Goal: Transaction & Acquisition: Purchase product/service

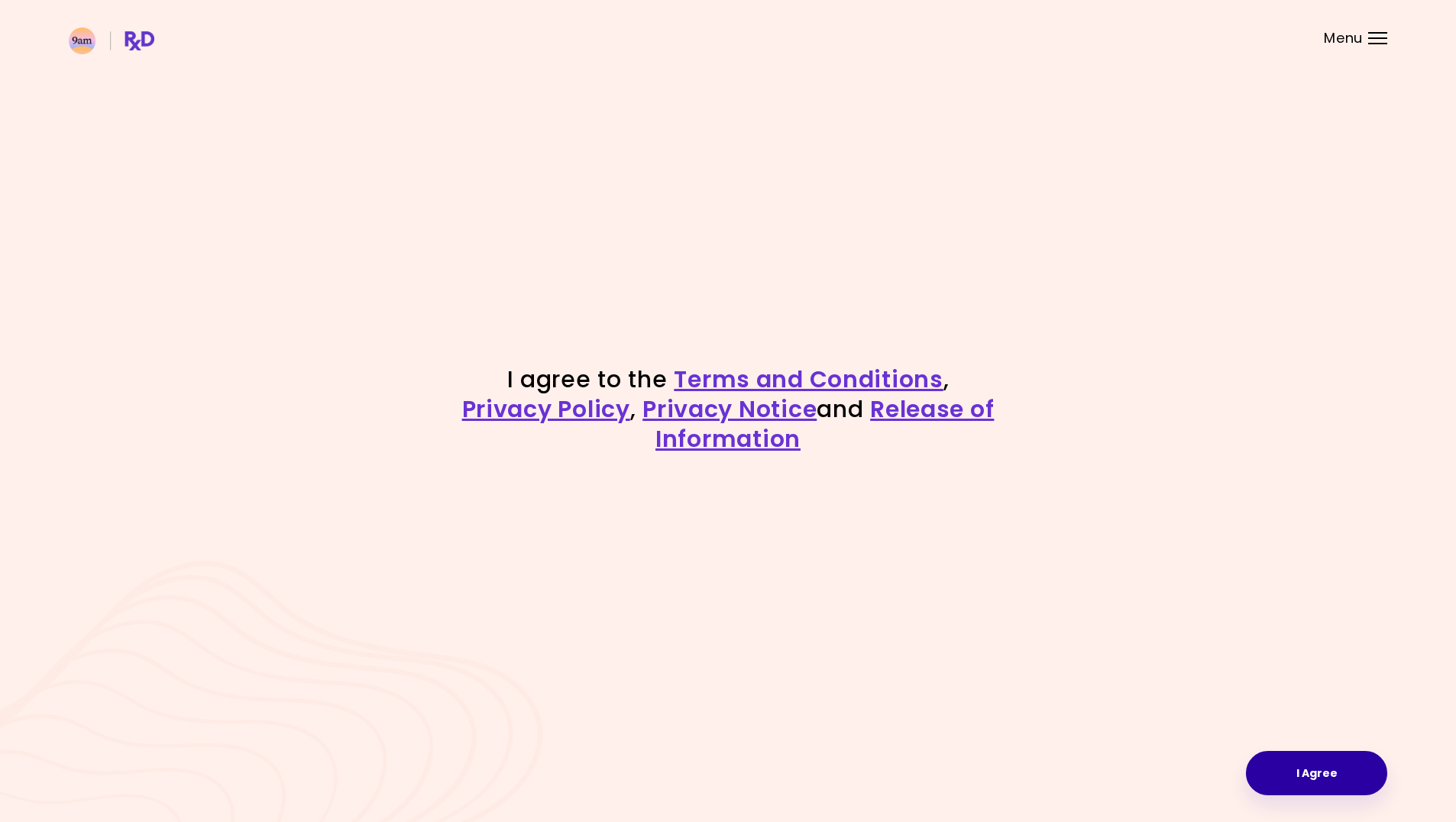
click at [1347, 786] on button "I Agree" at bounding box center [1317, 773] width 142 height 44
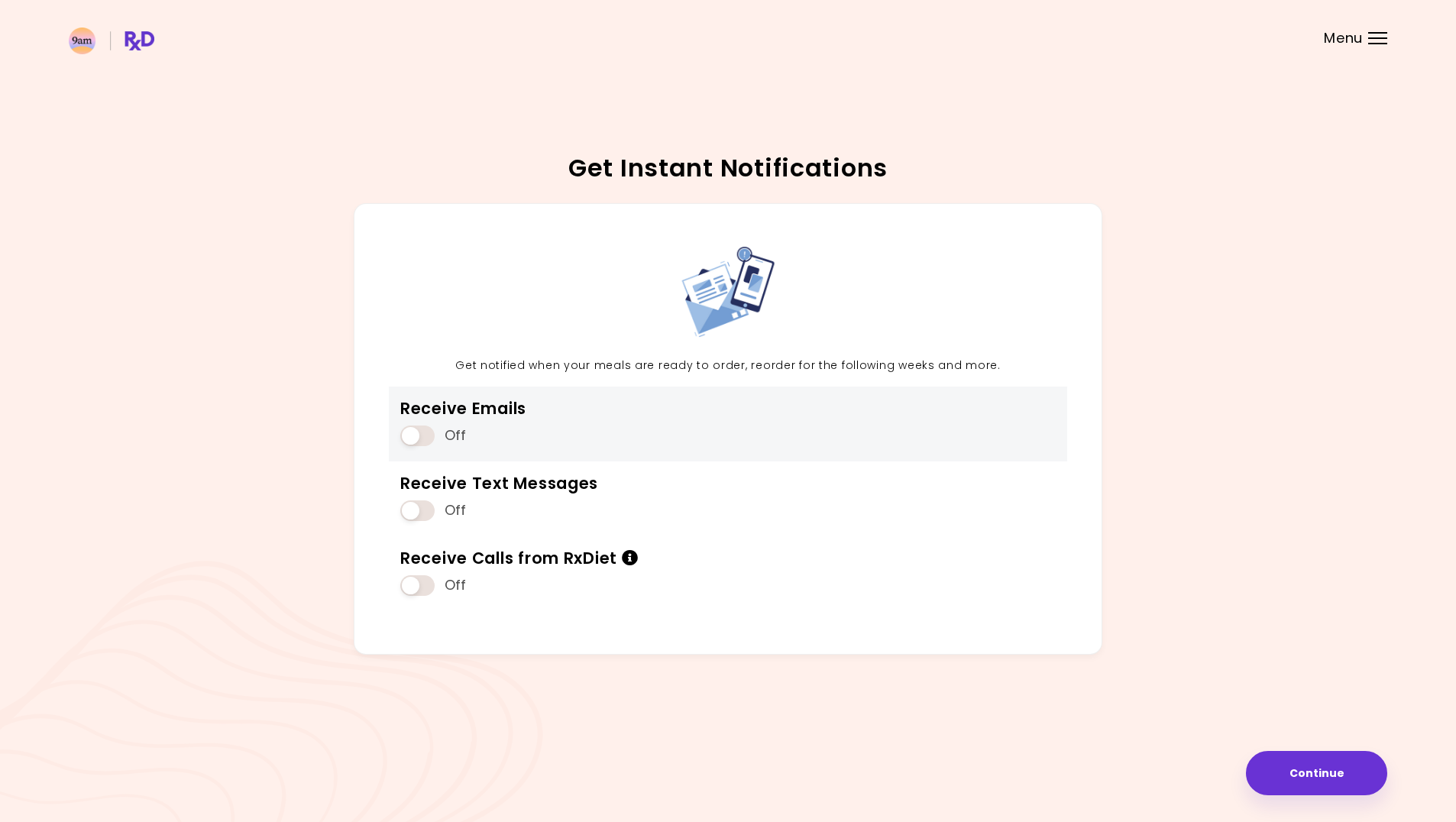
click at [424, 437] on span at bounding box center [417, 436] width 35 height 21
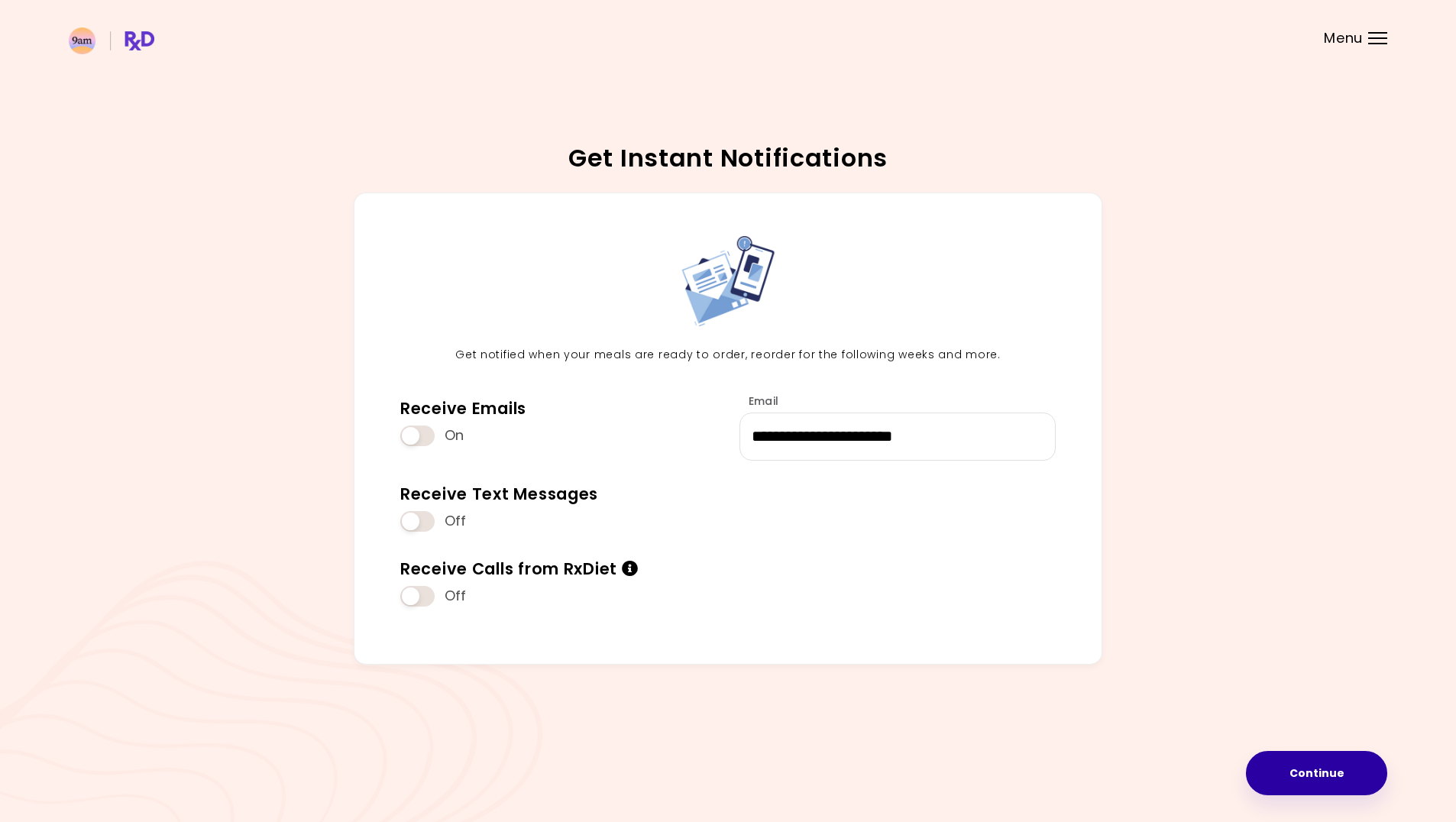
click at [1306, 764] on button "Continue" at bounding box center [1317, 773] width 142 height 44
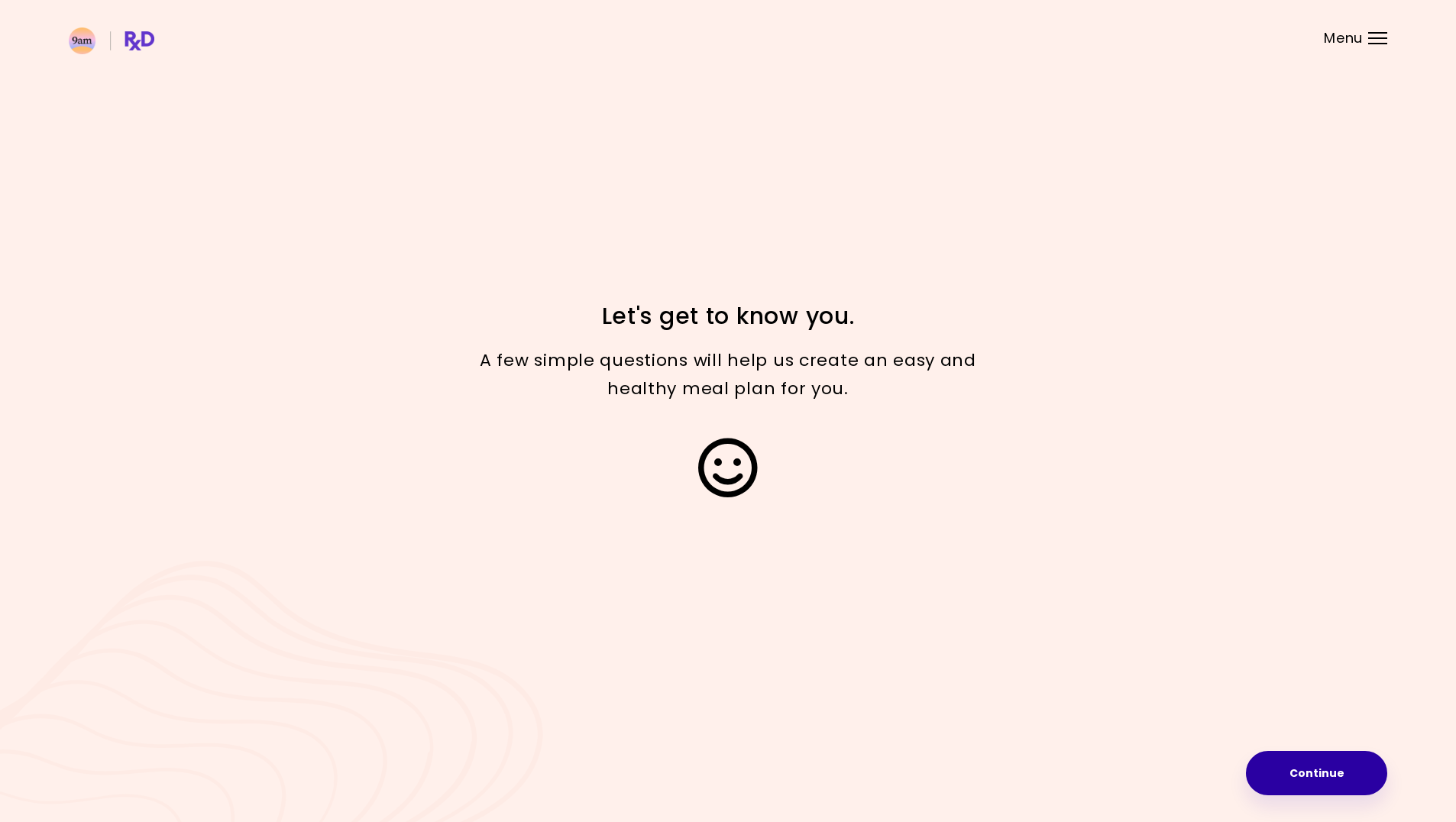
click at [1317, 761] on button "Continue" at bounding box center [1317, 773] width 142 height 44
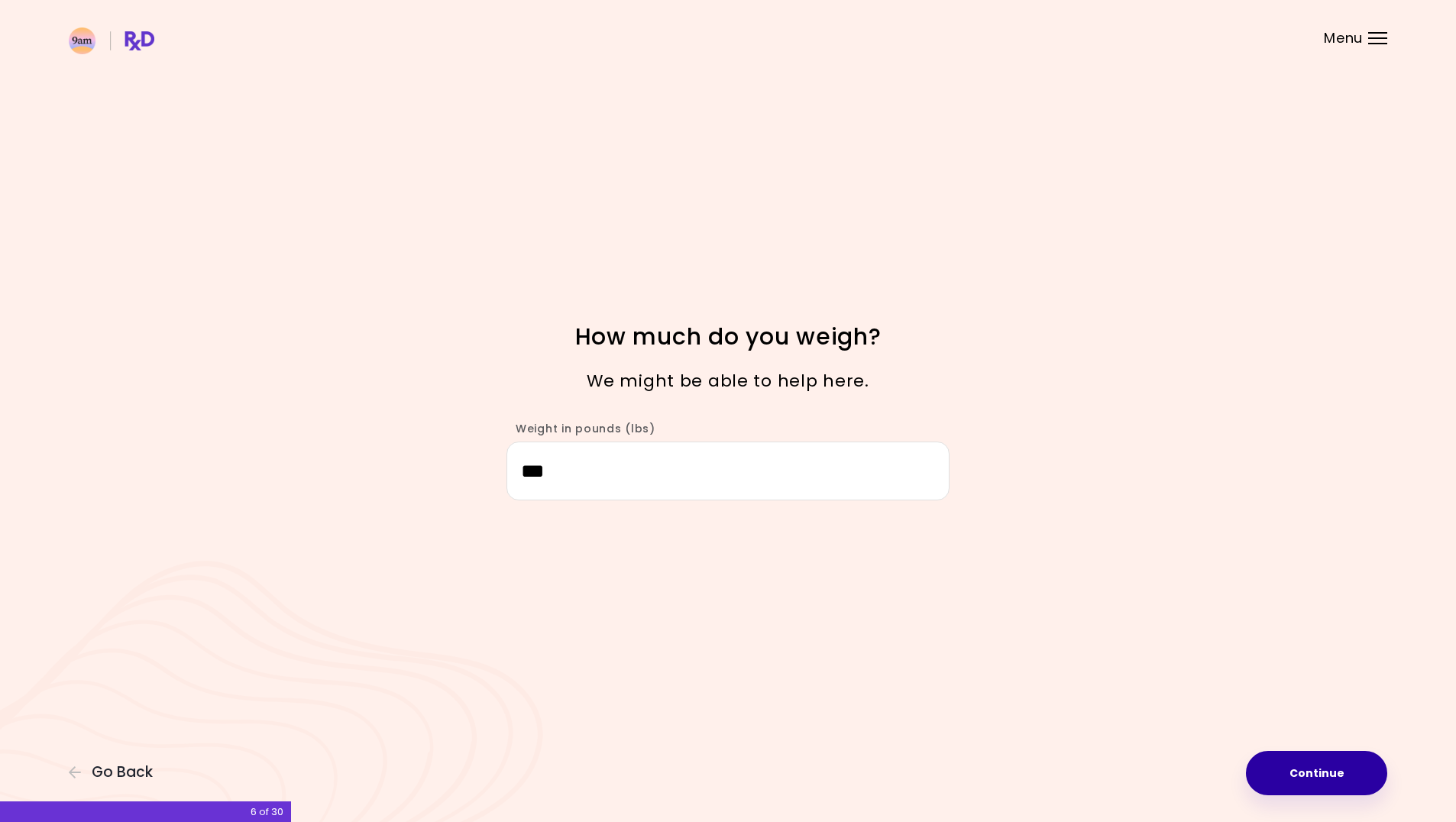
click at [1339, 766] on button "Continue" at bounding box center [1317, 773] width 142 height 44
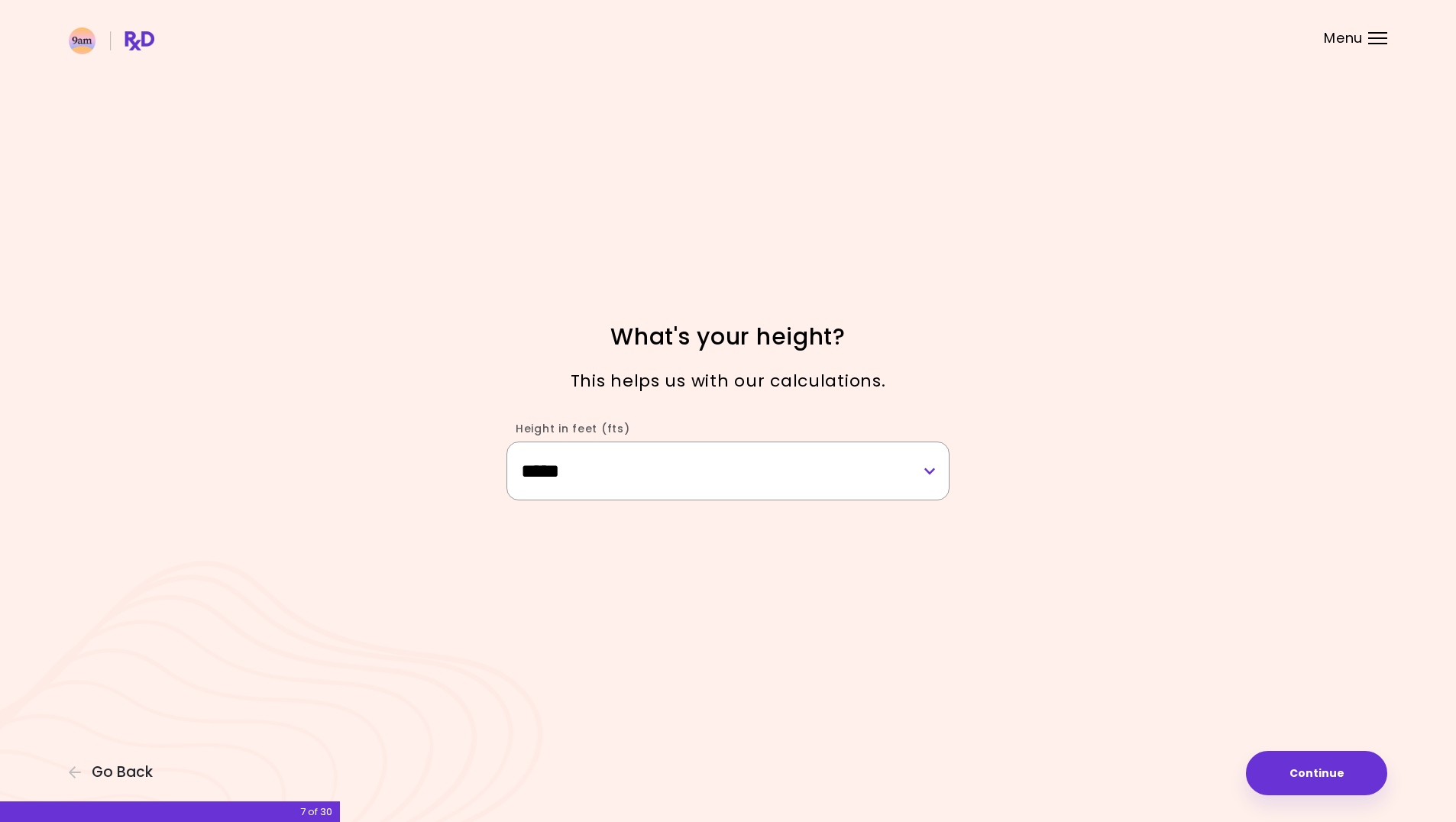
select select "****"
drag, startPoint x: 931, startPoint y: 482, endPoint x: 1168, endPoint y: 529, distance: 241.6
click at [1145, 471] on div "**********" at bounding box center [728, 411] width 1456 height 822
click at [1349, 784] on button "Continue" at bounding box center [1317, 773] width 142 height 44
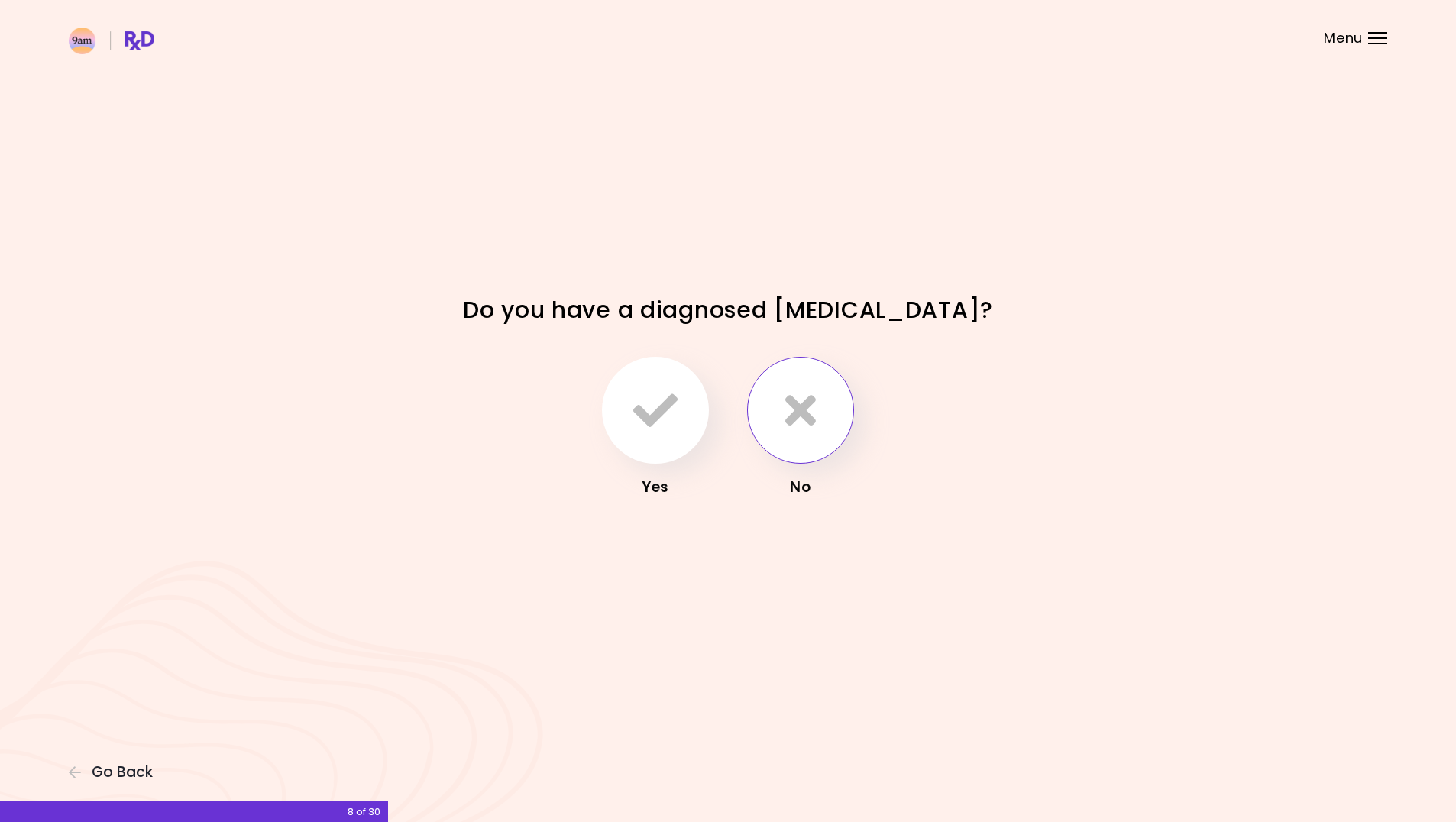
click at [834, 401] on button "button" at bounding box center [800, 411] width 107 height 107
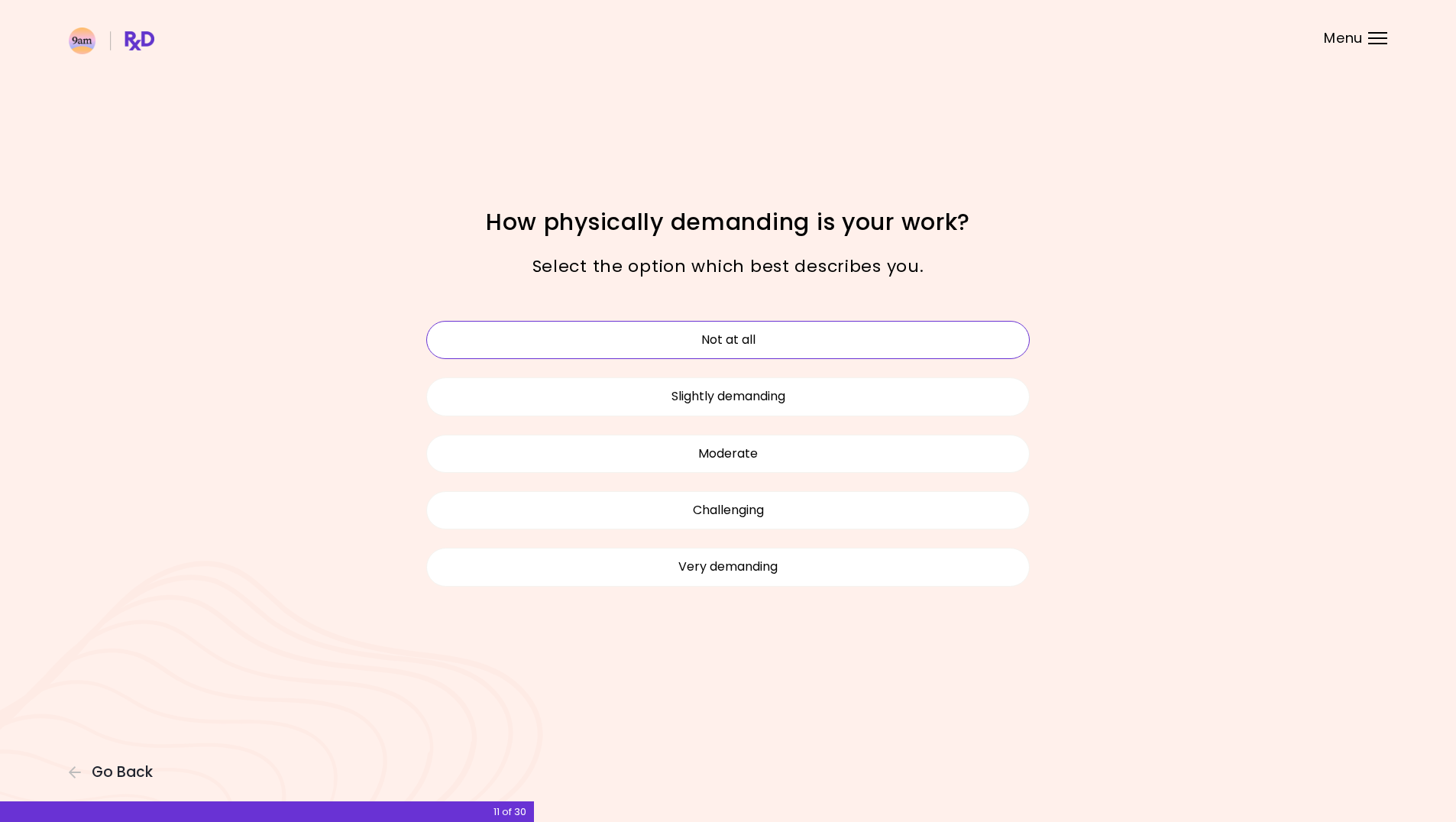
click at [761, 348] on button "Not at all" at bounding box center [728, 340] width 603 height 38
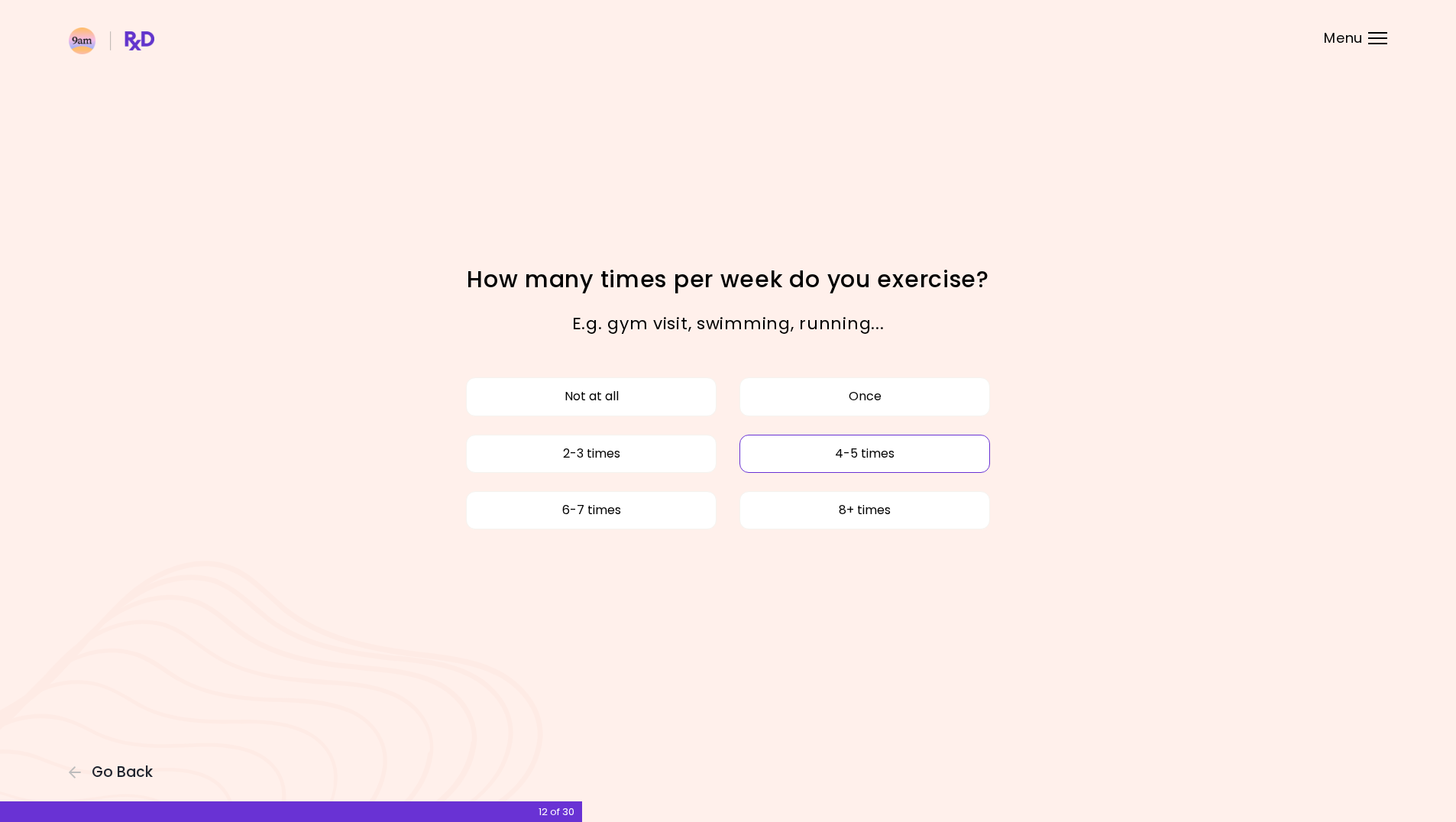
click at [898, 461] on button "4-5 times" at bounding box center [865, 454] width 251 height 38
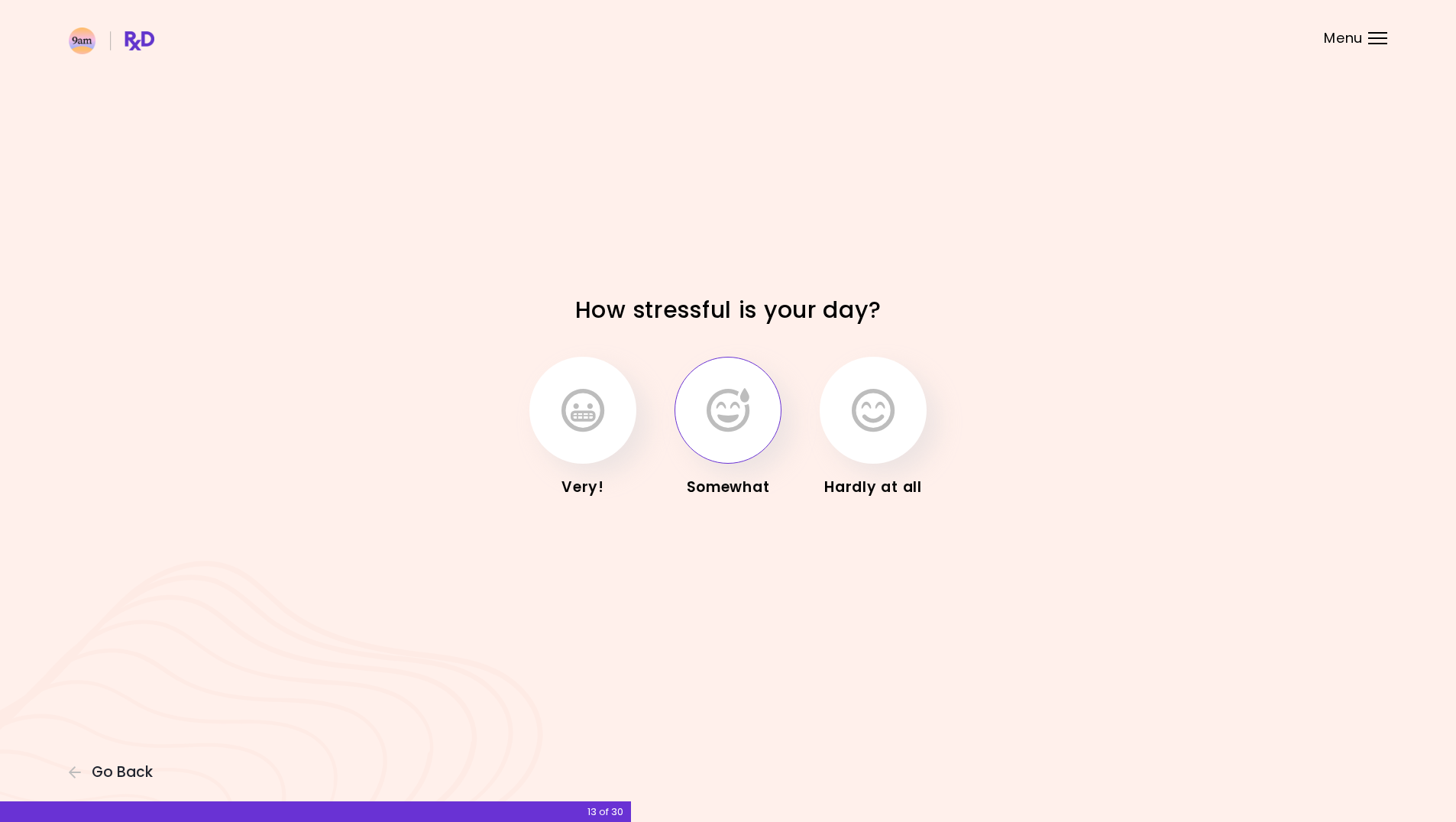
click at [736, 405] on icon "button" at bounding box center [728, 410] width 42 height 44
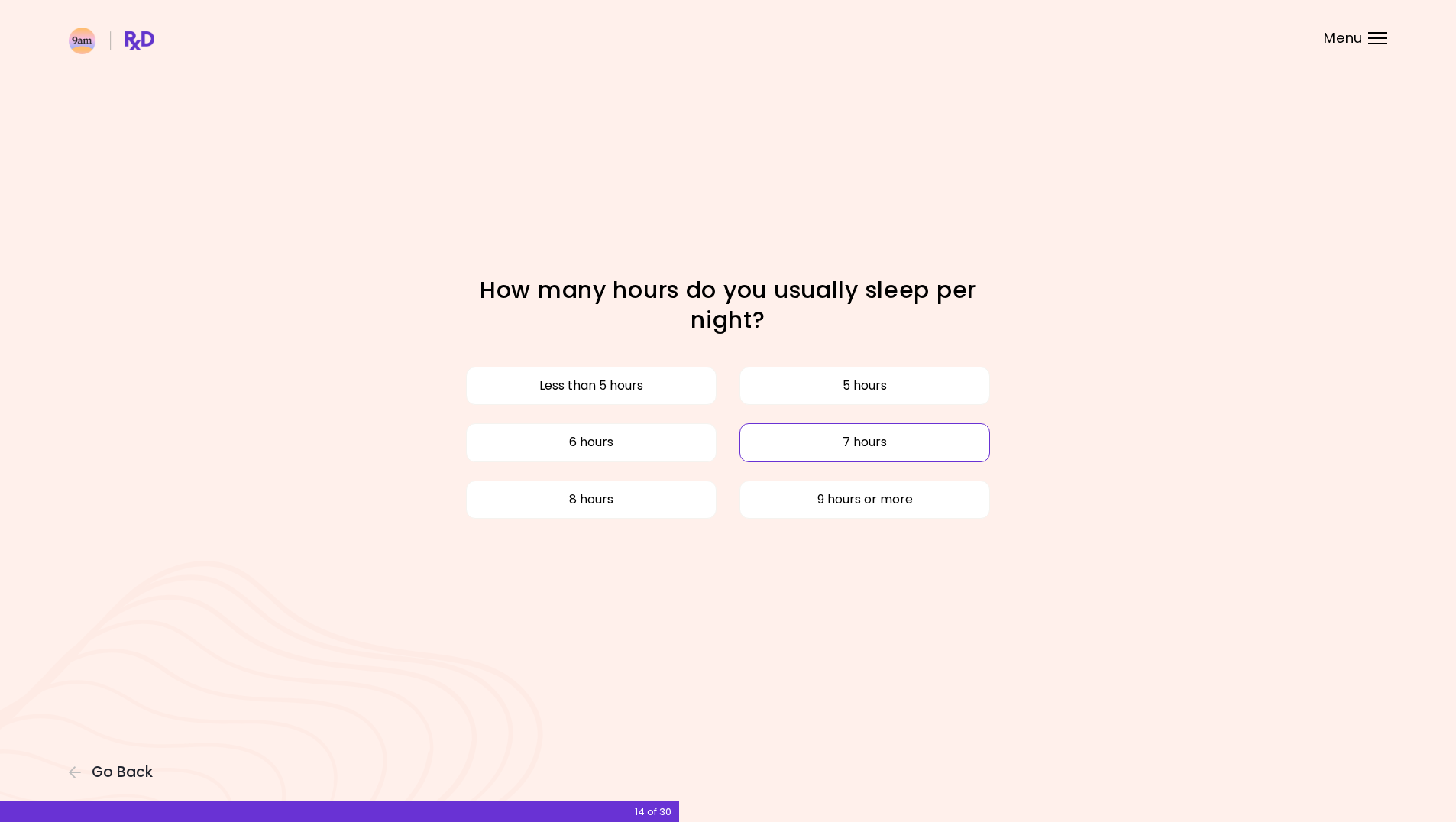
click at [810, 447] on button "7 hours" at bounding box center [865, 443] width 251 height 38
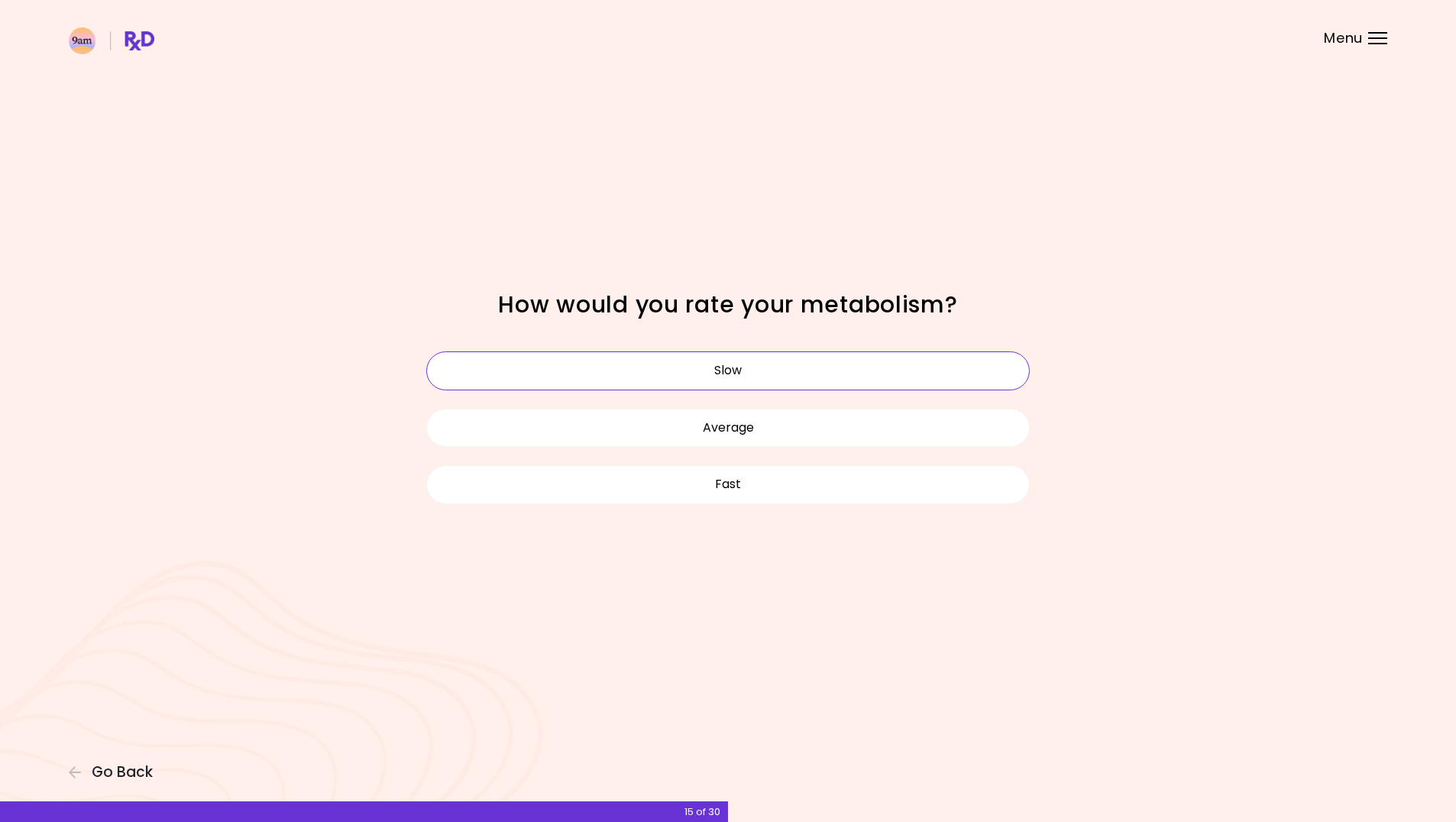
click at [783, 372] on button "Slow" at bounding box center [728, 371] width 603 height 38
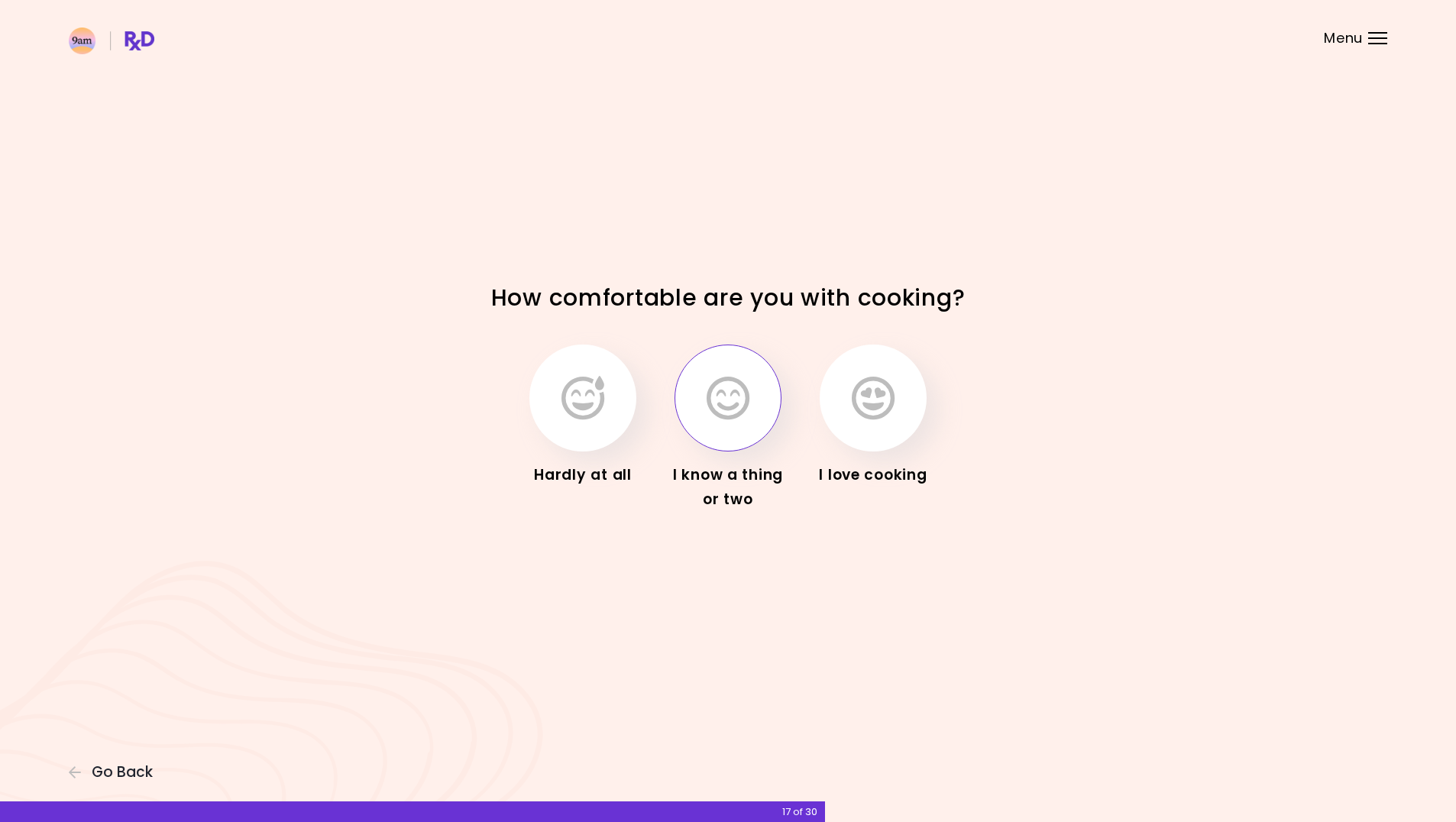
click at [734, 407] on icon "button" at bounding box center [728, 398] width 42 height 44
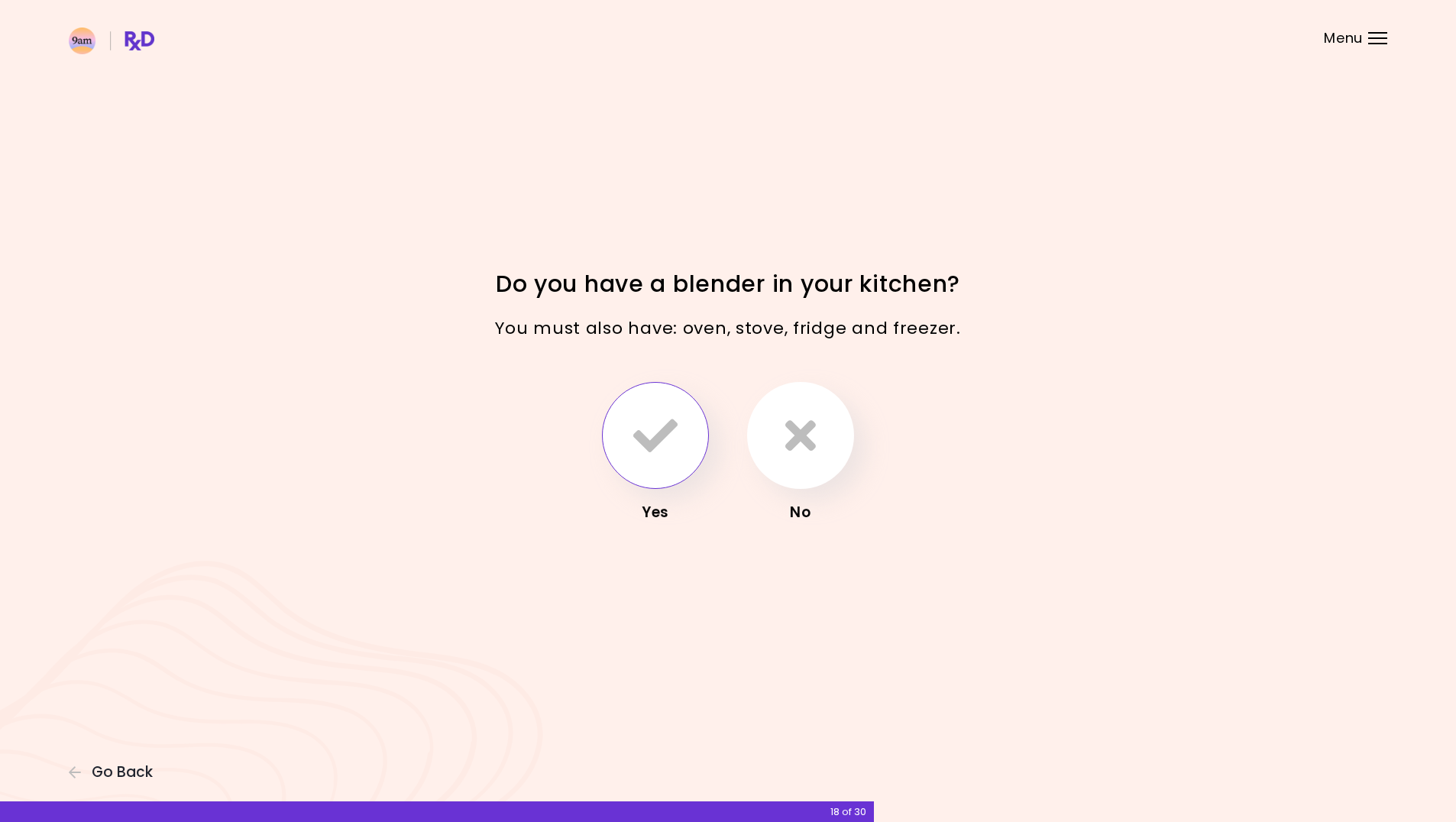
click at [661, 451] on icon "button" at bounding box center [655, 435] width 44 height 44
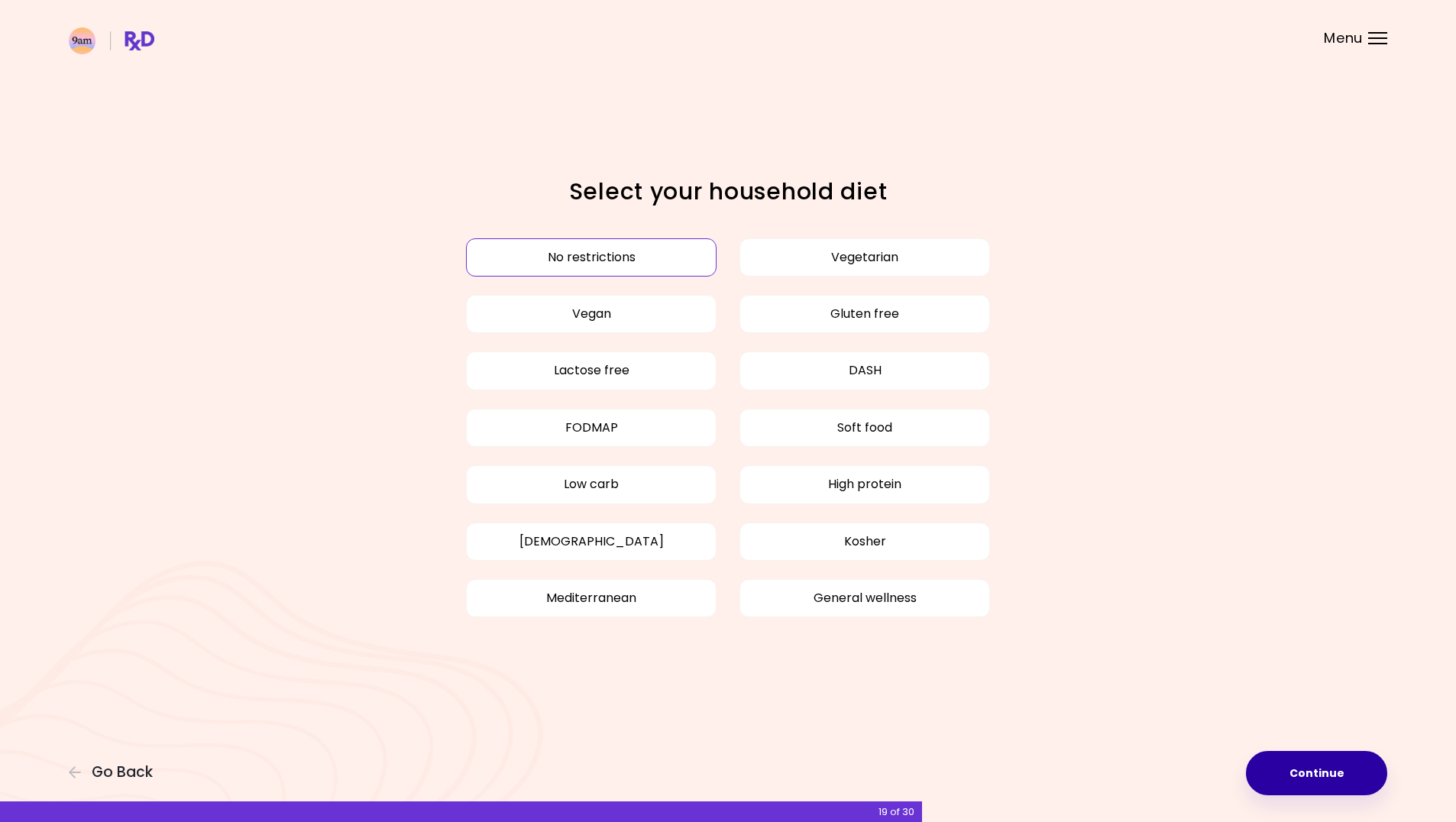
click at [1299, 774] on button "Continue" at bounding box center [1317, 773] width 142 height 44
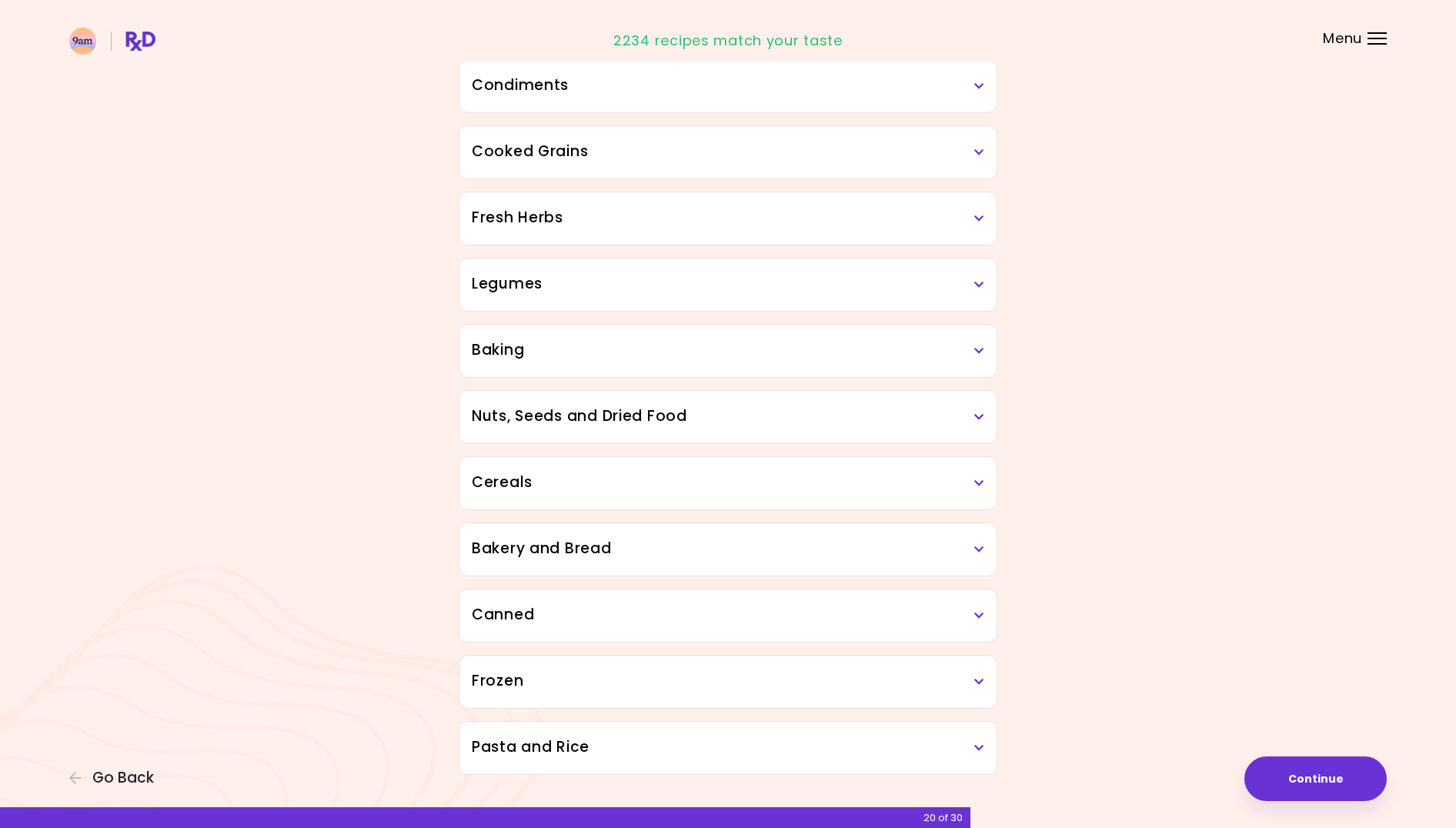
scroll to position [529, 0]
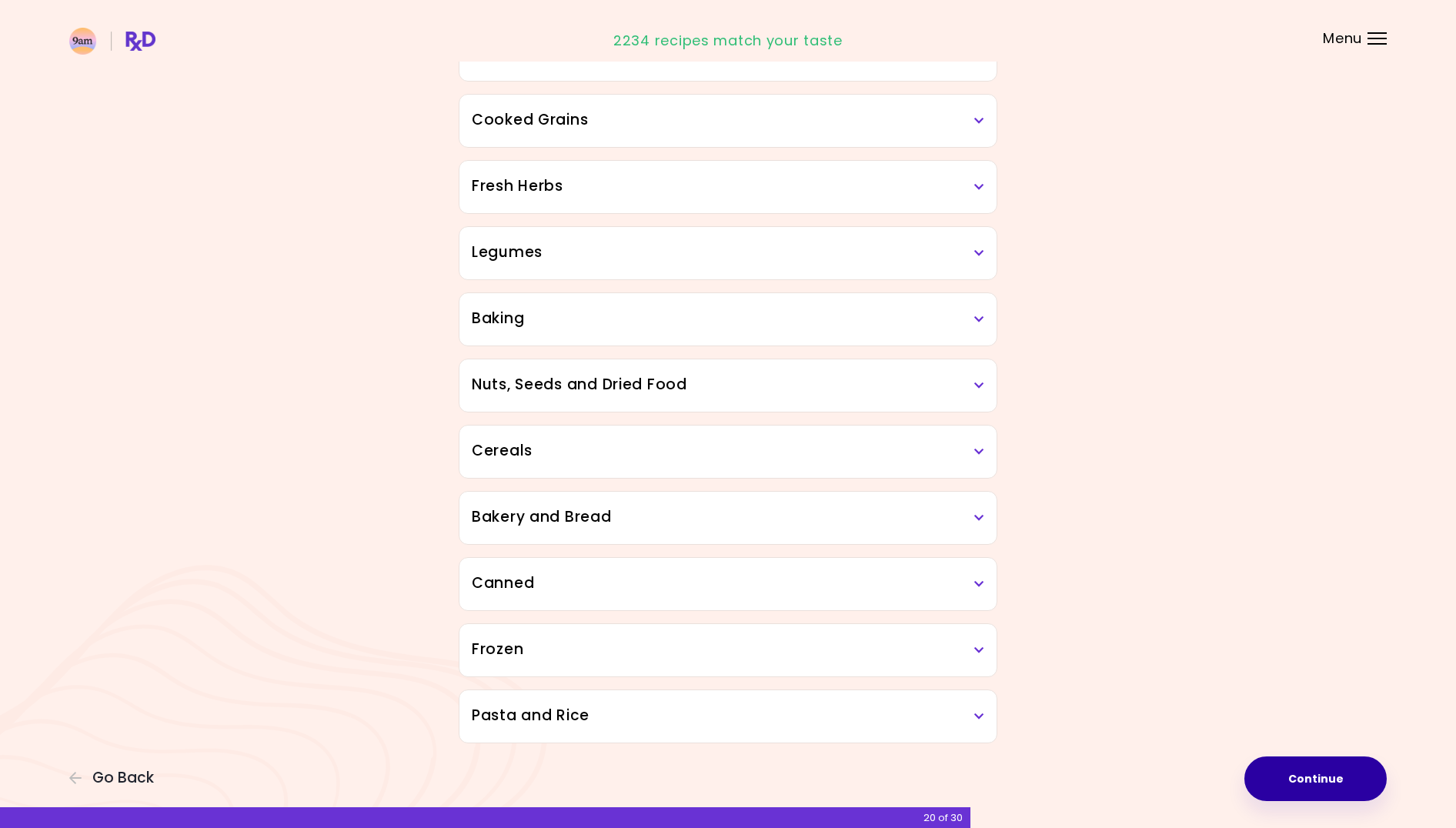
click at [1341, 786] on button "Continue" at bounding box center [1316, 778] width 143 height 44
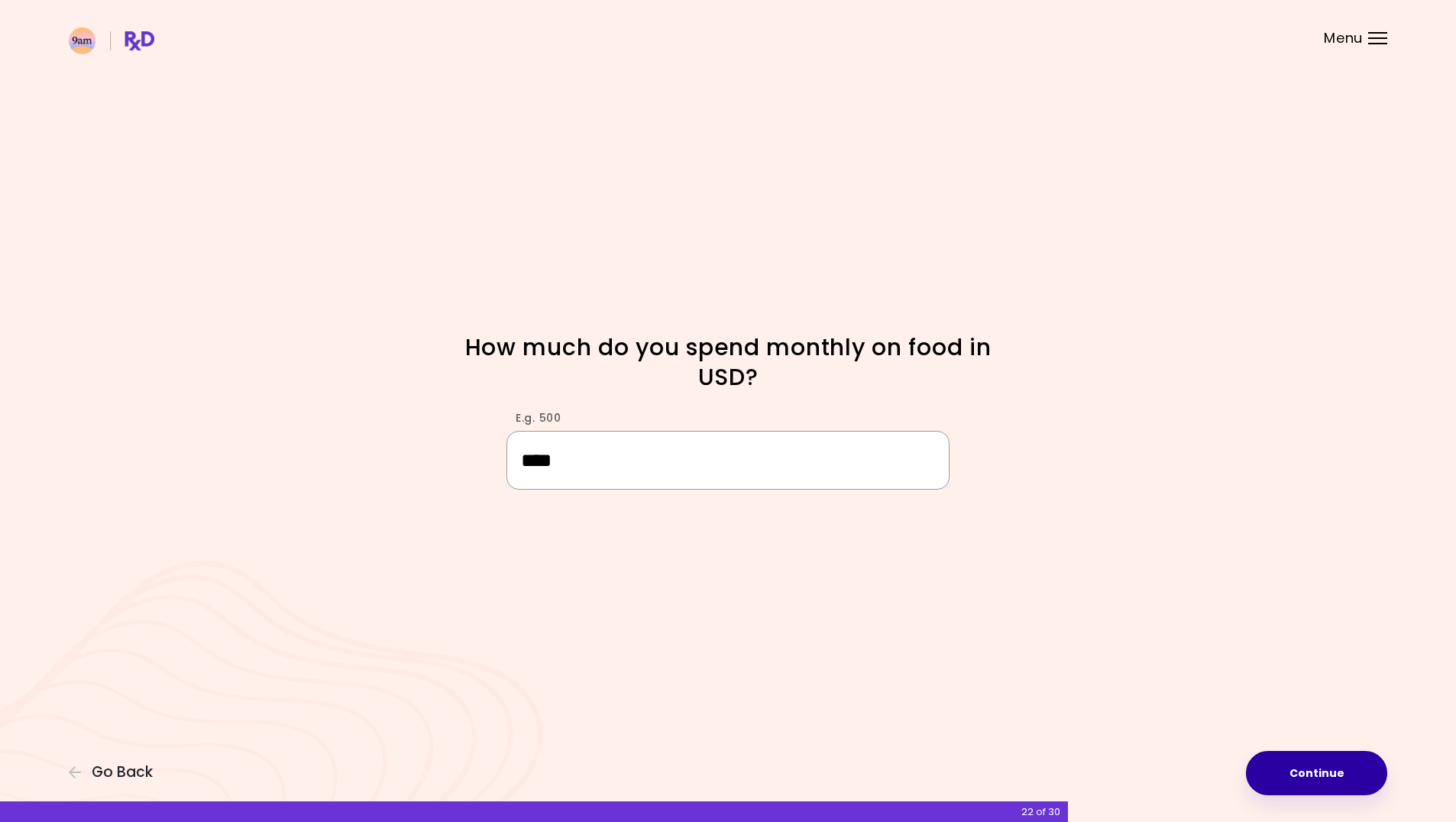
type input "****"
click at [1332, 772] on button "Continue" at bounding box center [1317, 773] width 142 height 44
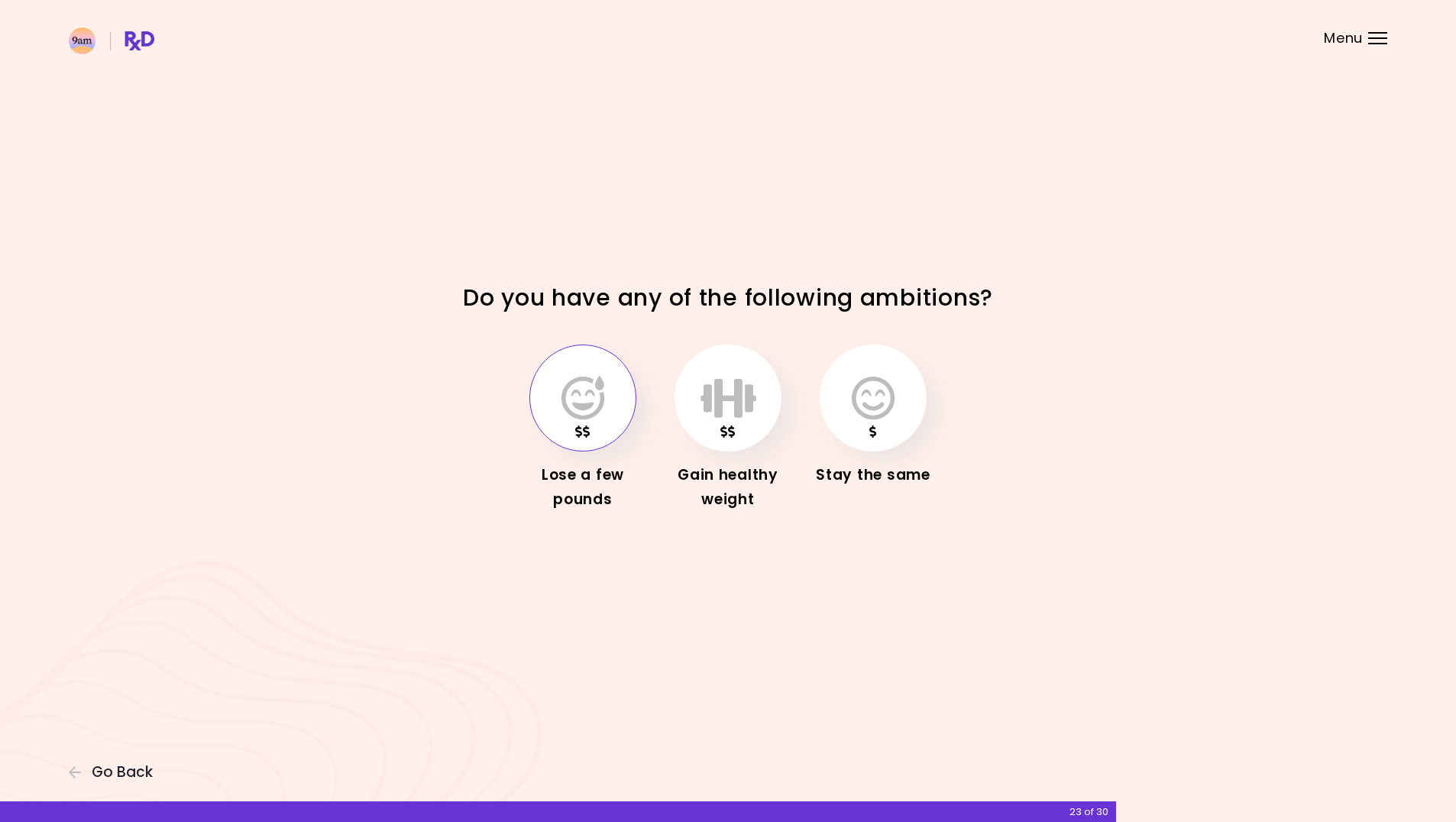
click at [575, 409] on icon "button" at bounding box center [582, 398] width 42 height 44
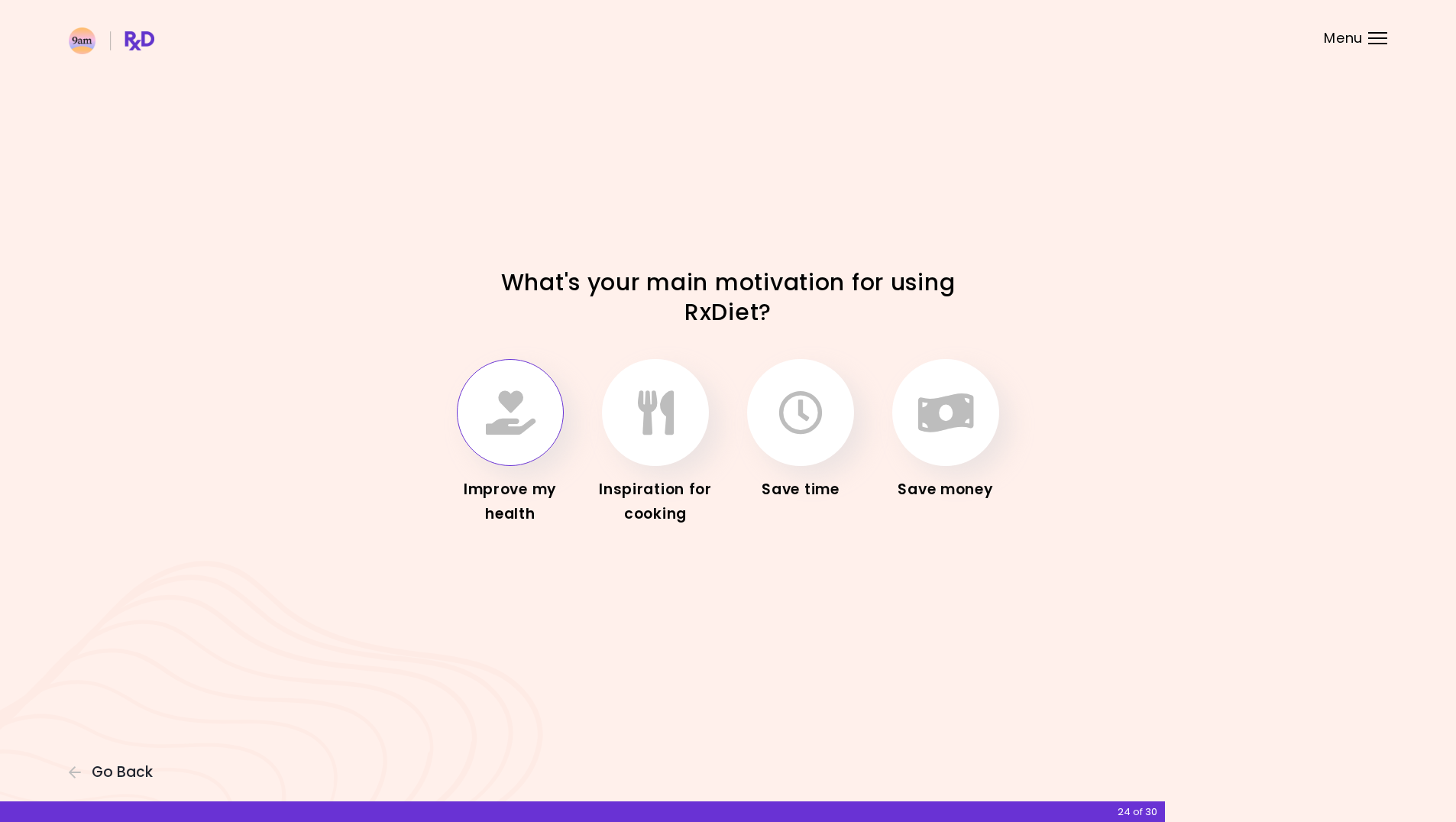
click at [506, 423] on icon "button" at bounding box center [510, 412] width 49 height 44
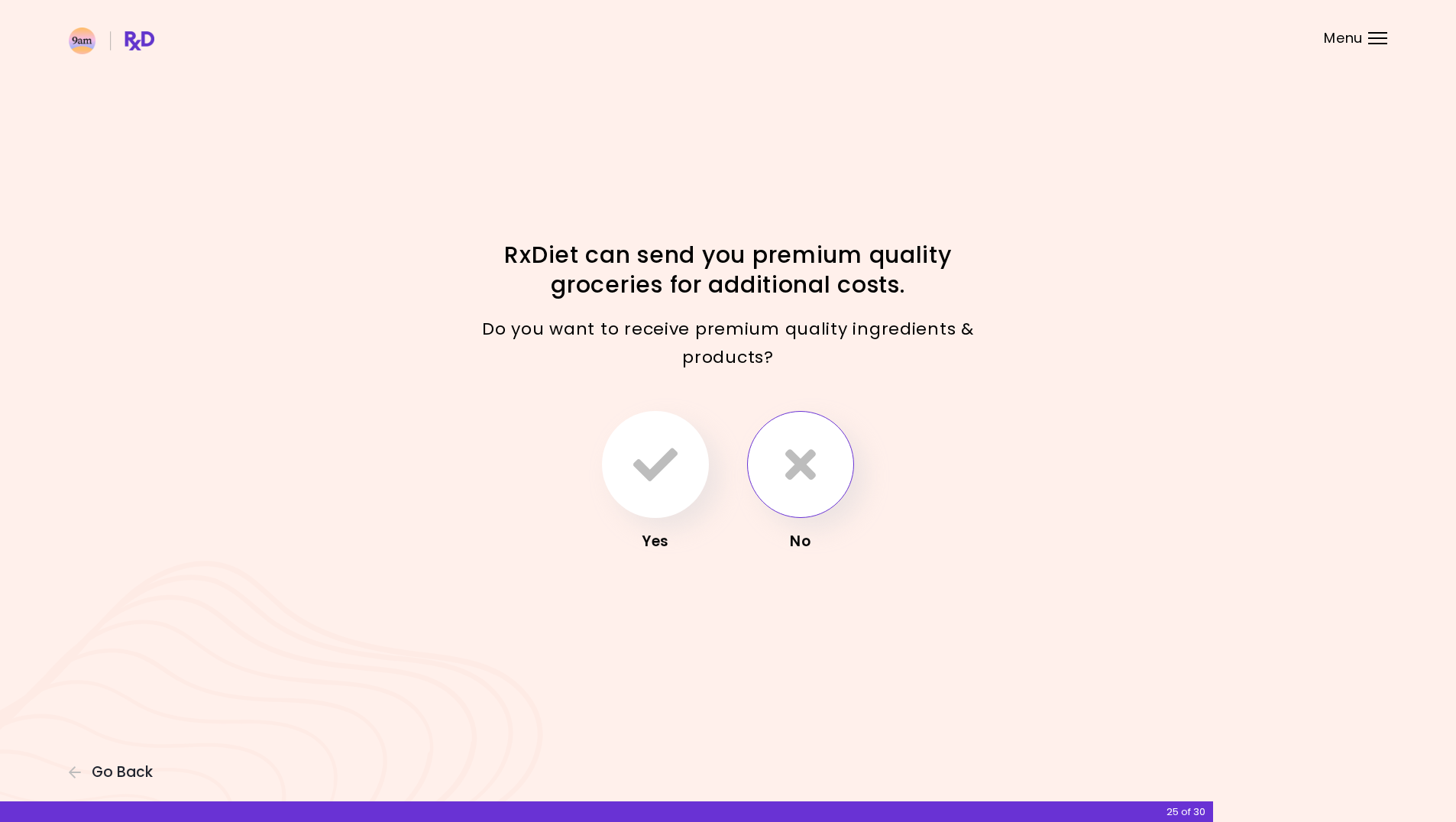
click at [818, 455] on button "button" at bounding box center [800, 465] width 107 height 107
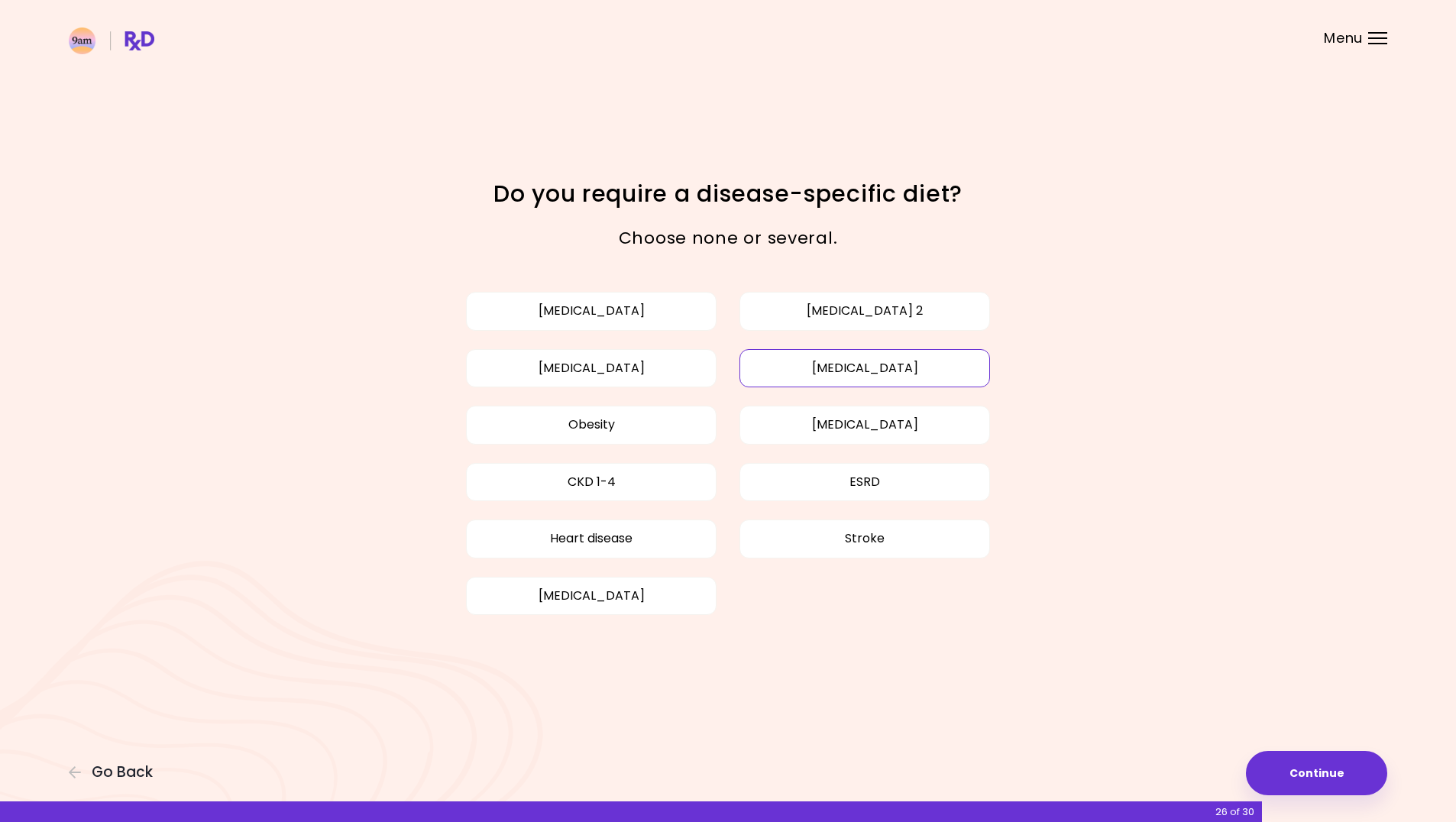
click at [887, 375] on button "[MEDICAL_DATA]" at bounding box center [865, 368] width 251 height 38
click at [1337, 780] on button "Continue" at bounding box center [1317, 773] width 142 height 44
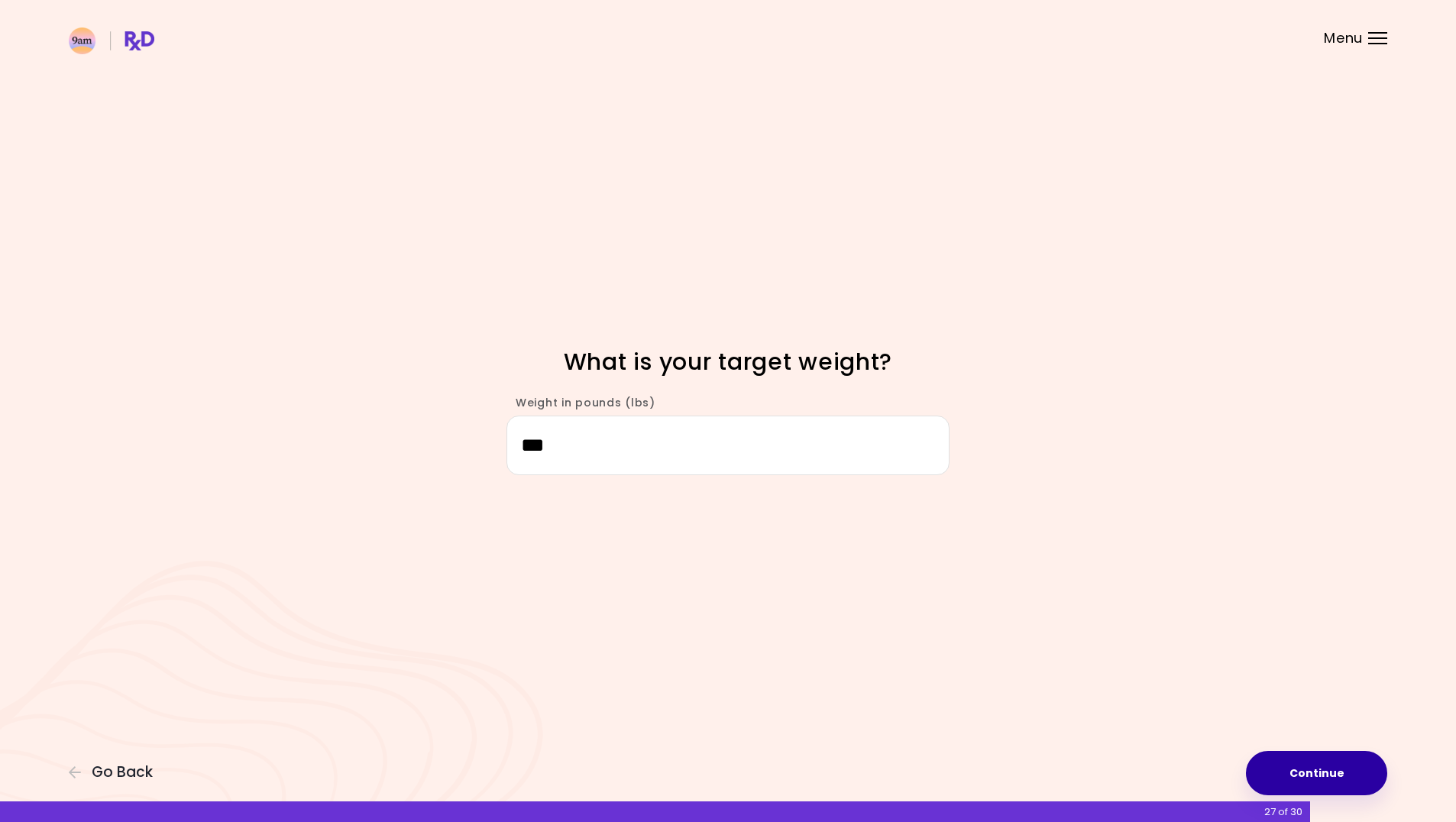
type input "***"
click at [1307, 761] on button "Continue" at bounding box center [1317, 773] width 142 height 44
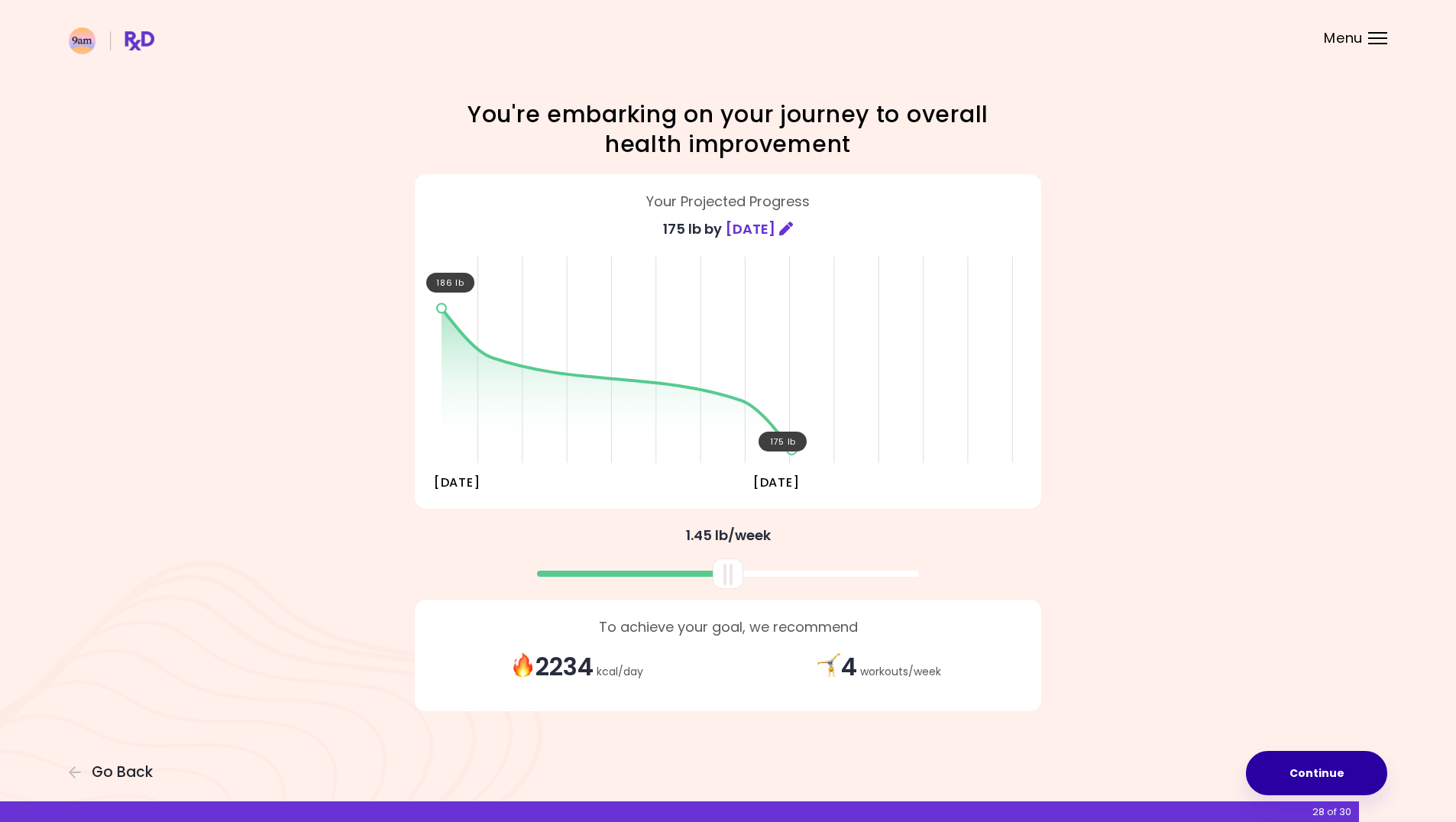
click at [1315, 774] on button "Continue" at bounding box center [1317, 773] width 142 height 44
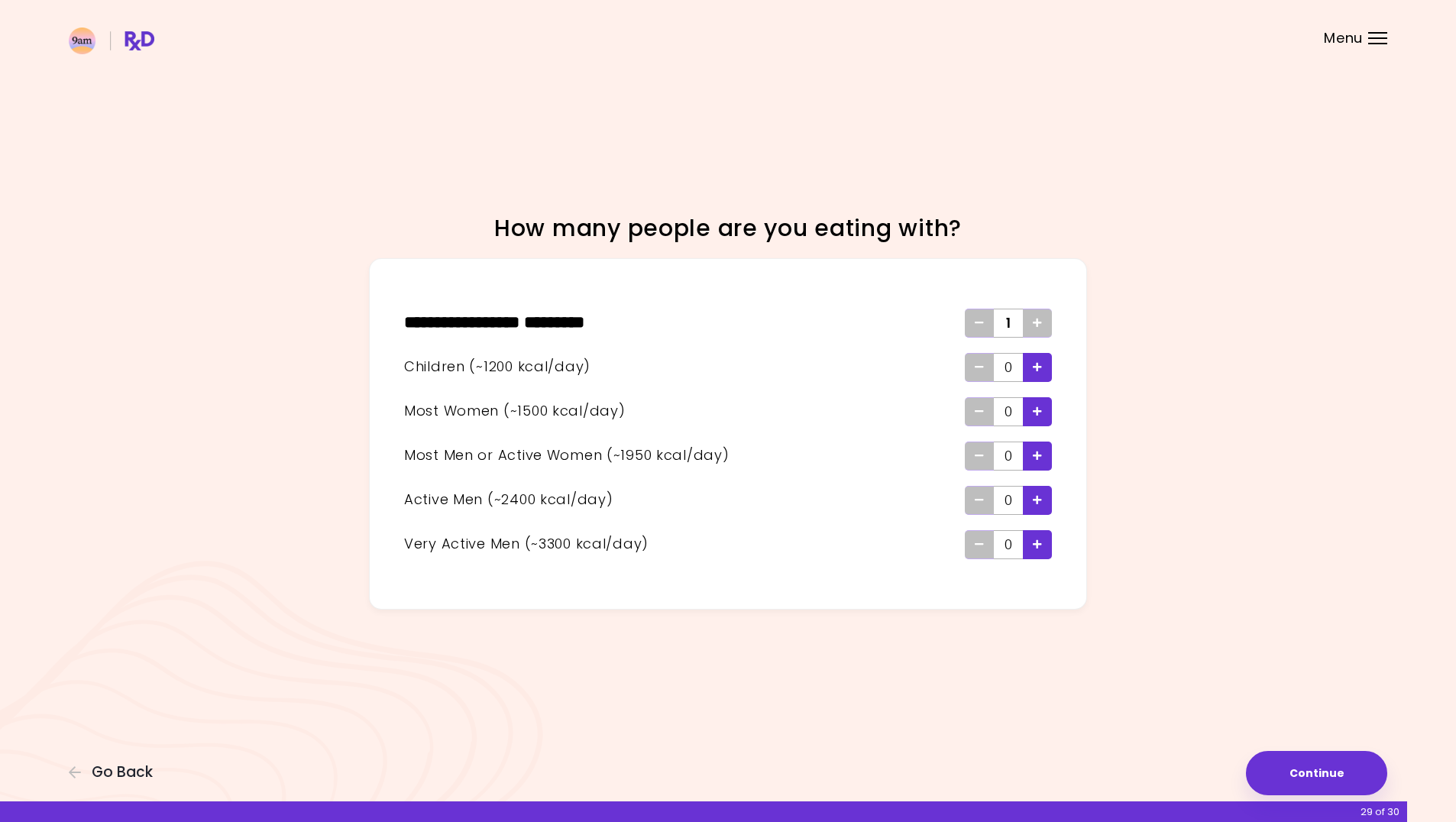
click at [1032, 371] on div "Add - Child" at bounding box center [1037, 367] width 29 height 29
click at [1035, 371] on icon "Add - Child" at bounding box center [1037, 366] width 10 height 10
click at [1030, 328] on div "Add" at bounding box center [1037, 323] width 29 height 29
click at [1044, 402] on div "Add - Woman" at bounding box center [1037, 412] width 29 height 29
click at [1281, 765] on button "Continue" at bounding box center [1317, 773] width 142 height 44
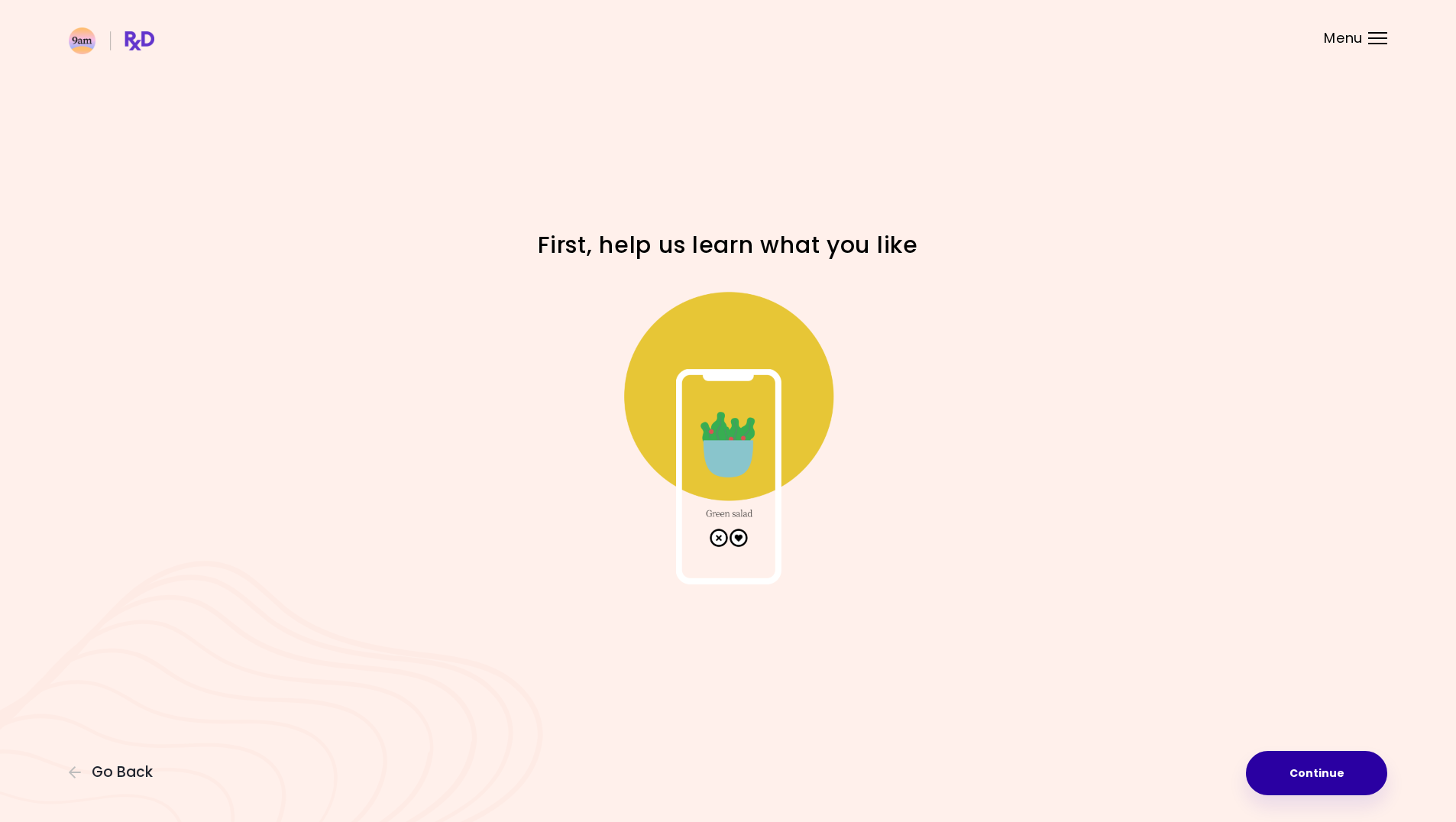
click at [1308, 771] on button "Continue" at bounding box center [1317, 773] width 142 height 44
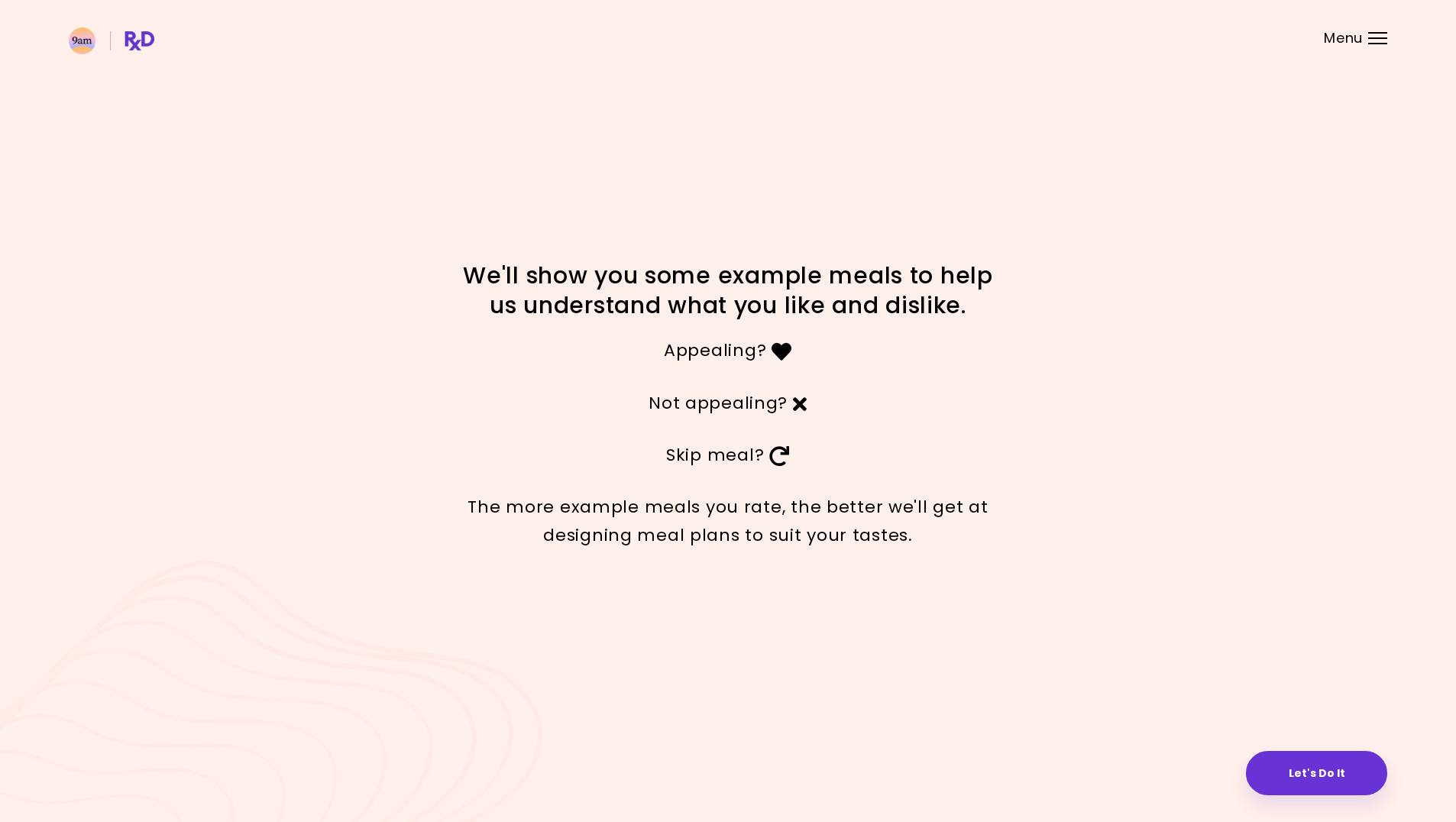
click at [1297, 742] on div "We'll show you some example meals to help us understand what you like and disli…" at bounding box center [728, 411] width 1456 height 822
click at [1306, 766] on button "Let's Do It" at bounding box center [1317, 773] width 142 height 44
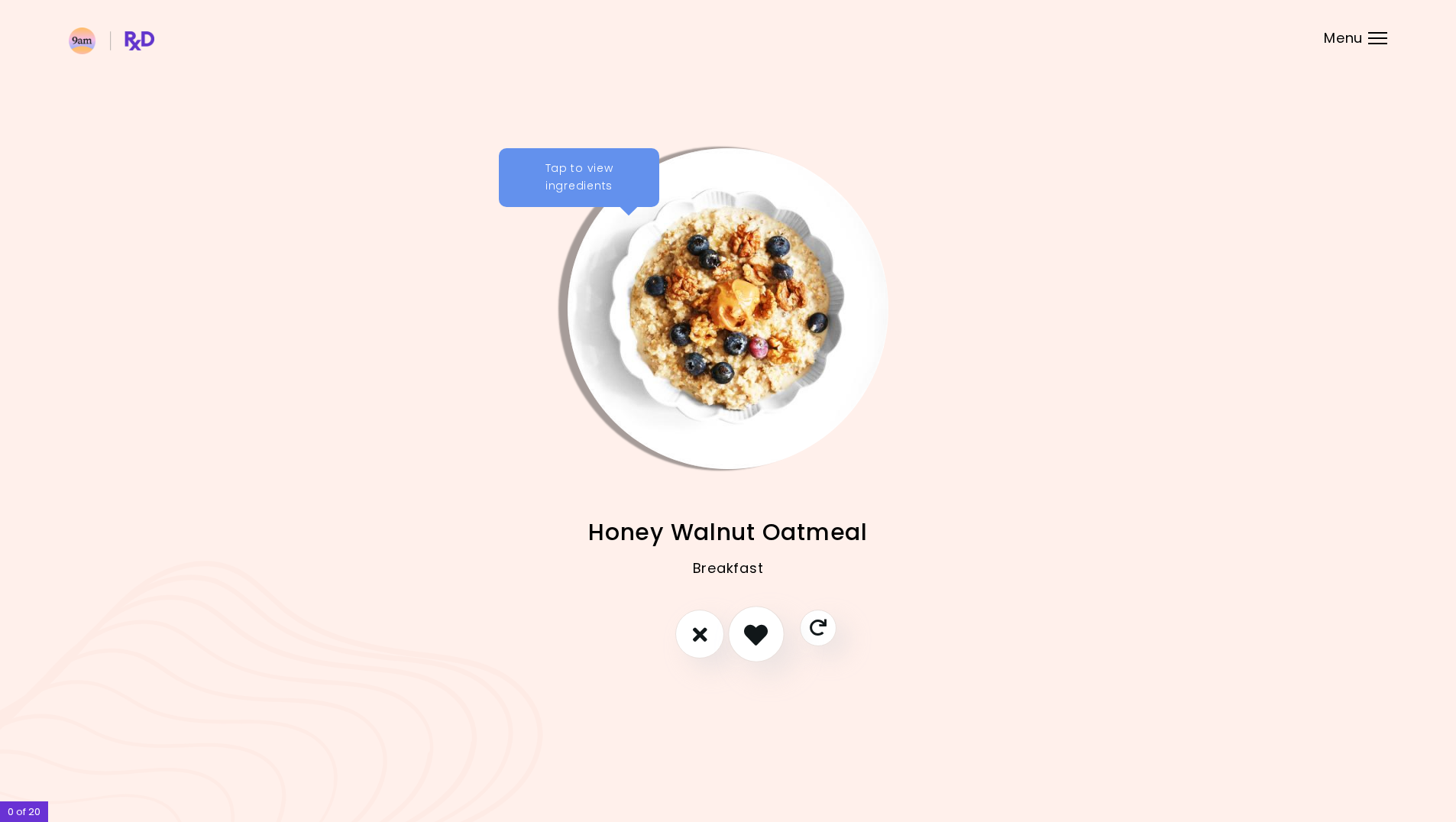
click at [766, 637] on icon "I like this recipe" at bounding box center [755, 634] width 23 height 23
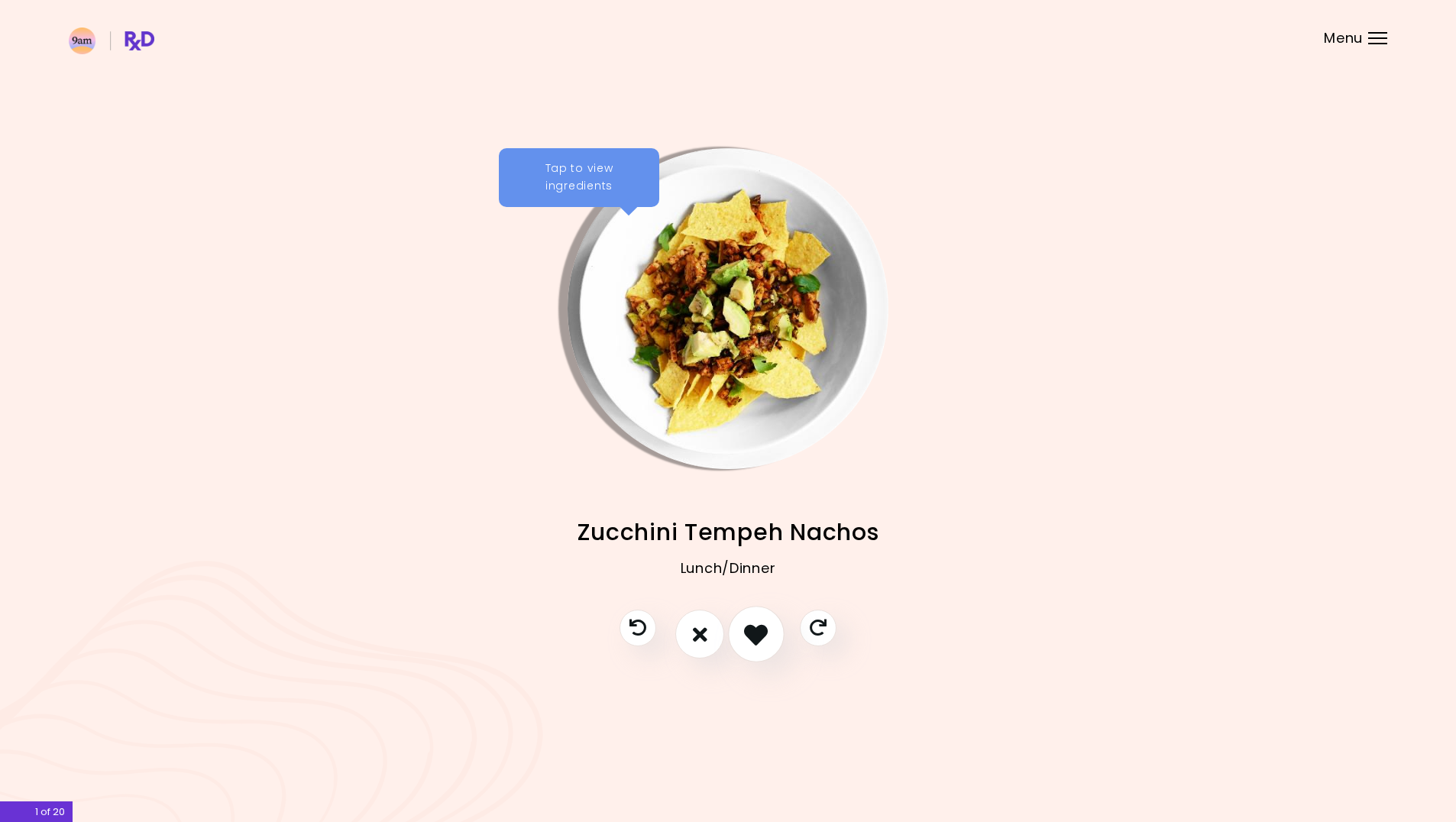
click at [752, 648] on button "I like this recipe" at bounding box center [755, 634] width 56 height 56
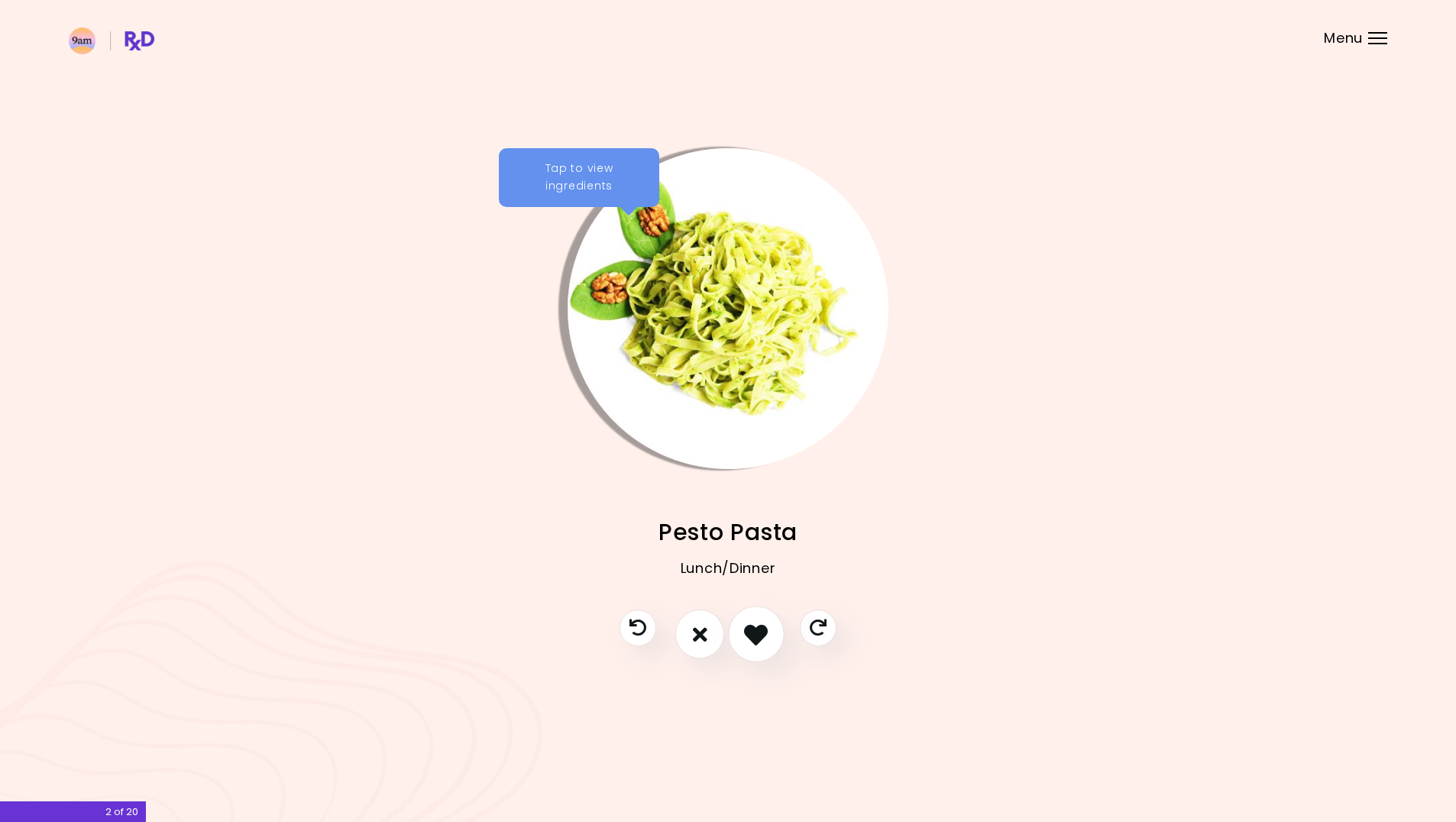
click at [755, 622] on icon "I like this recipe" at bounding box center [755, 634] width 23 height 23
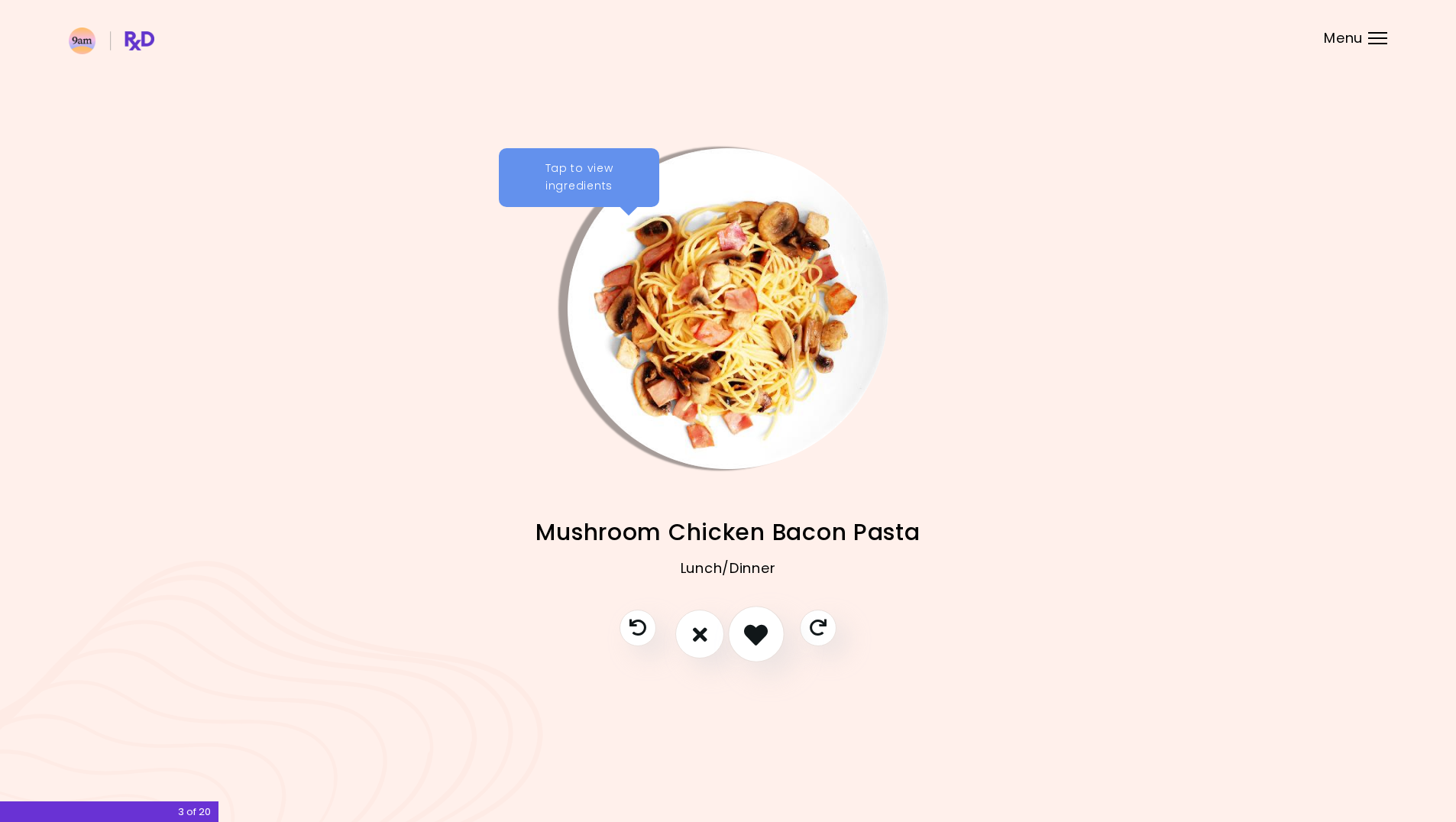
click at [766, 641] on icon "I like this recipe" at bounding box center [755, 634] width 23 height 23
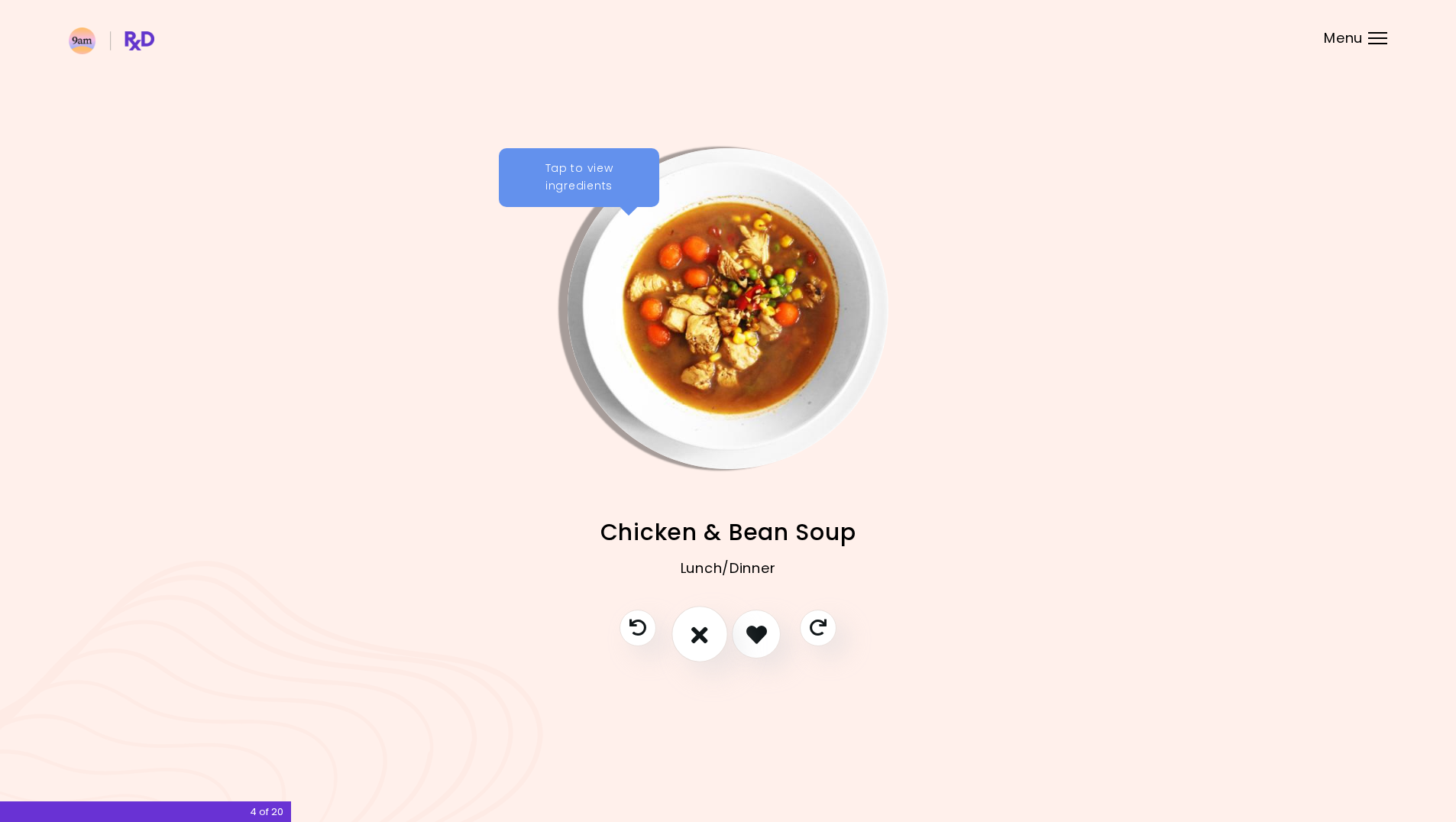
click at [717, 648] on button "I don't like this recipe" at bounding box center [699, 634] width 56 height 56
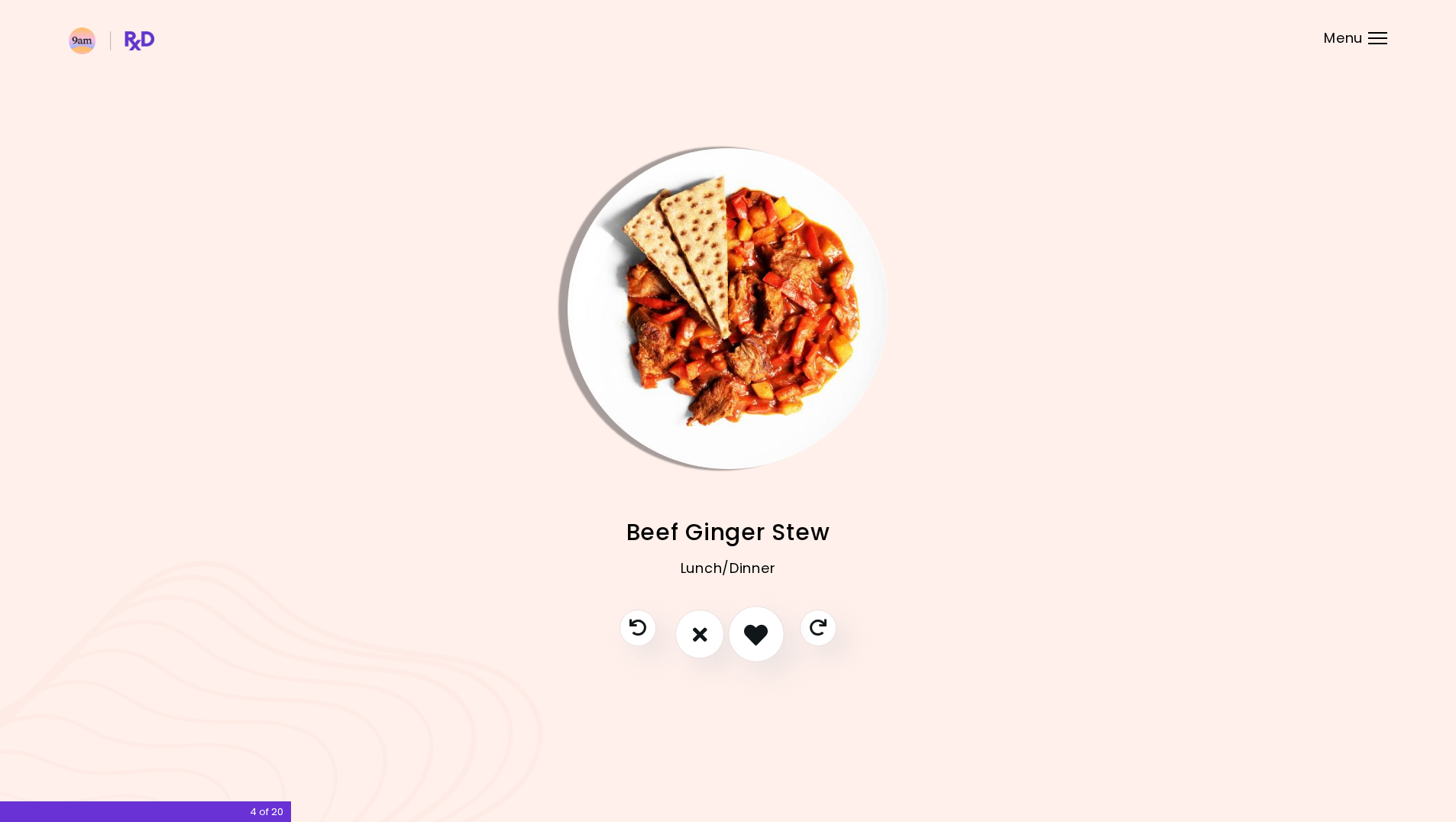
click at [761, 646] on icon "I like this recipe" at bounding box center [755, 634] width 23 height 23
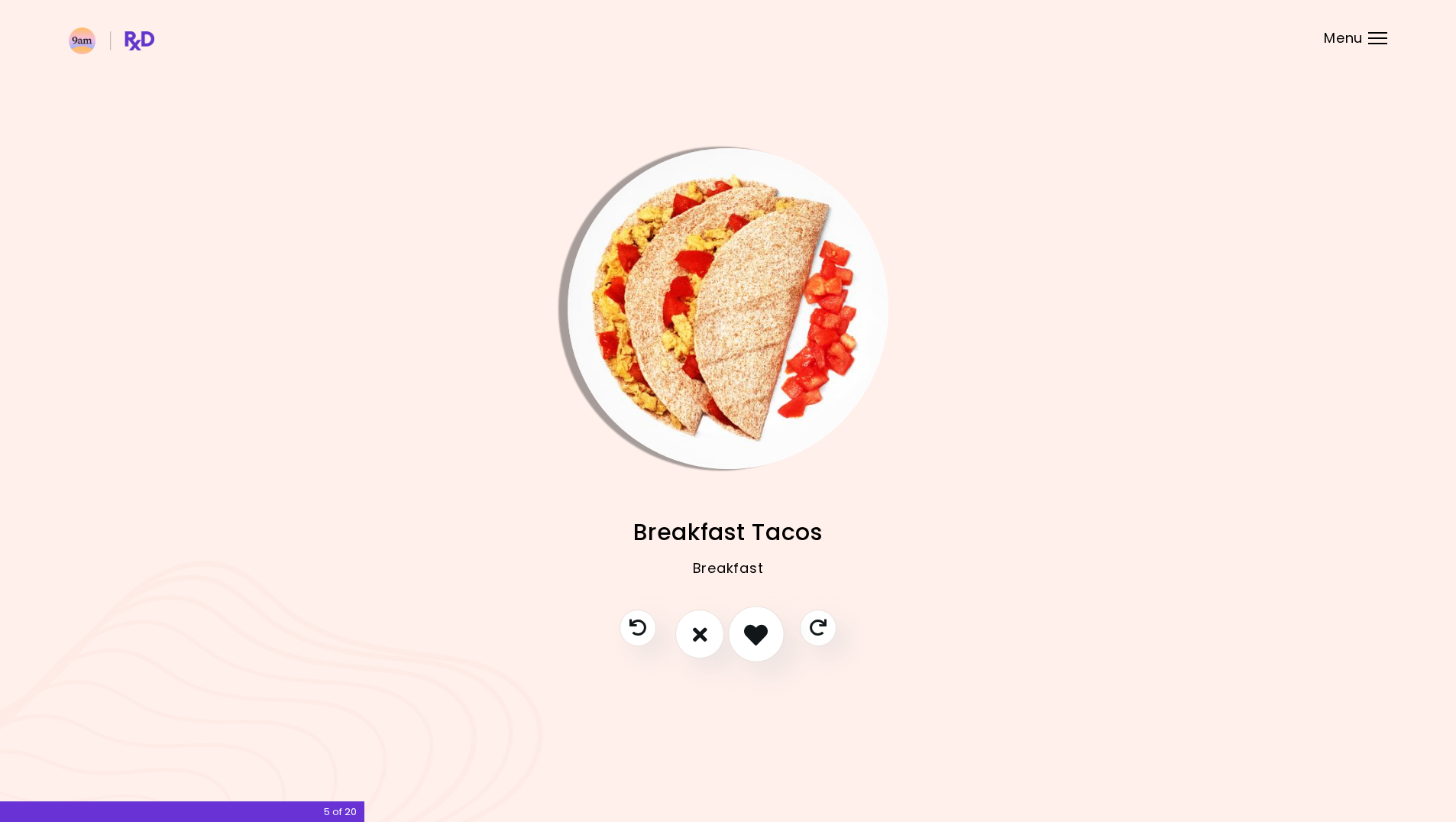
click at [766, 644] on icon "I like this recipe" at bounding box center [755, 634] width 23 height 23
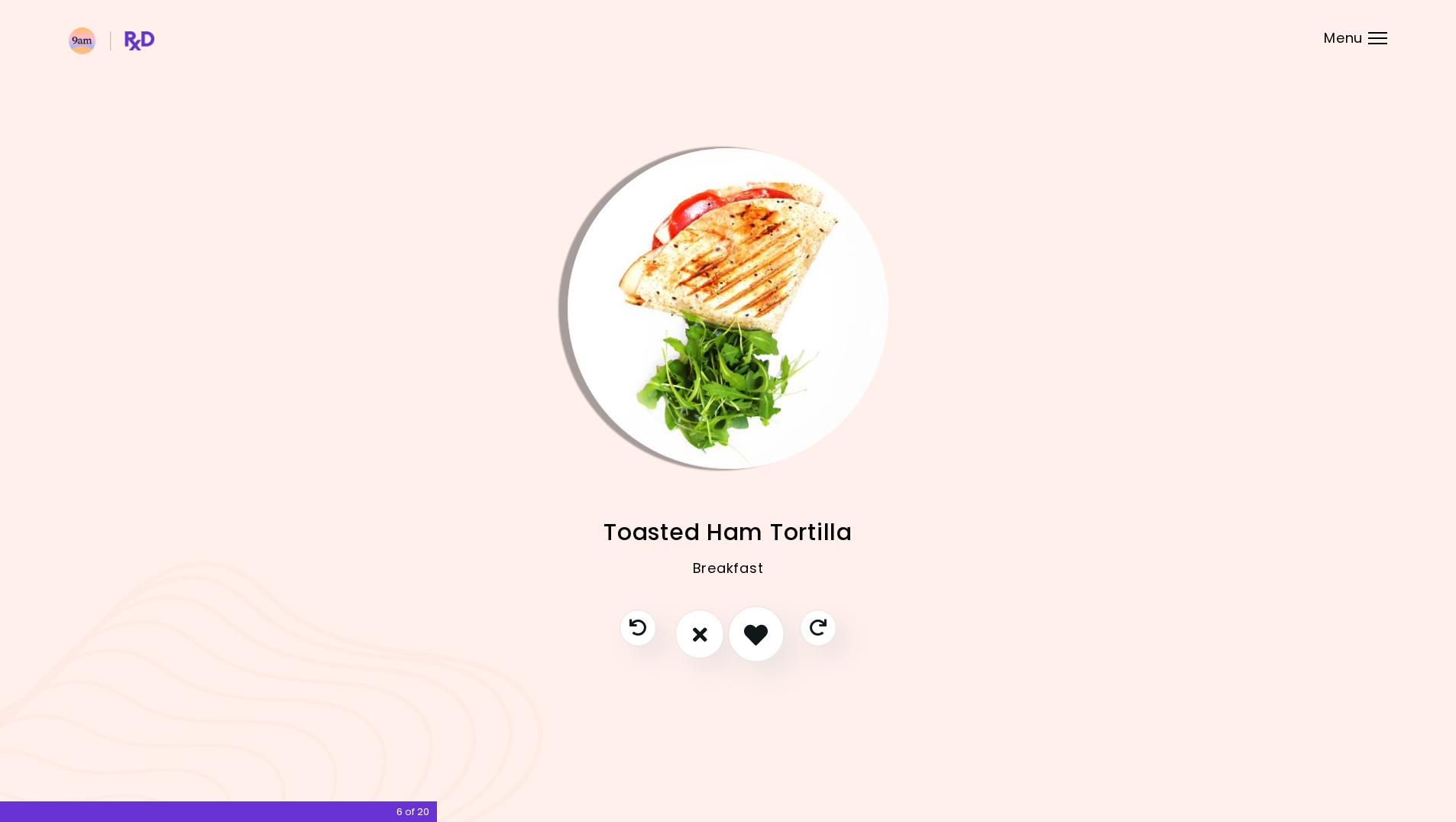
click at [756, 624] on icon "I like this recipe" at bounding box center [755, 634] width 23 height 23
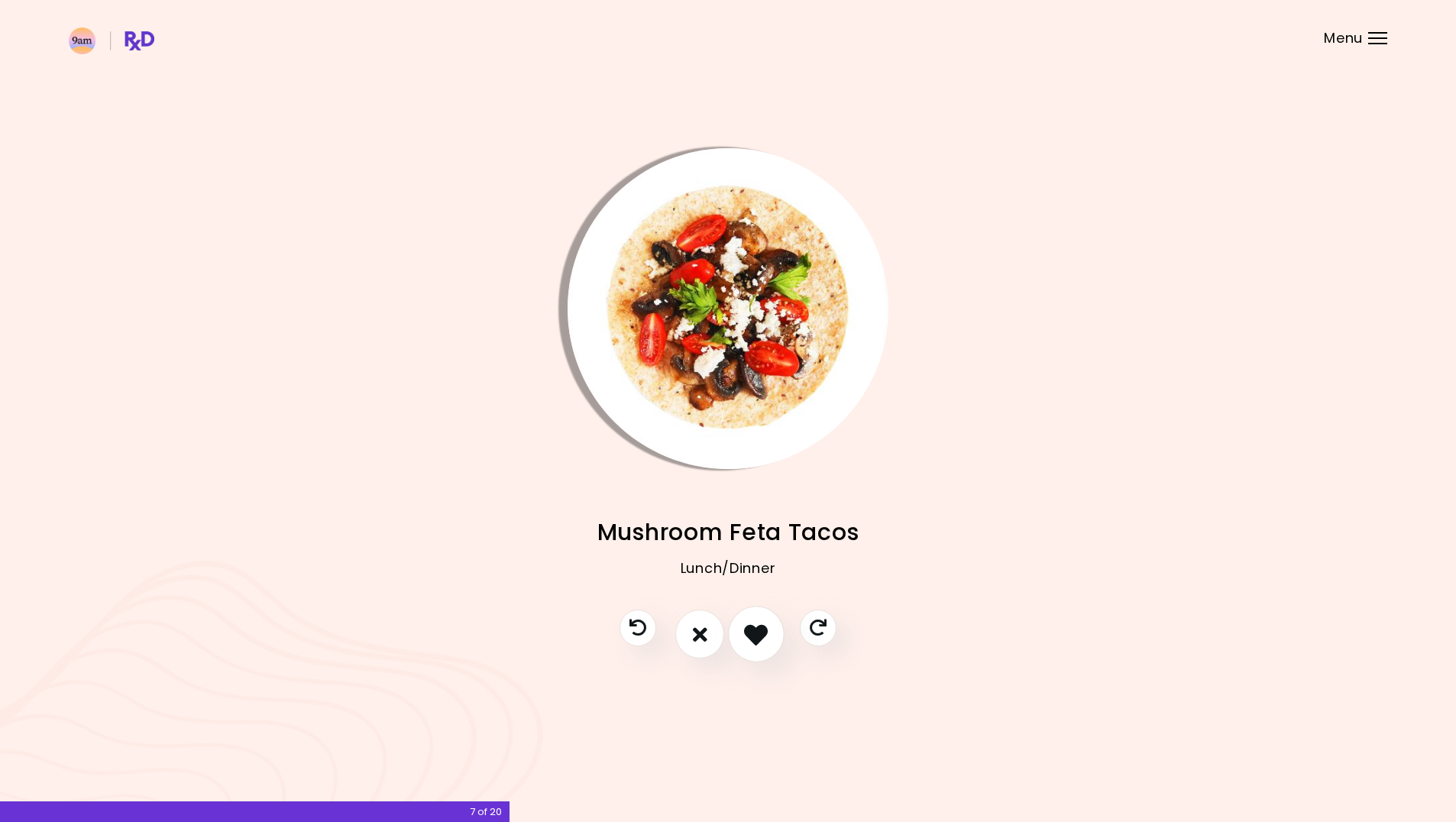
click at [763, 634] on icon "I like this recipe" at bounding box center [755, 634] width 23 height 23
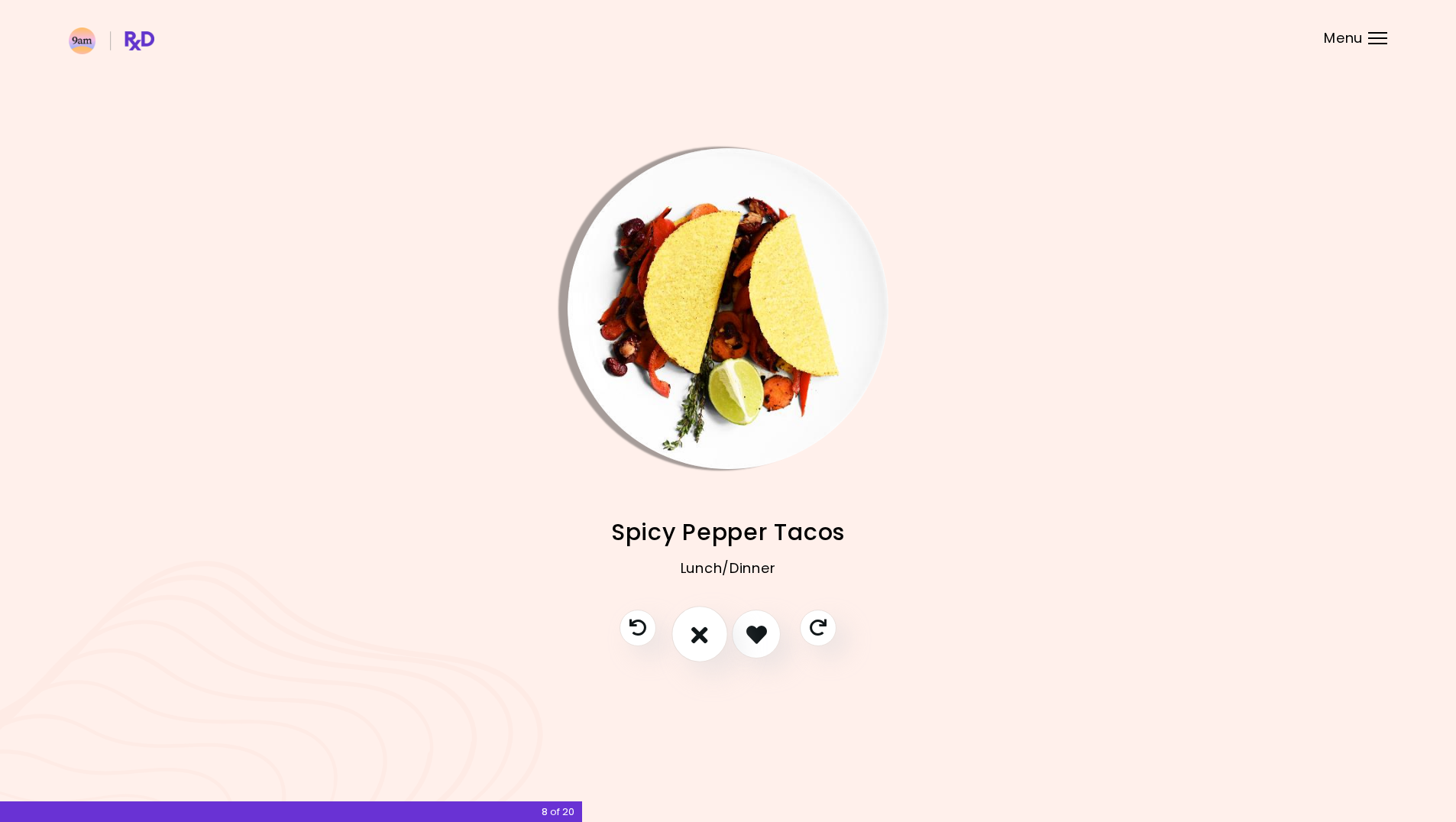
click at [696, 638] on icon "I don't like this recipe" at bounding box center [699, 634] width 16 height 23
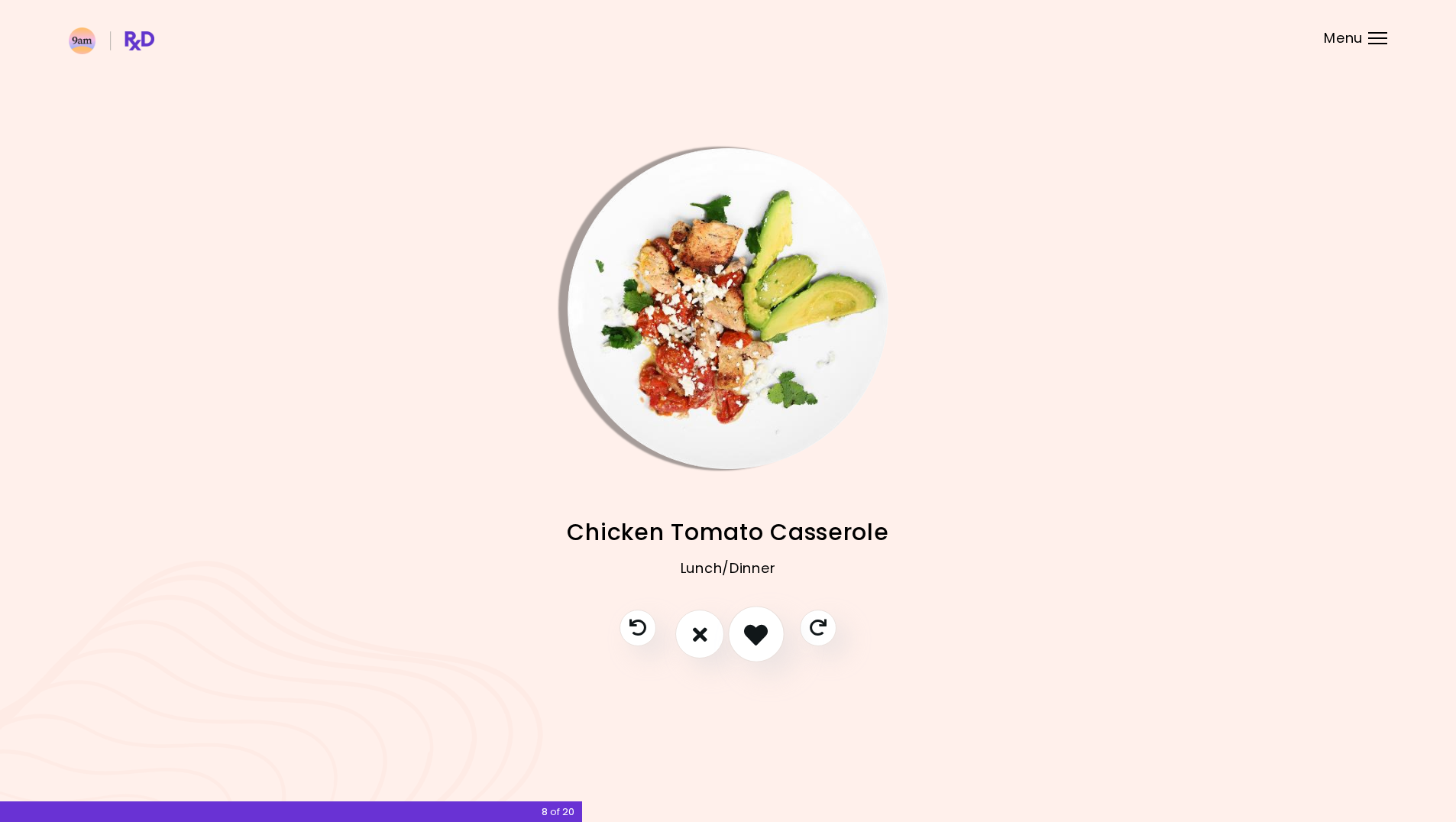
click at [738, 639] on button "I like this recipe" at bounding box center [755, 634] width 56 height 56
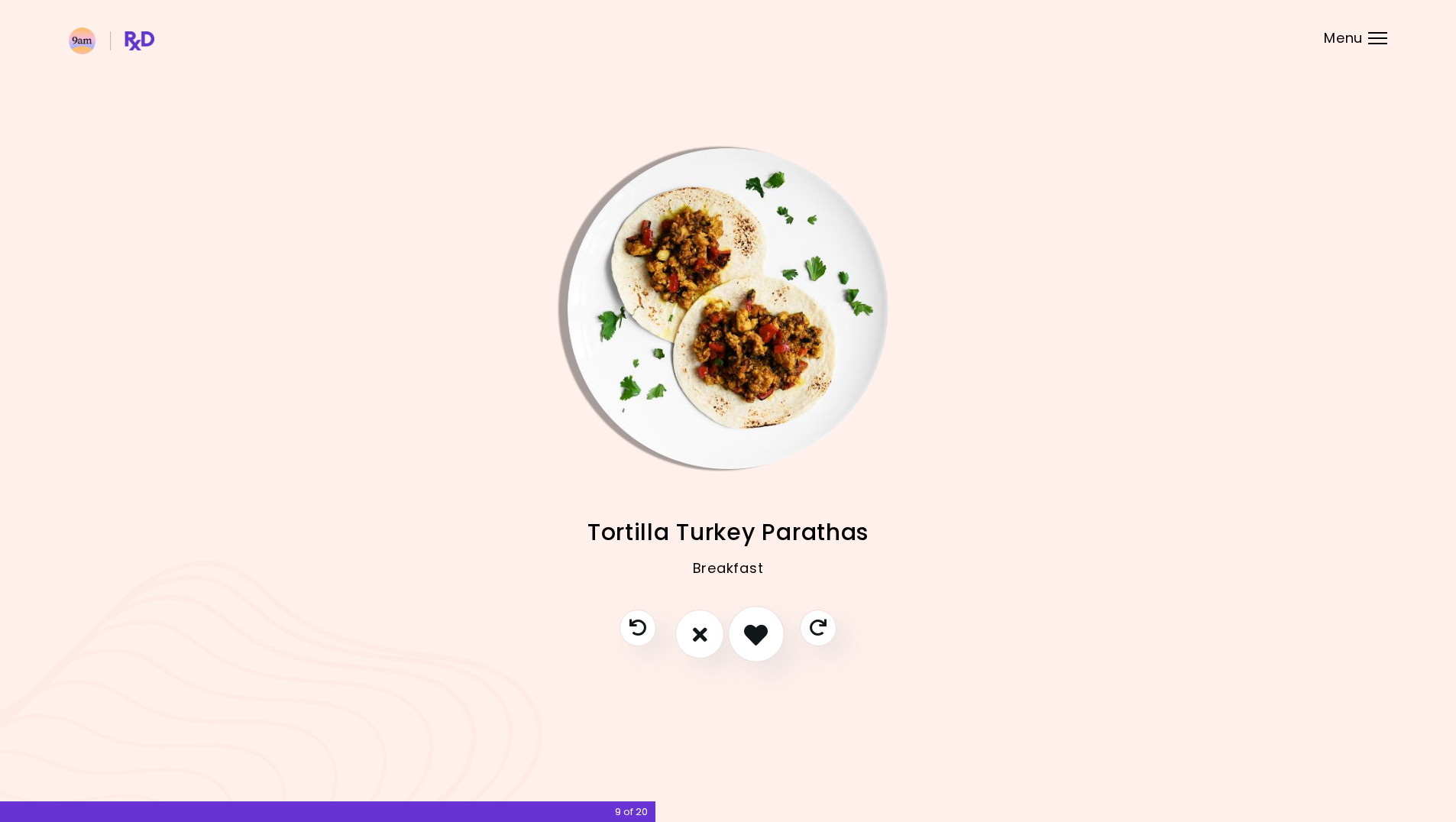
click at [761, 641] on icon "I like this recipe" at bounding box center [755, 634] width 23 height 23
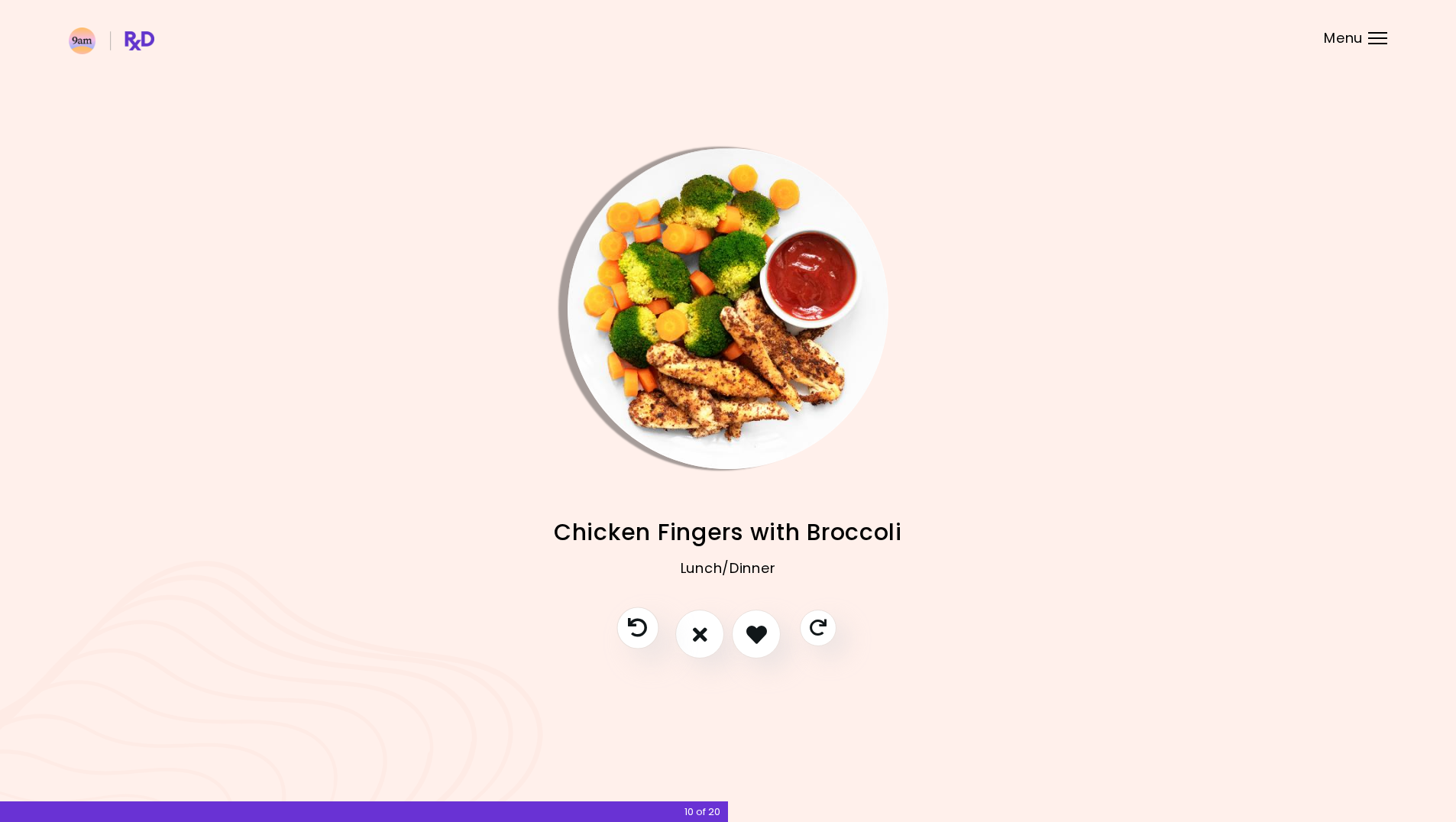
click at [638, 637] on icon "Previous recipe" at bounding box center [638, 628] width 19 height 19
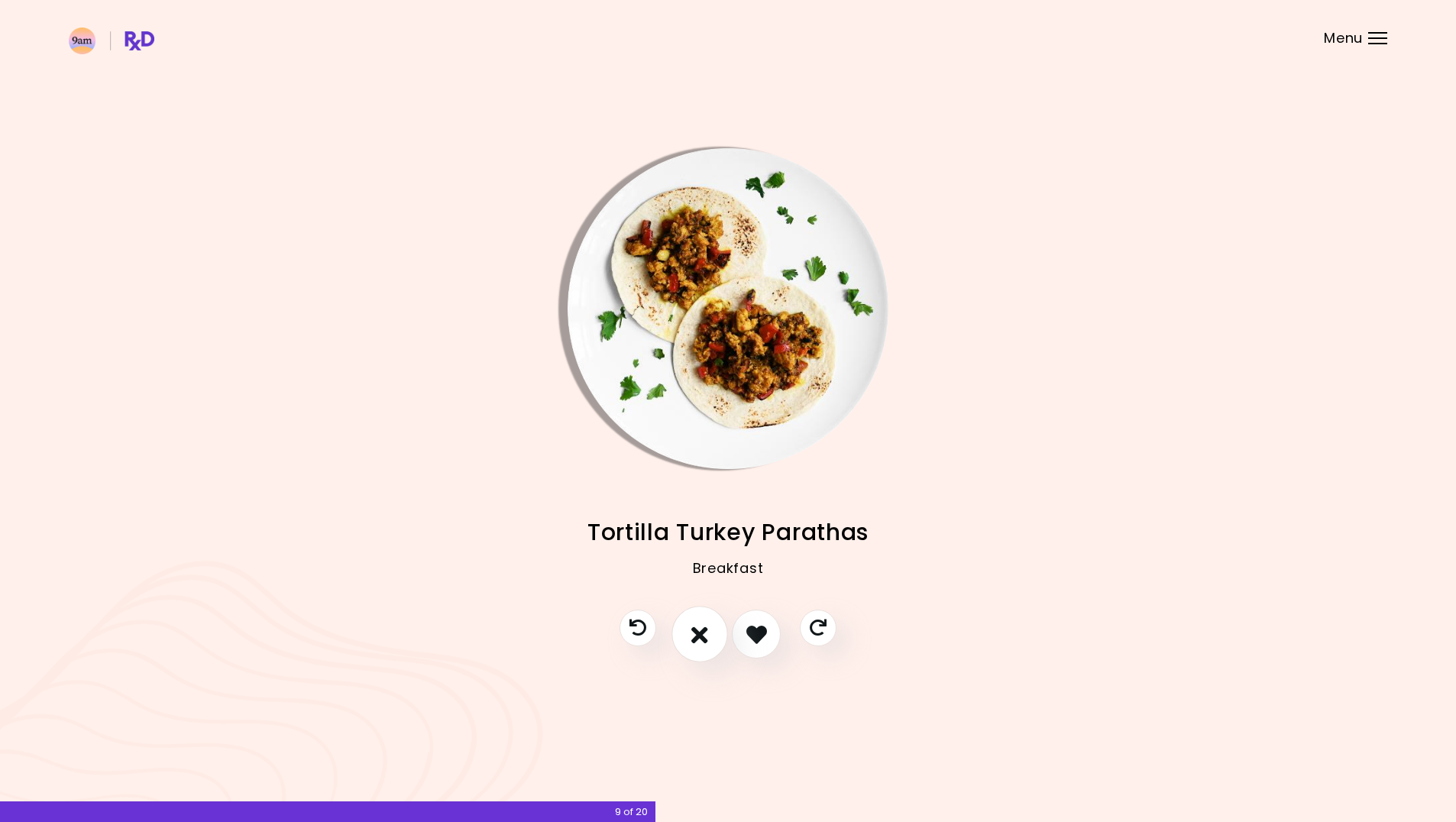
click at [720, 641] on button "I don't like this recipe" at bounding box center [699, 634] width 56 height 56
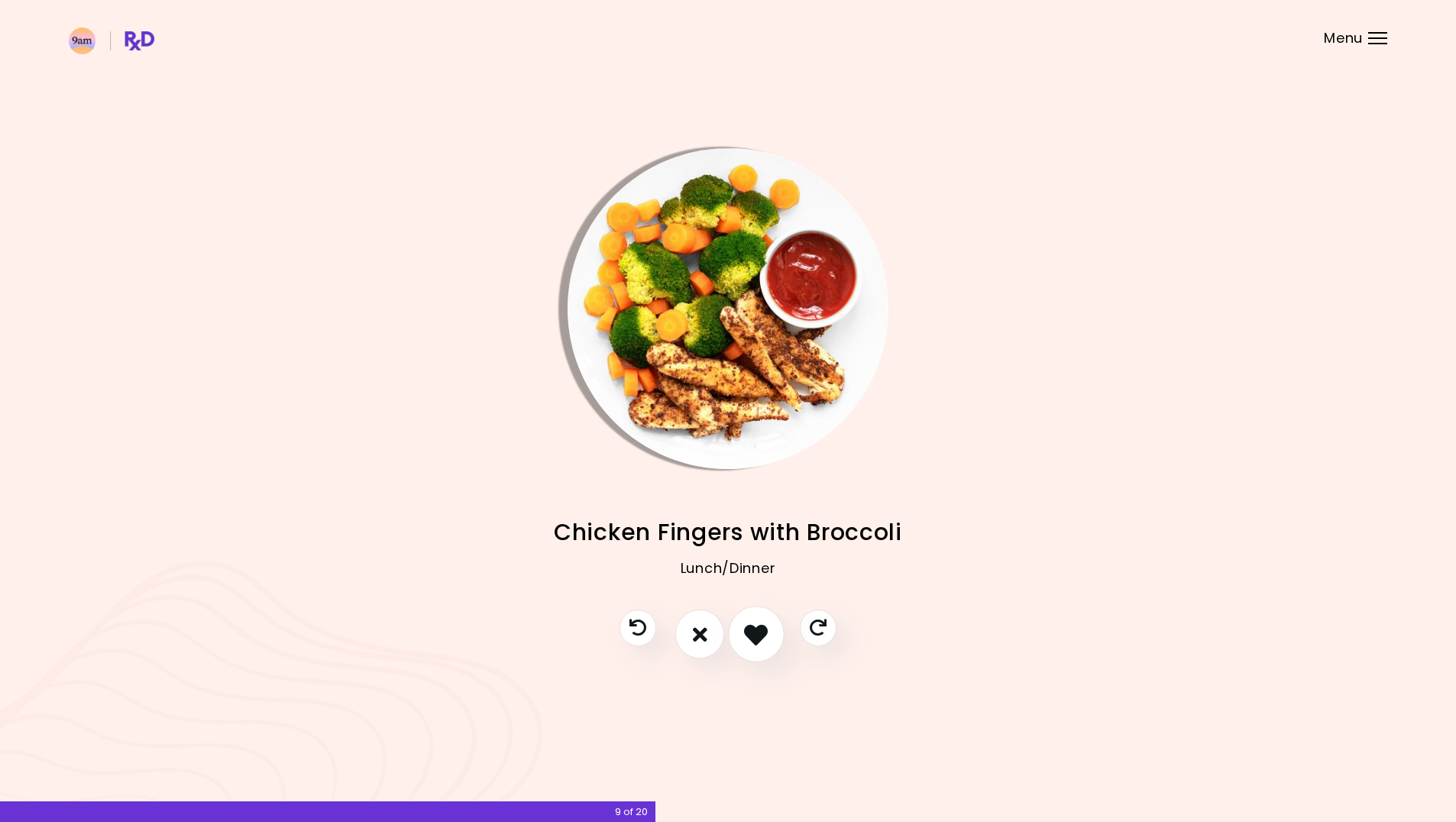
click at [754, 636] on icon "I like this recipe" at bounding box center [755, 634] width 23 height 23
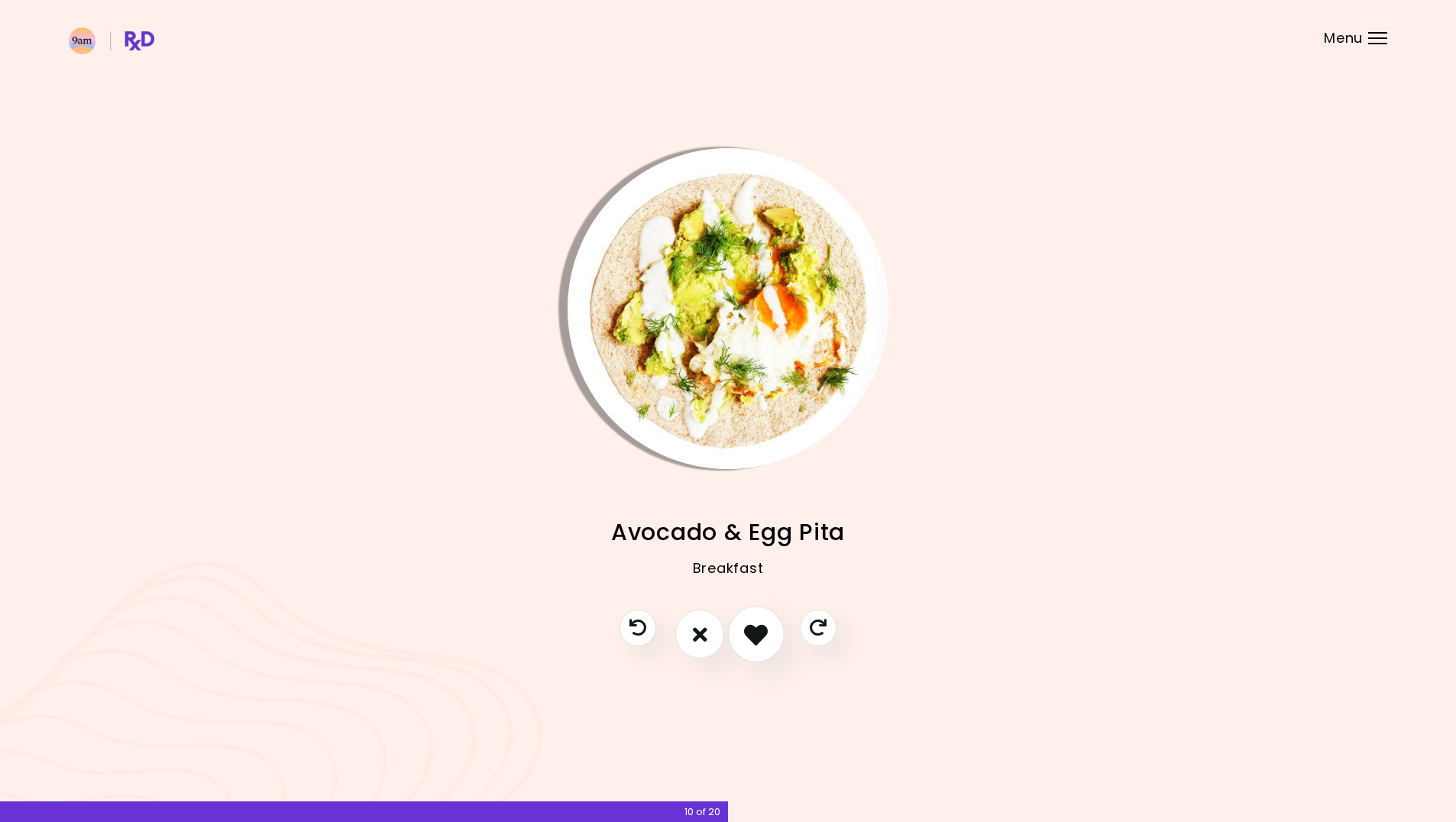
click at [754, 638] on icon "I like this recipe" at bounding box center [755, 634] width 23 height 23
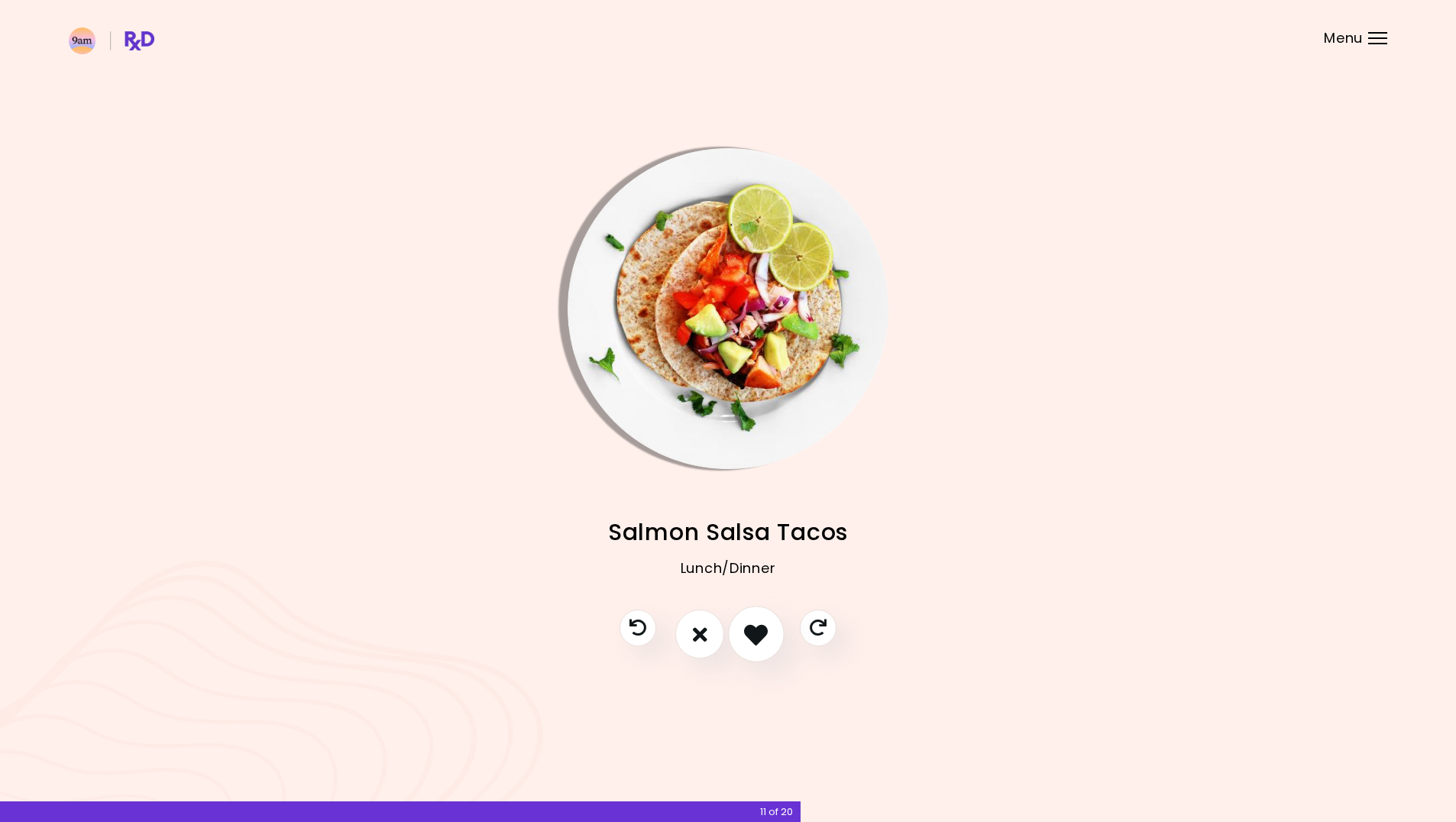
click at [754, 636] on icon "I like this recipe" at bounding box center [755, 634] width 23 height 23
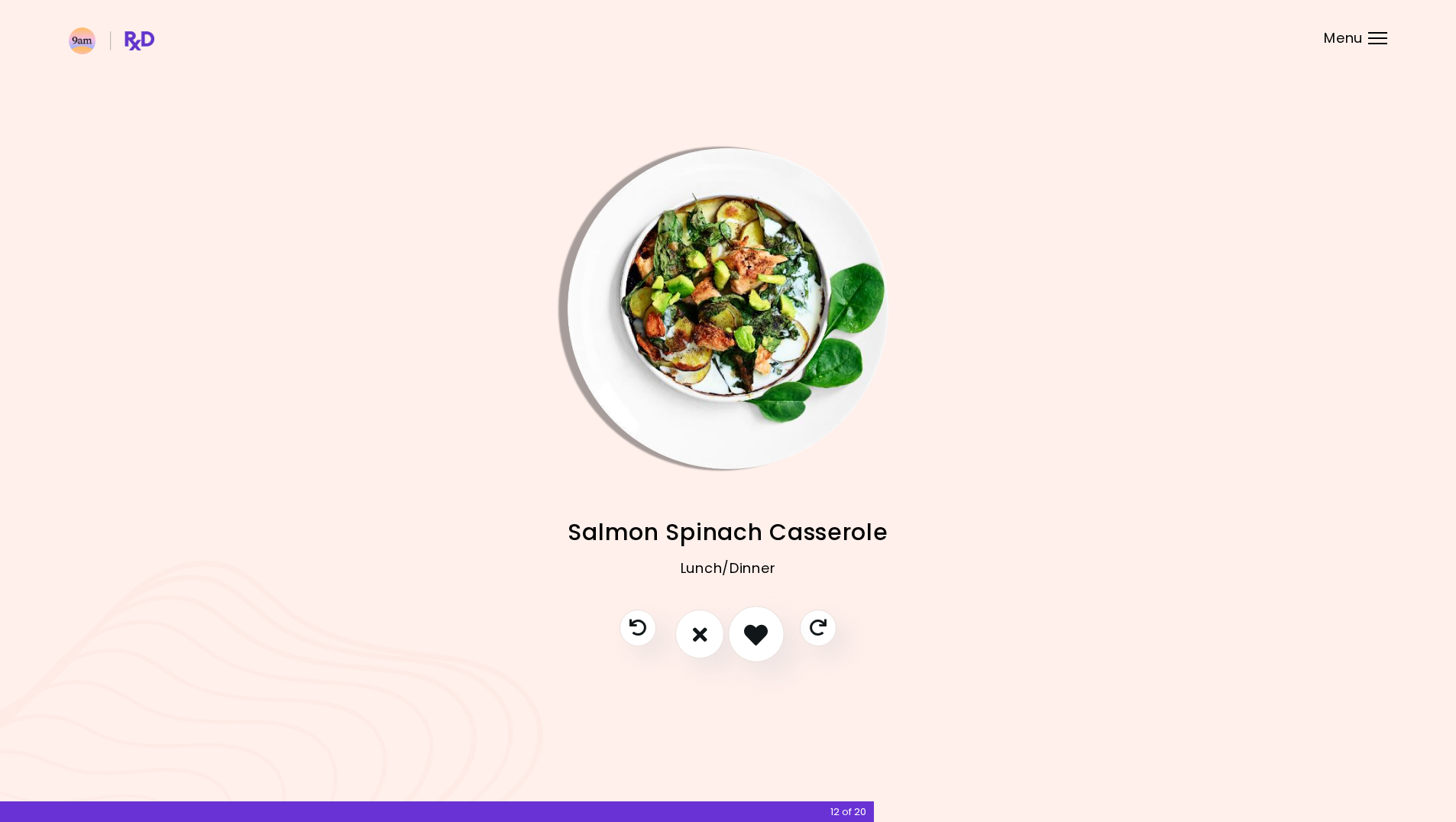
click at [756, 633] on icon "I like this recipe" at bounding box center [755, 634] width 23 height 23
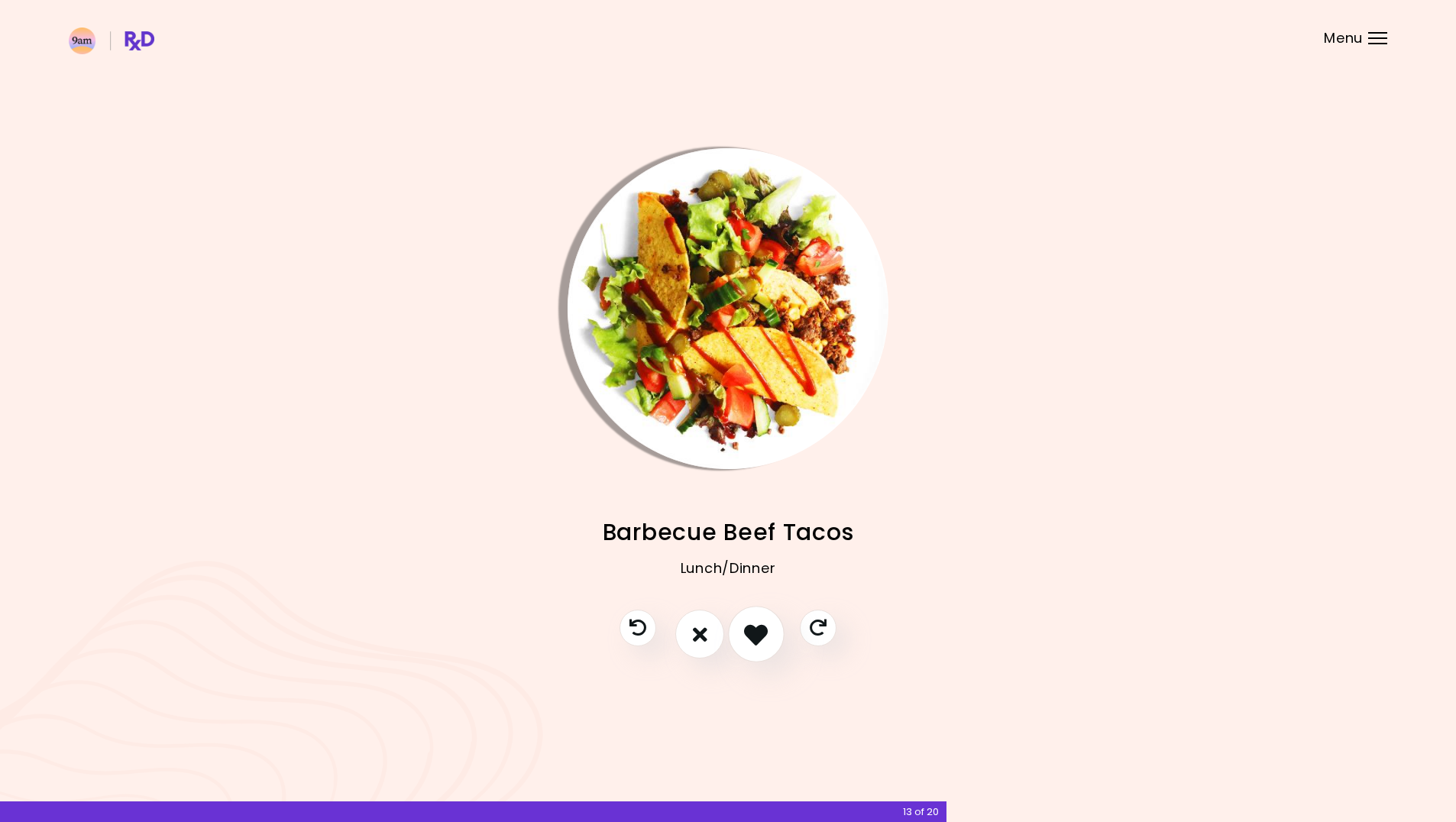
click at [756, 633] on icon "I like this recipe" at bounding box center [755, 634] width 23 height 23
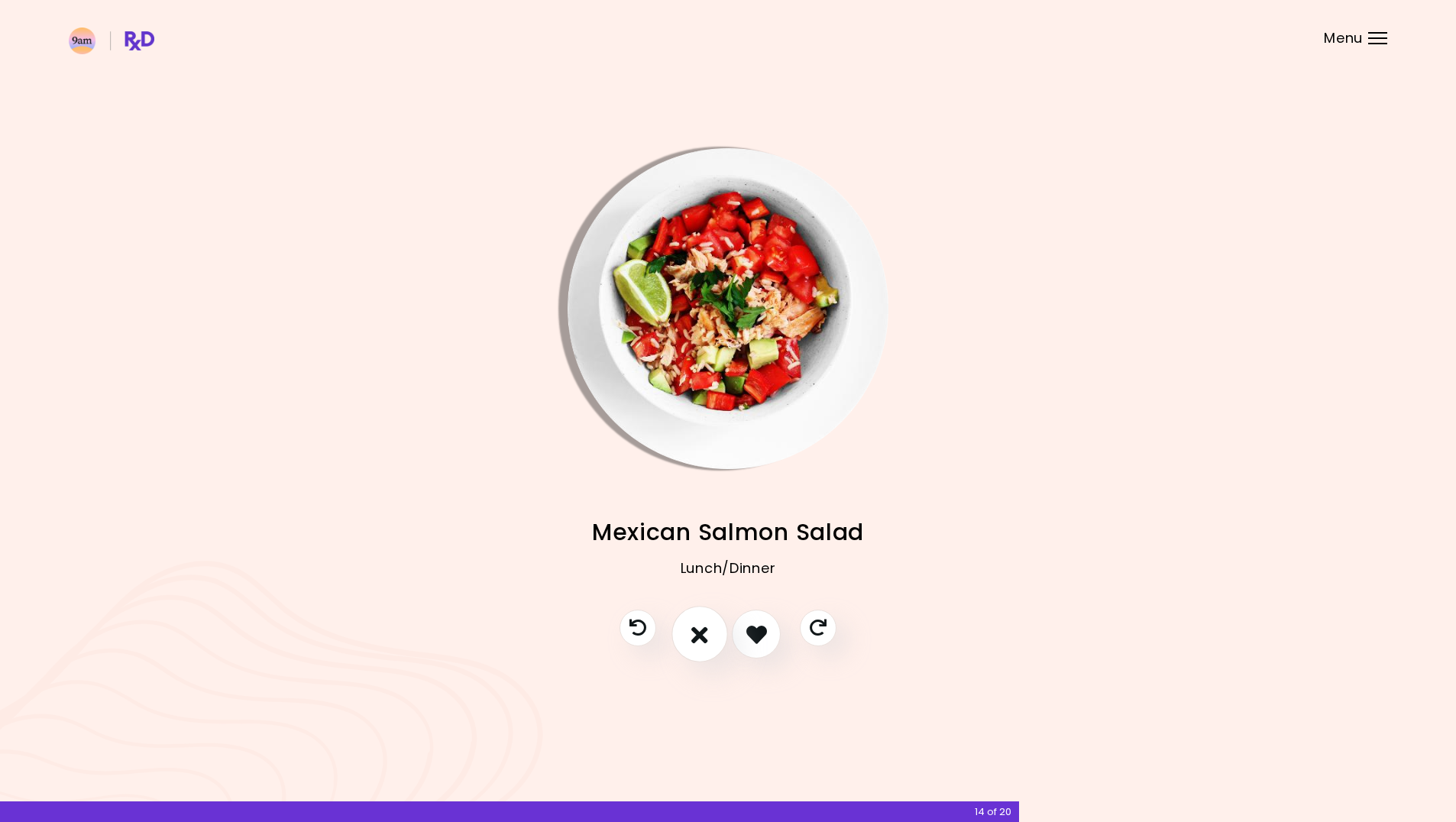
click at [700, 636] on icon "I don't like this recipe" at bounding box center [699, 634] width 16 height 23
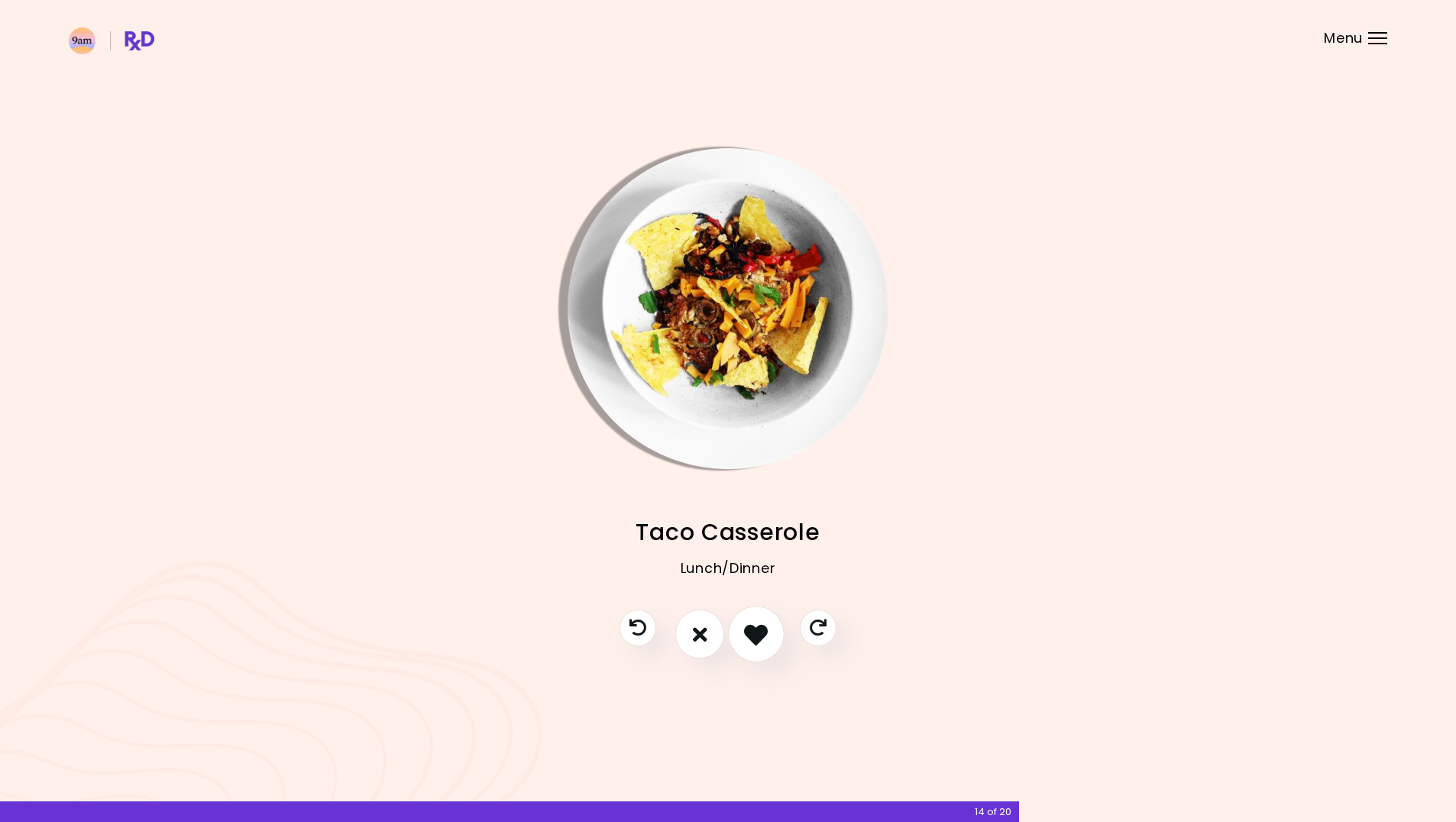
click at [753, 634] on icon "I like this recipe" at bounding box center [755, 634] width 23 height 23
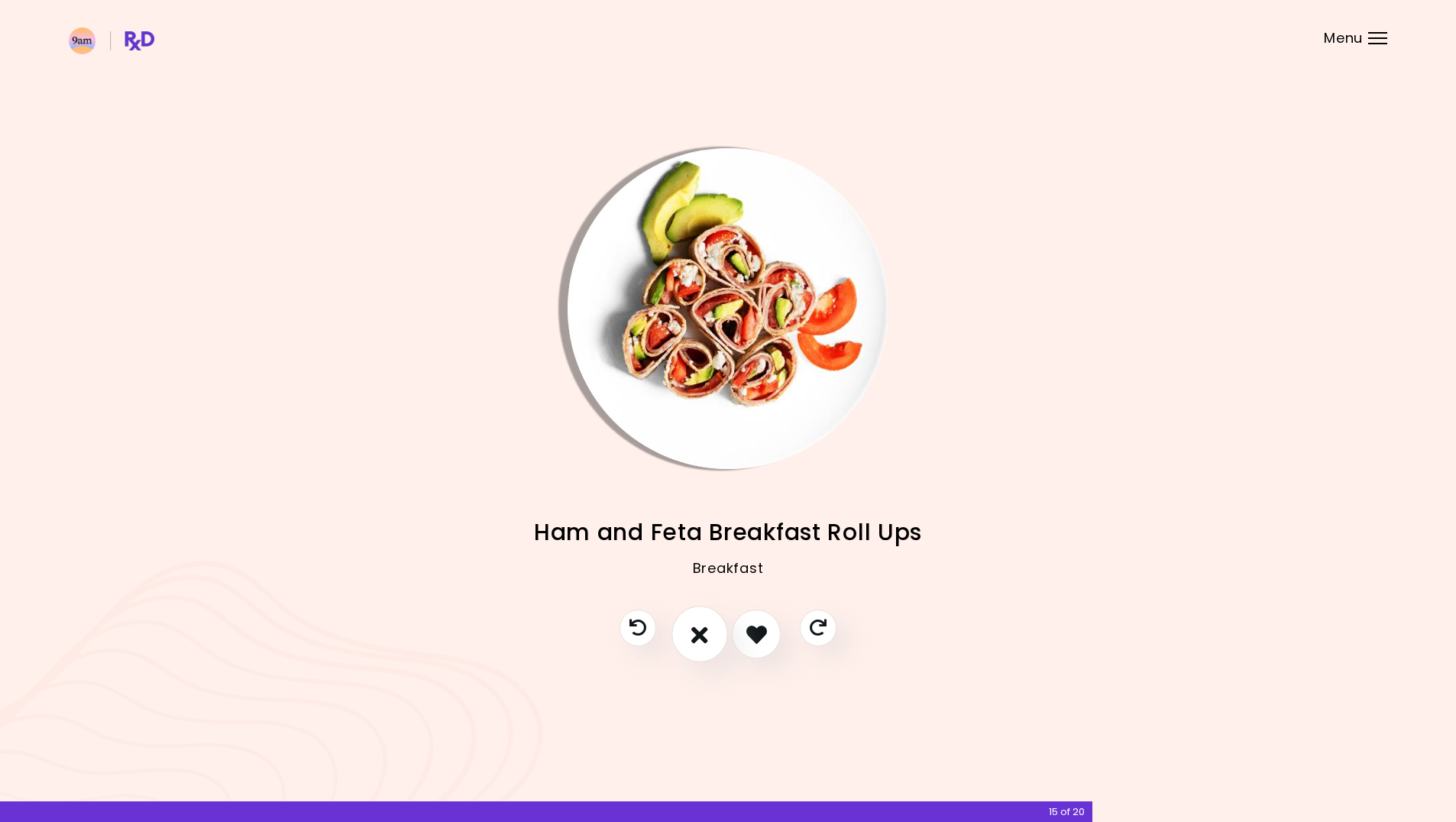
click at [681, 636] on button "I don't like this recipe" at bounding box center [699, 634] width 56 height 56
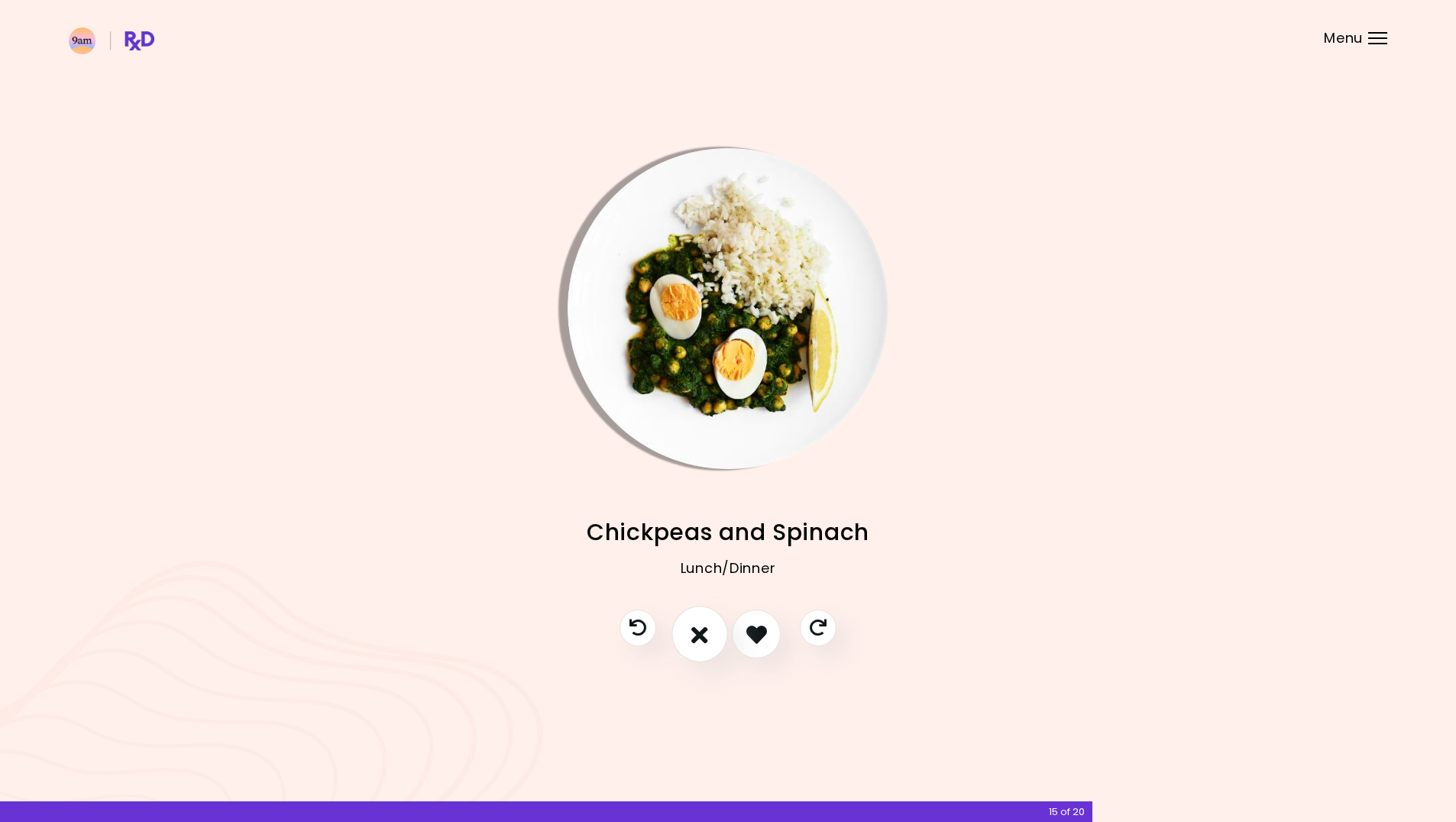
click at [712, 637] on button "I don't like this recipe" at bounding box center [699, 634] width 56 height 56
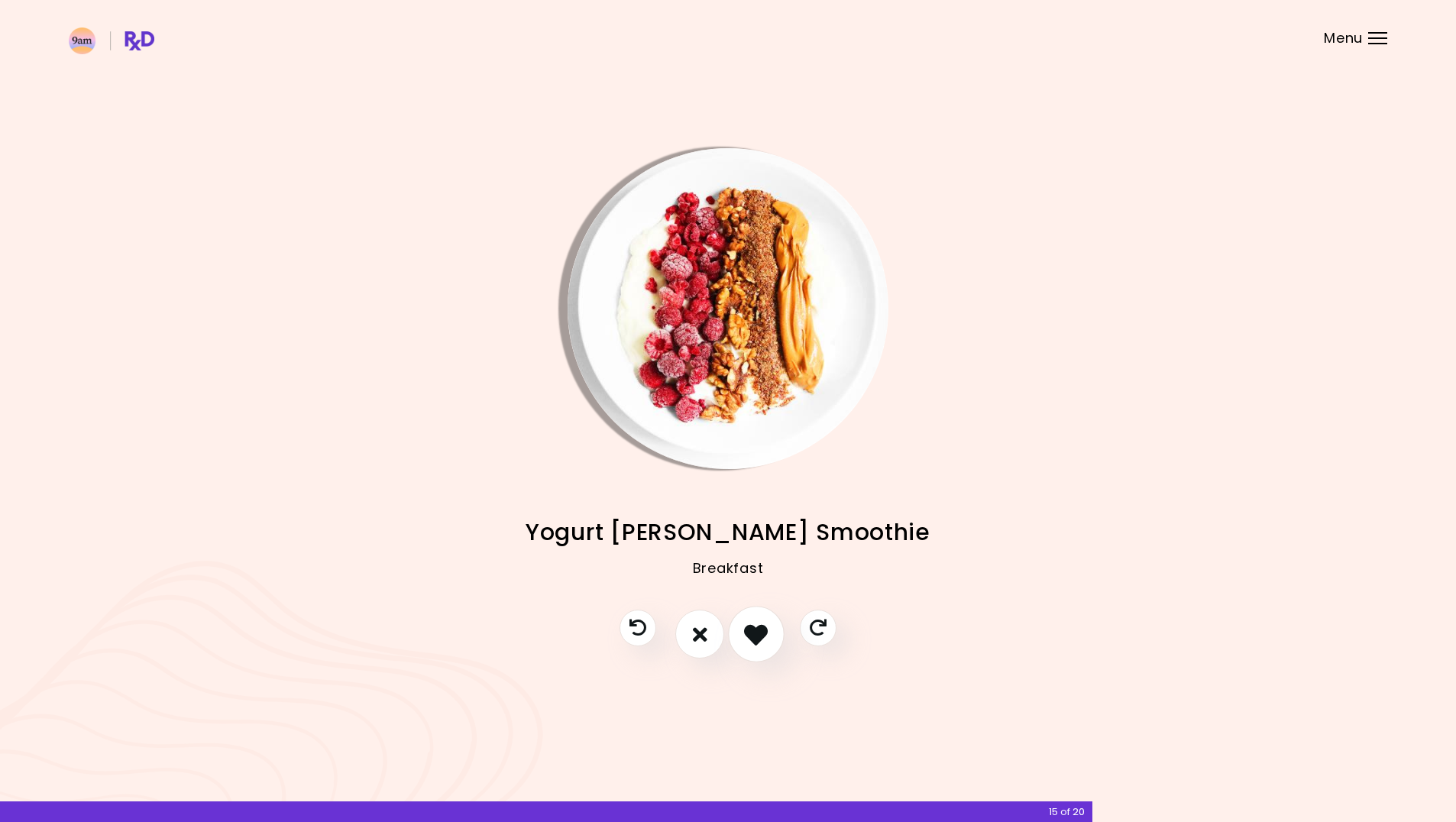
click at [757, 633] on icon "I like this recipe" at bounding box center [755, 634] width 23 height 23
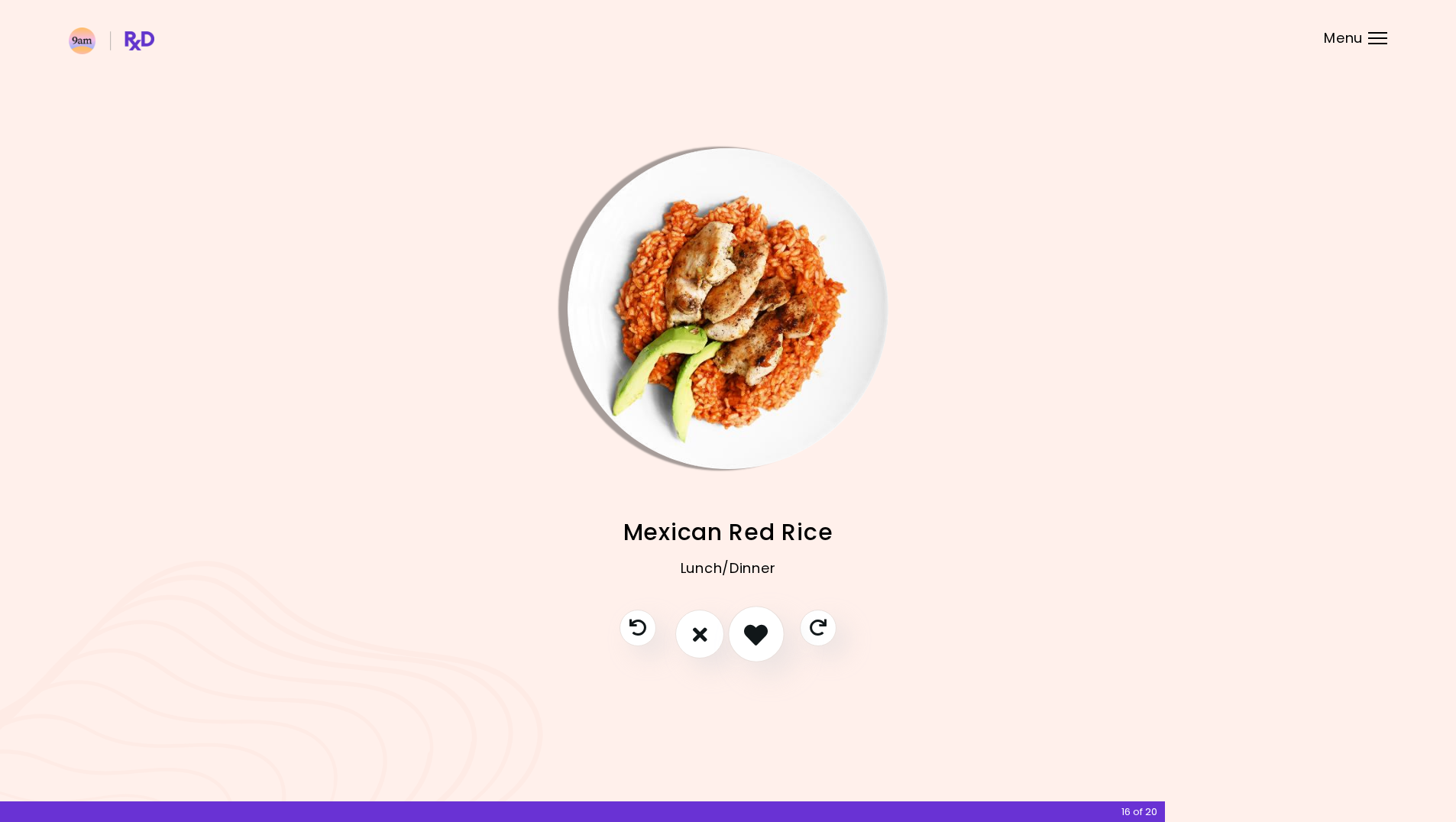
click at [745, 621] on button "I like this recipe" at bounding box center [755, 634] width 56 height 56
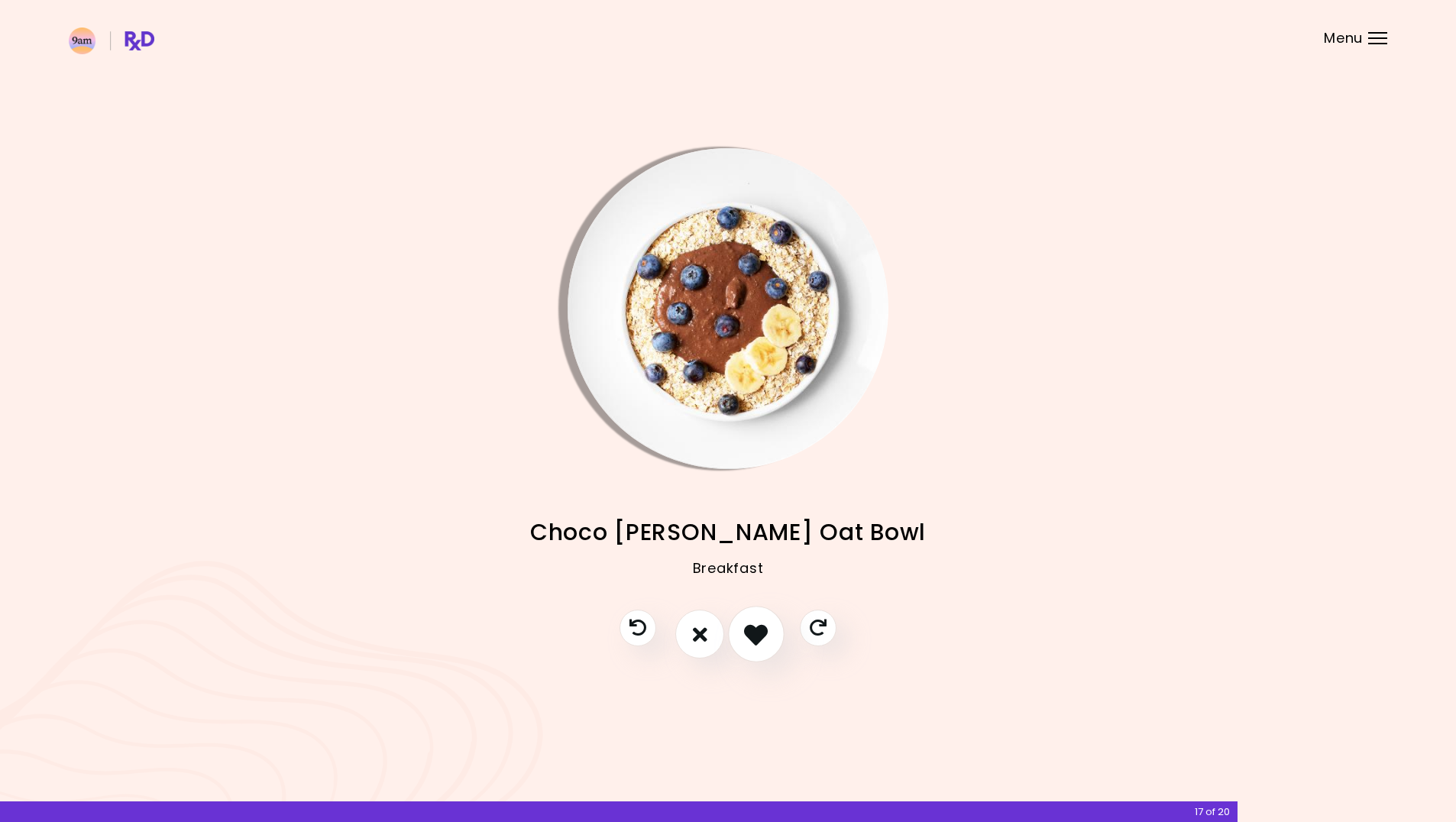
click at [746, 628] on icon "I like this recipe" at bounding box center [755, 634] width 23 height 23
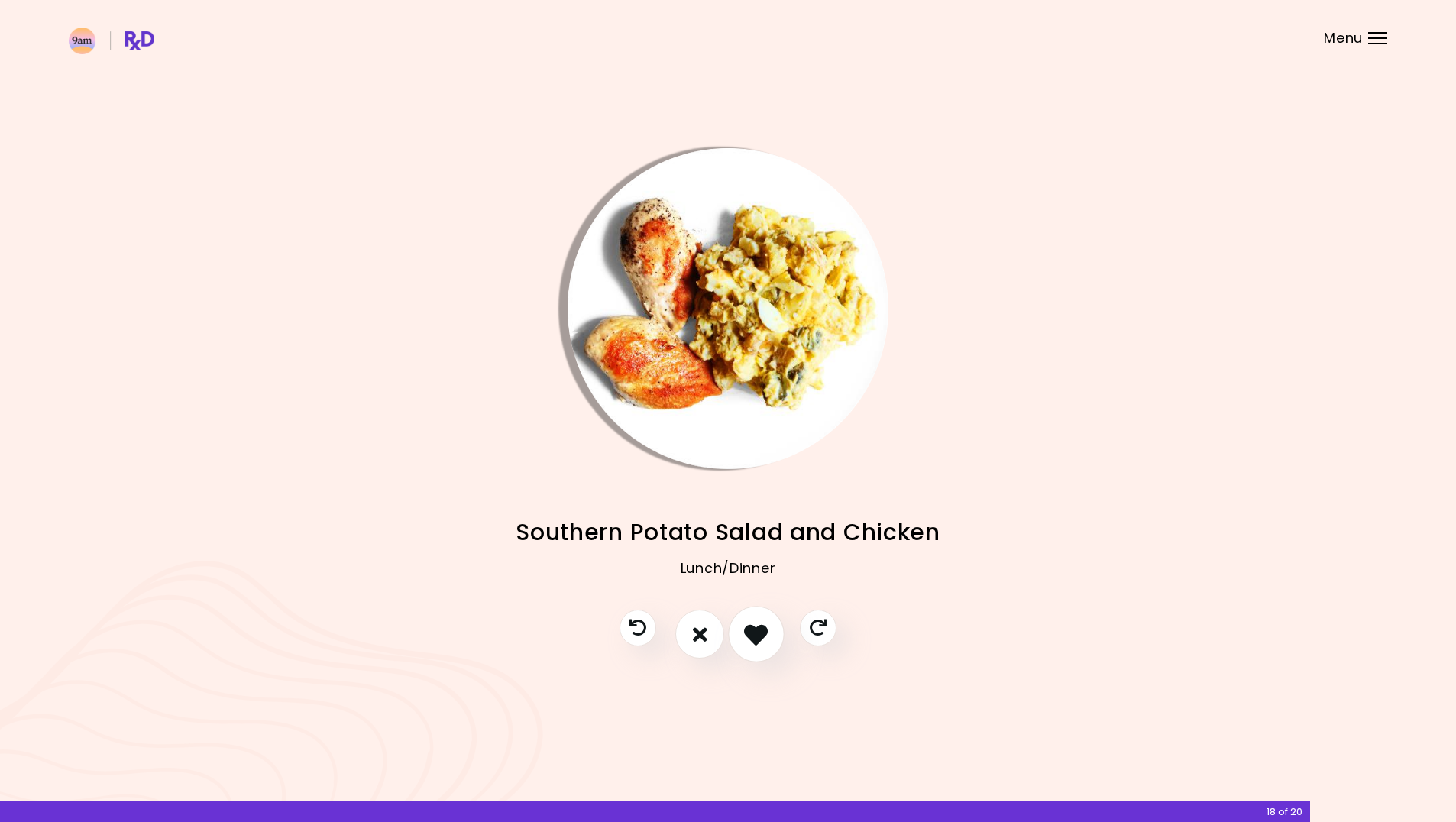
click at [760, 630] on icon "I like this recipe" at bounding box center [755, 634] width 23 height 23
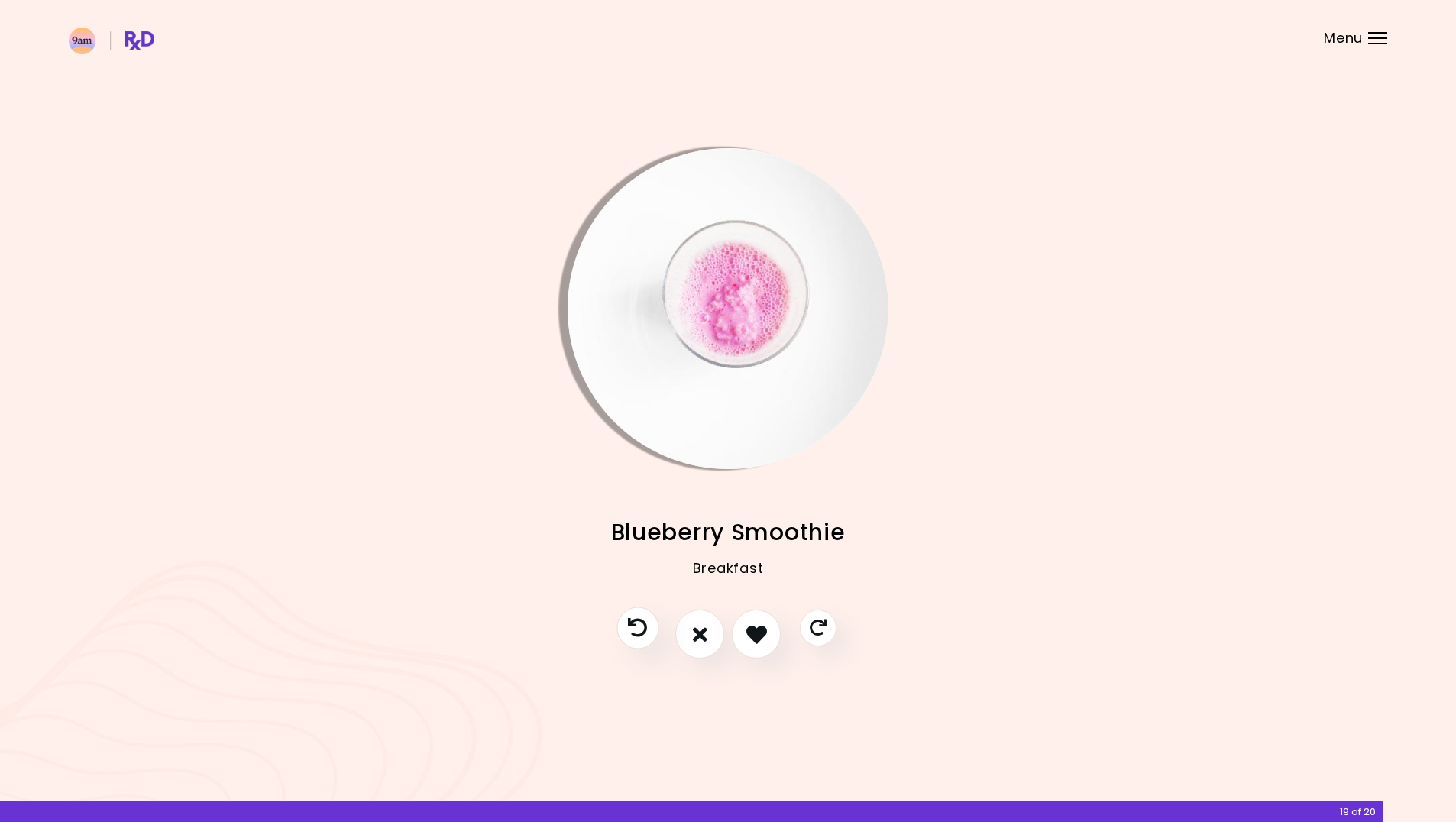
click at [633, 640] on button "Previous recipe" at bounding box center [637, 628] width 42 height 42
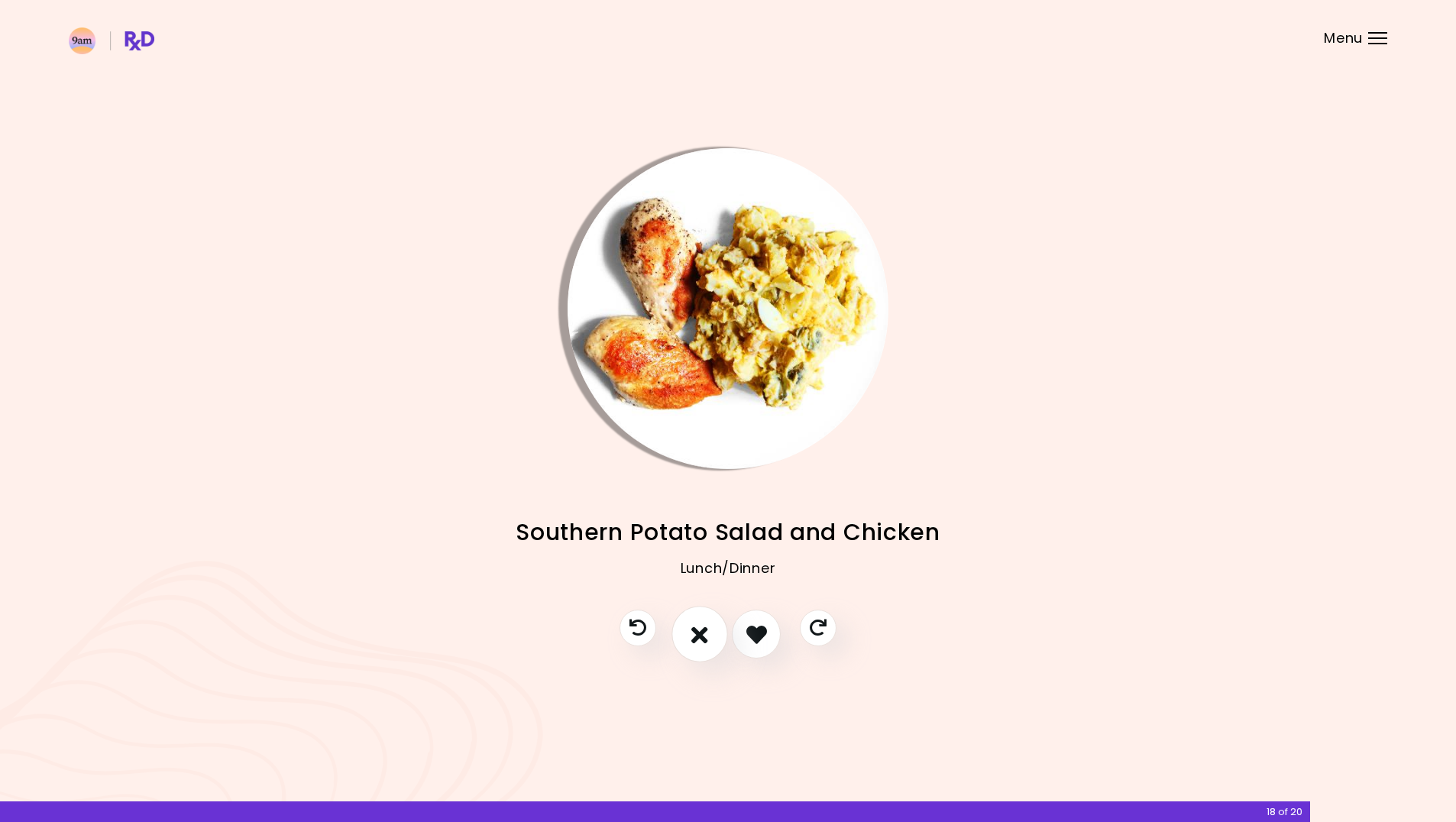
click at [692, 637] on icon "I don't like this recipe" at bounding box center [699, 634] width 16 height 23
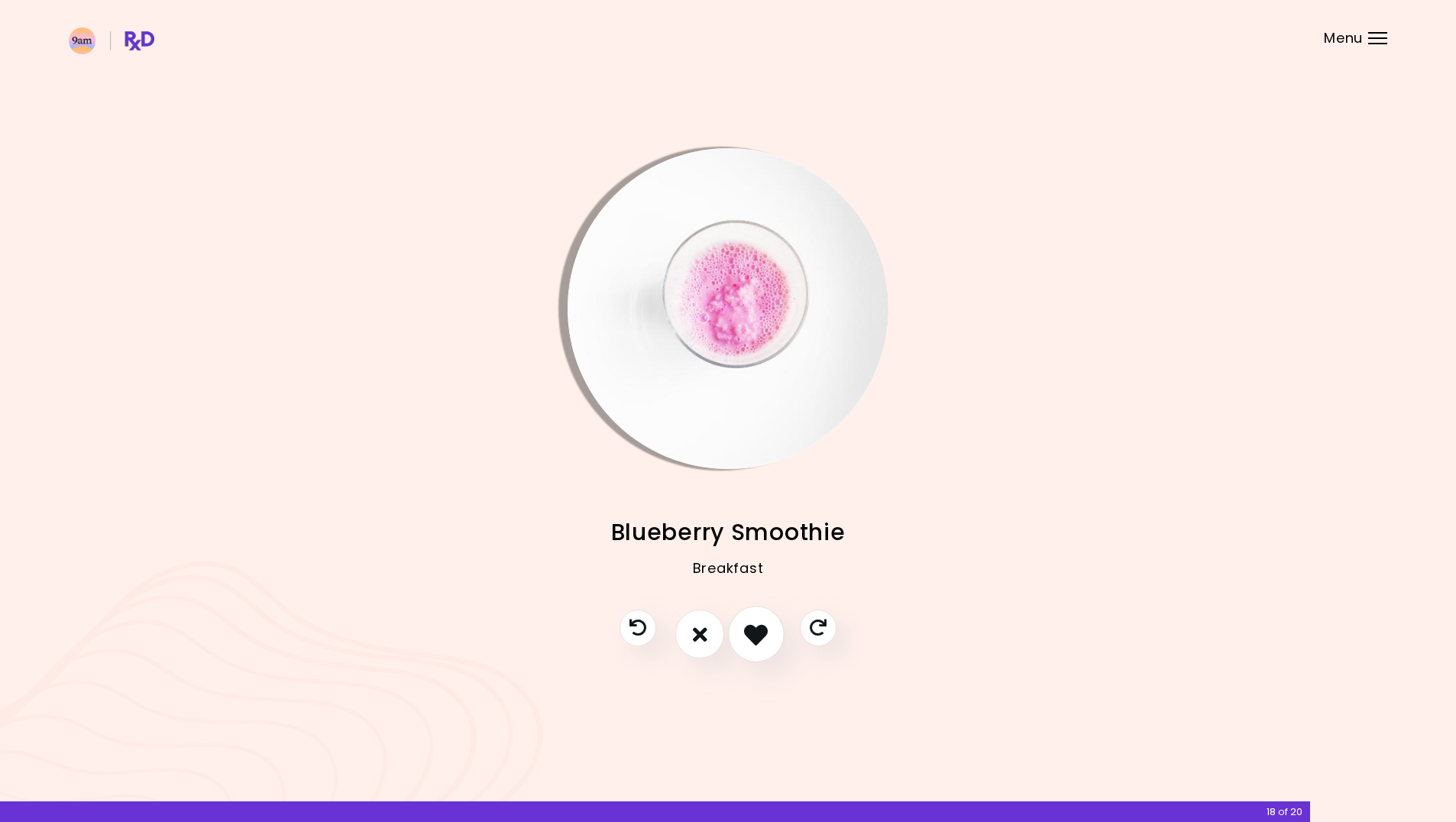
click at [774, 636] on button "I like this recipe" at bounding box center [755, 634] width 56 height 56
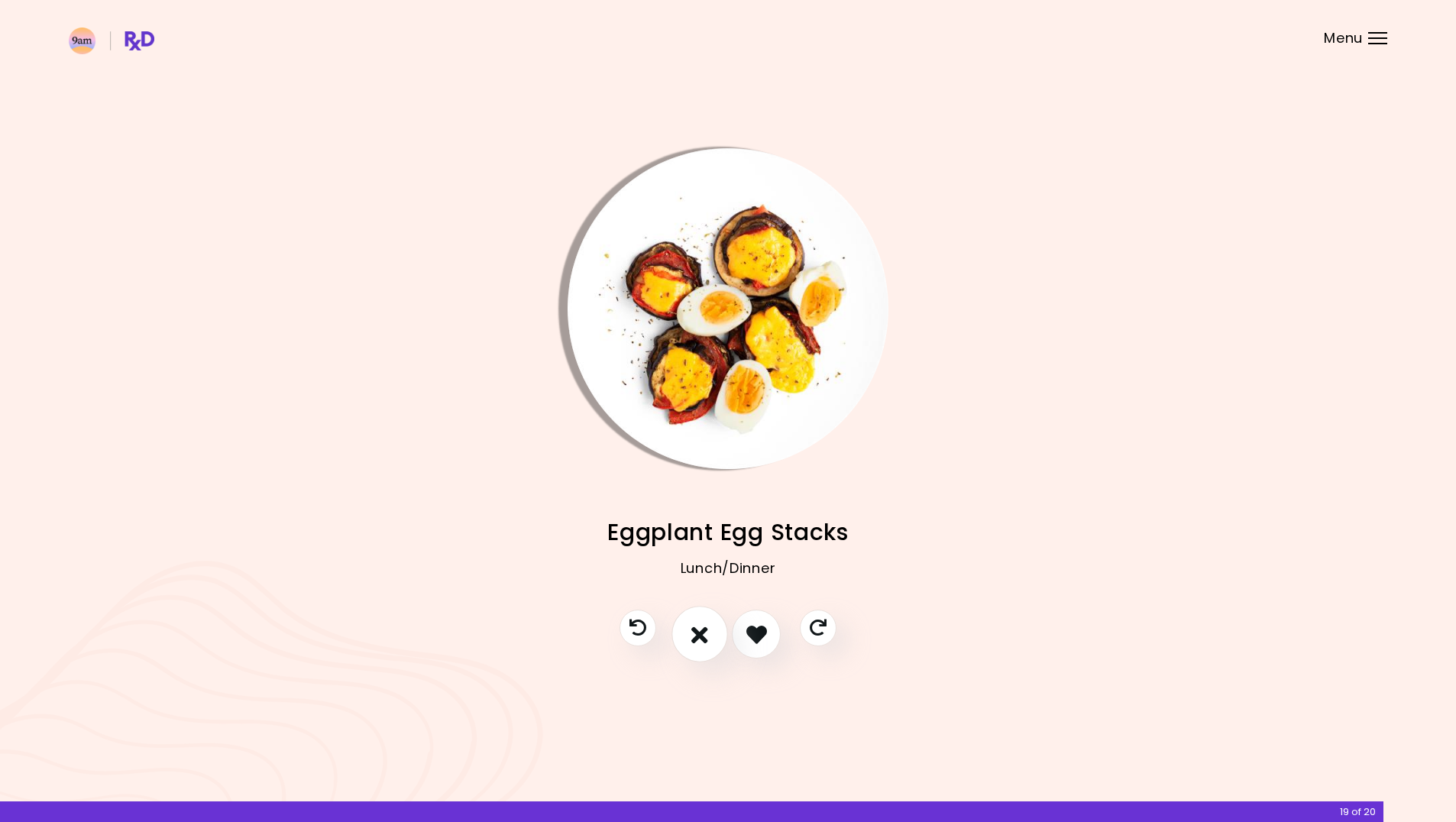
click at [695, 630] on icon "I don't like this recipe" at bounding box center [699, 634] width 16 height 23
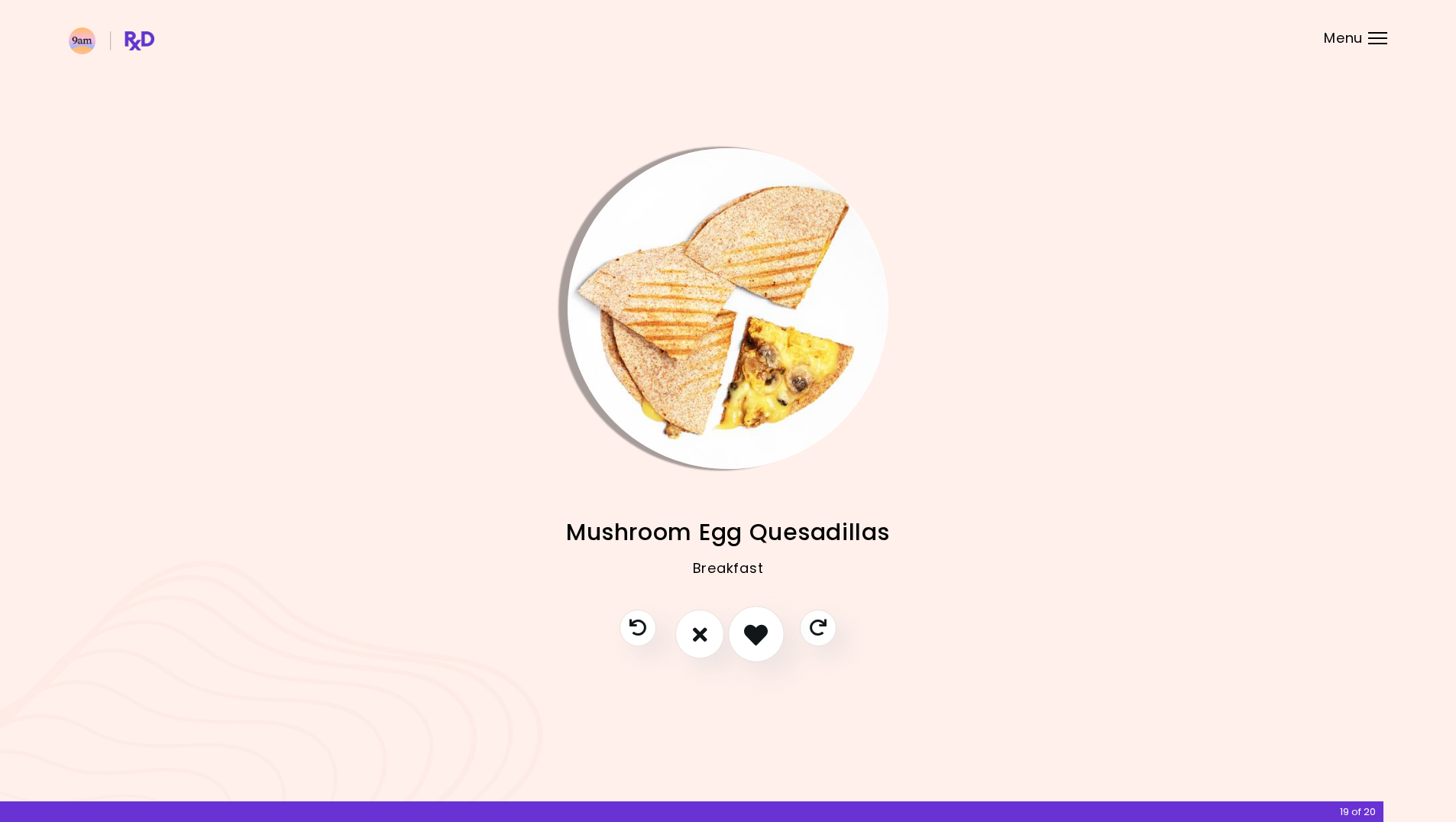
click at [755, 633] on icon "I like this recipe" at bounding box center [755, 634] width 23 height 23
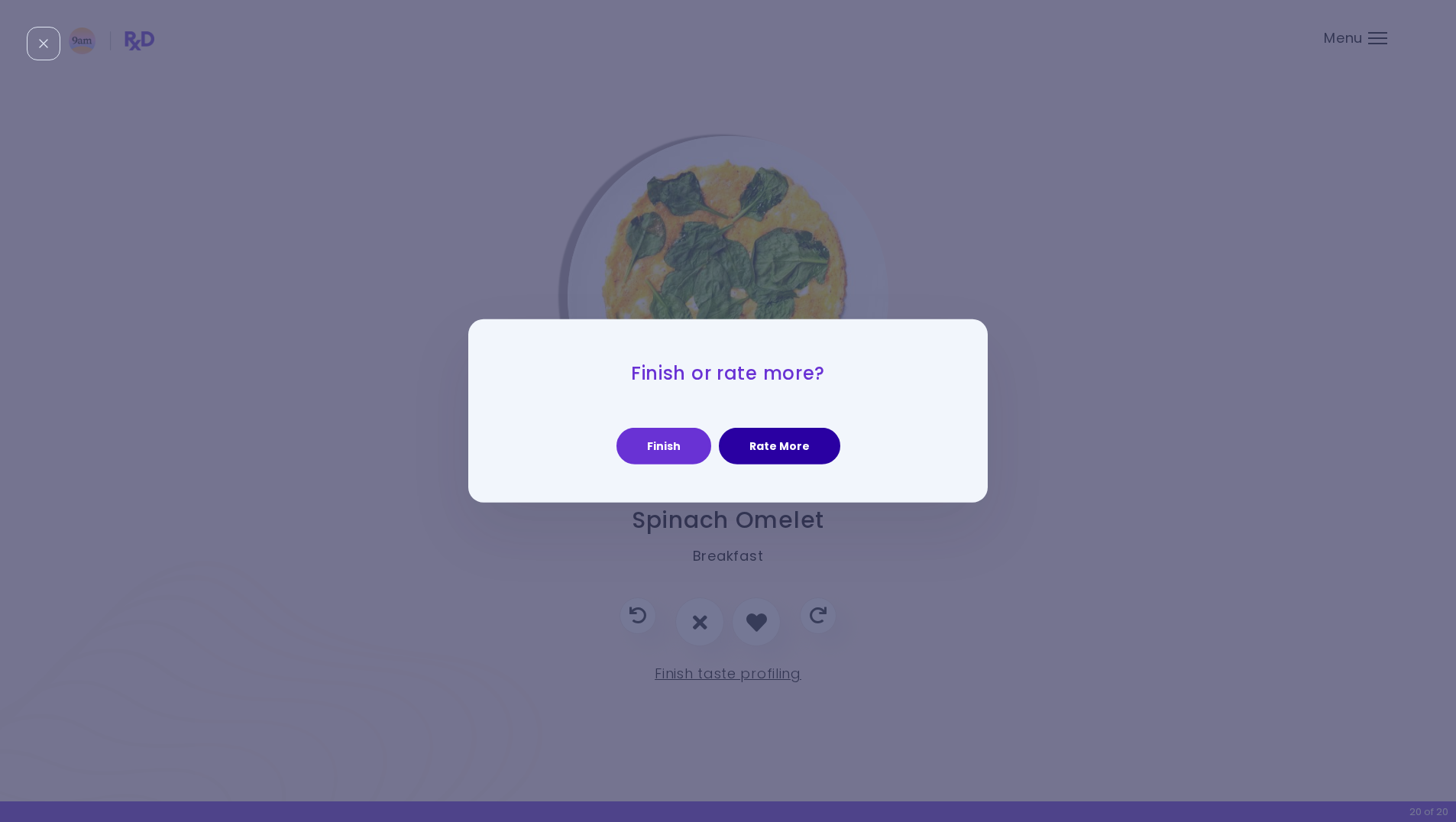
click at [779, 442] on button "Rate More" at bounding box center [779, 446] width 122 height 36
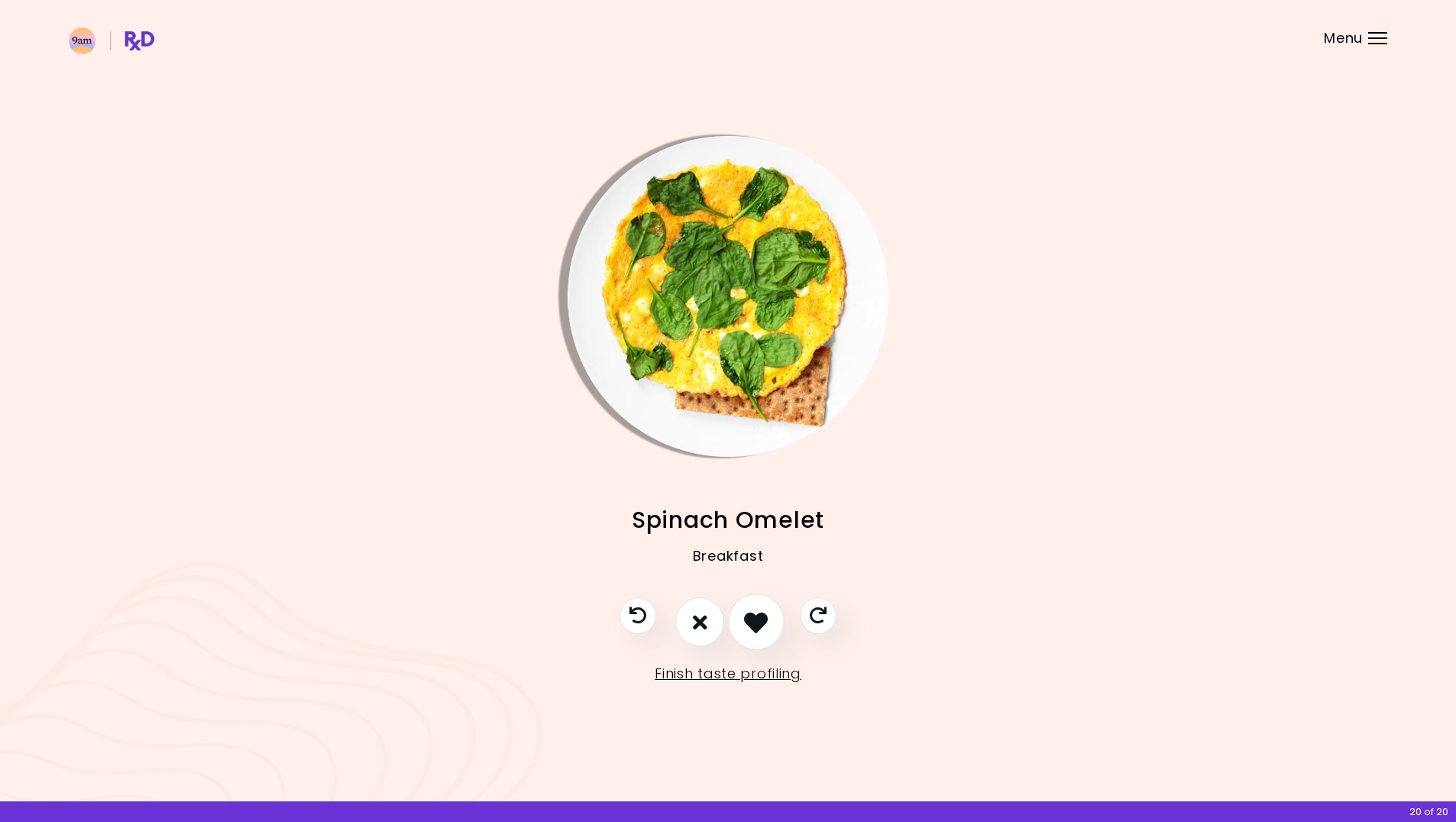
click at [756, 620] on icon "I like this recipe" at bounding box center [755, 621] width 23 height 23
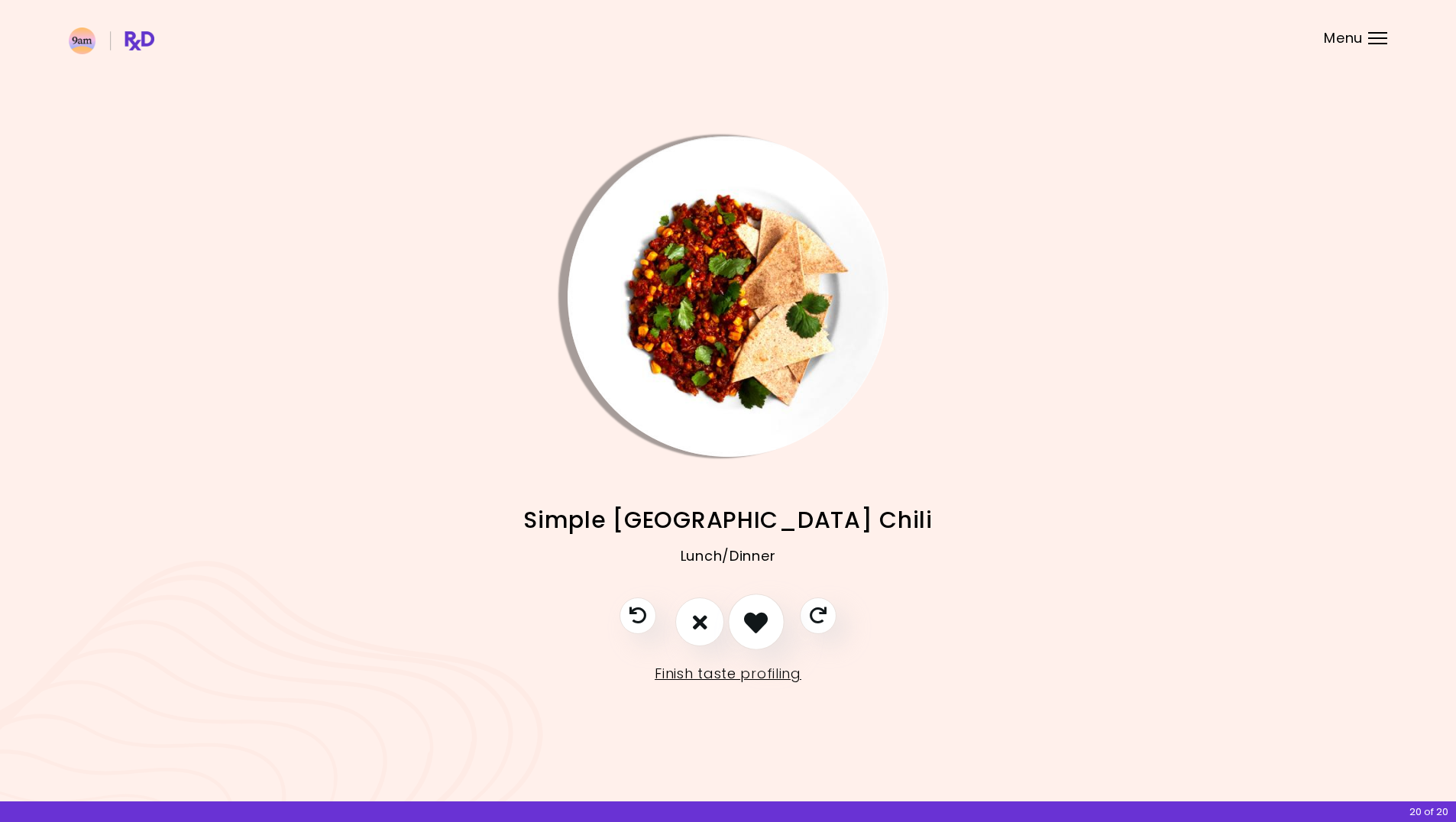
click at [769, 616] on button "I like this recipe" at bounding box center [755, 622] width 56 height 56
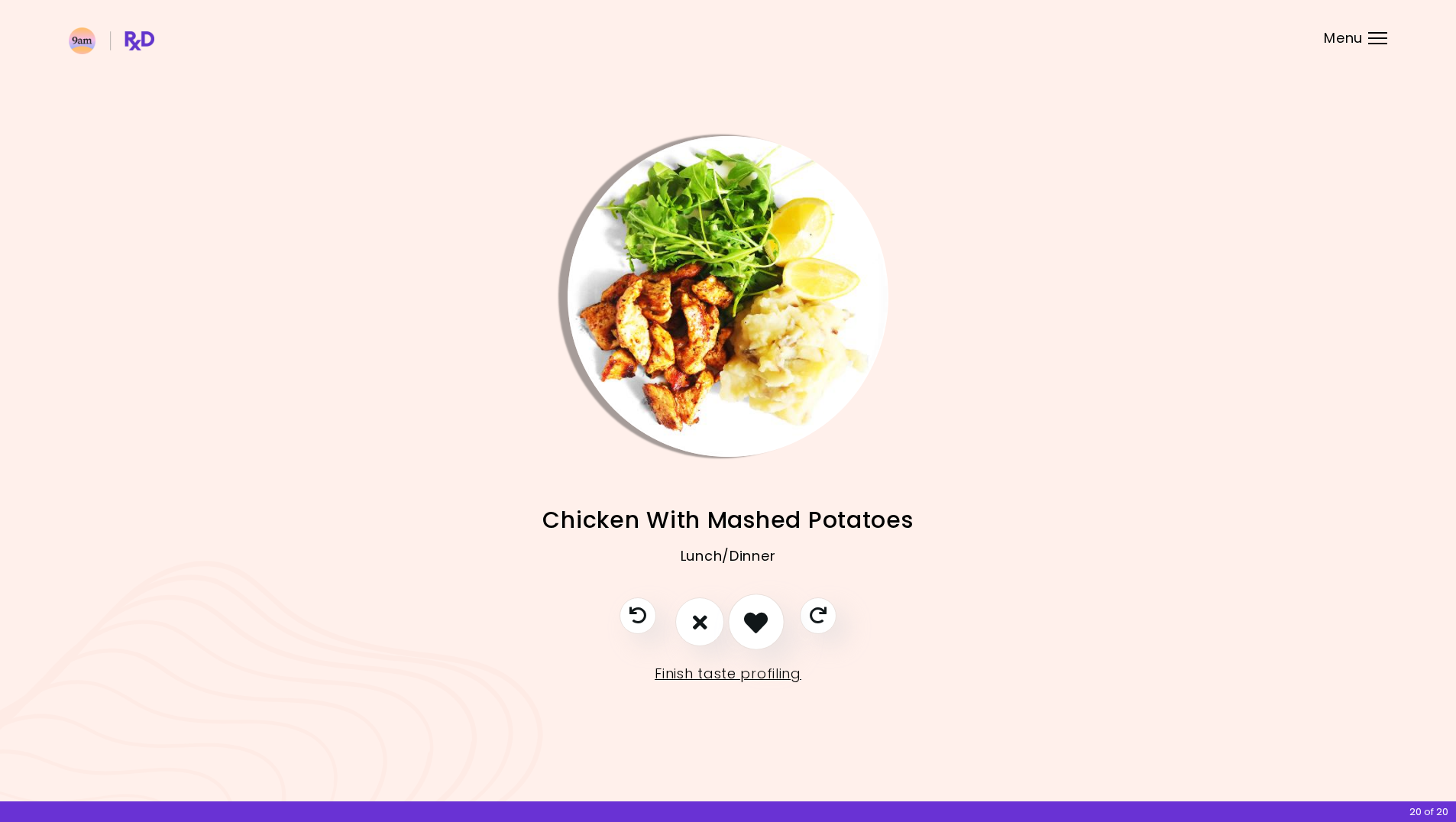
click at [769, 615] on button "I like this recipe" at bounding box center [755, 622] width 56 height 56
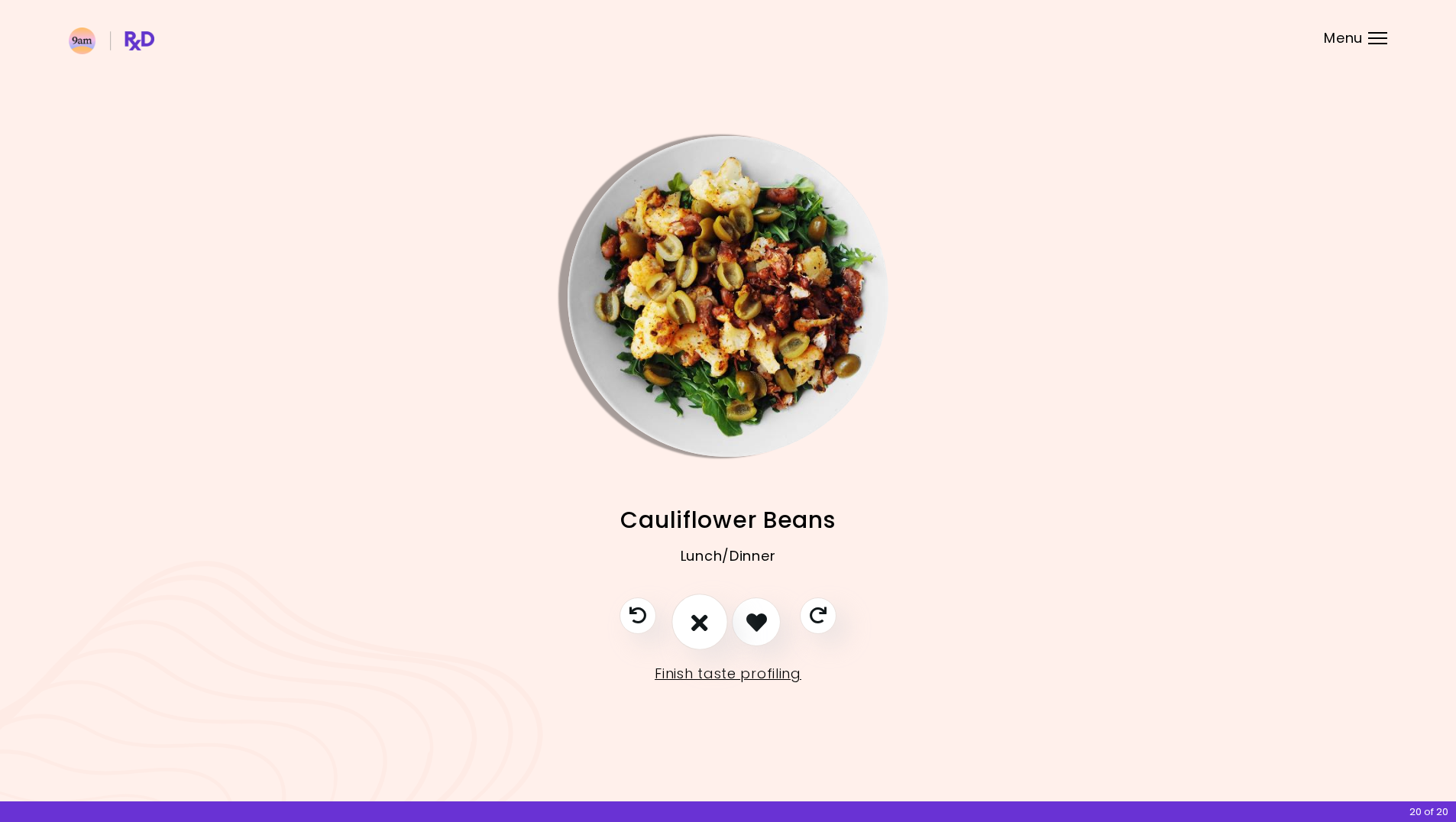
click at [710, 628] on button "I don't like this recipe" at bounding box center [699, 622] width 56 height 56
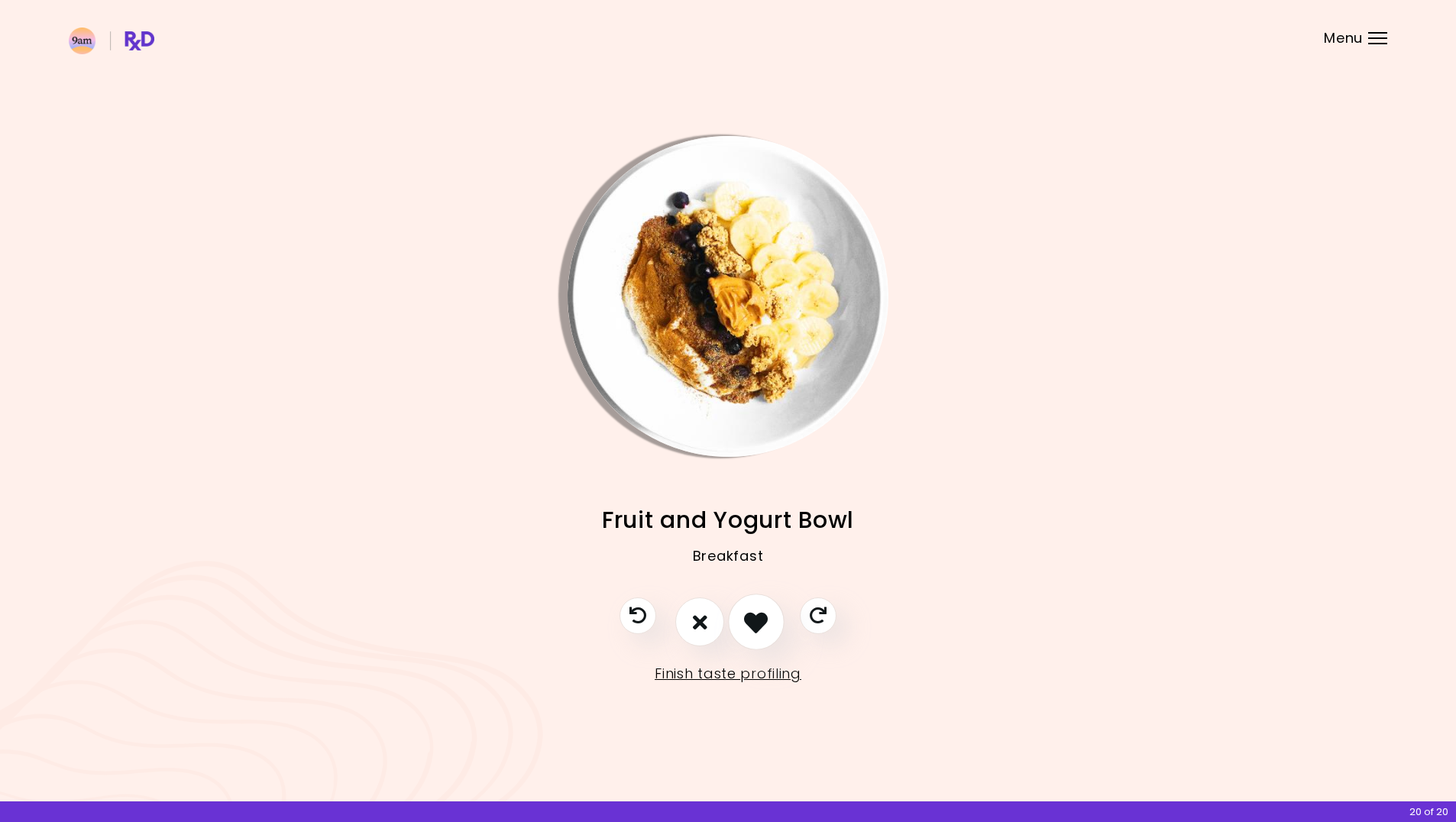
click at [754, 630] on icon "I like this recipe" at bounding box center [755, 621] width 23 height 23
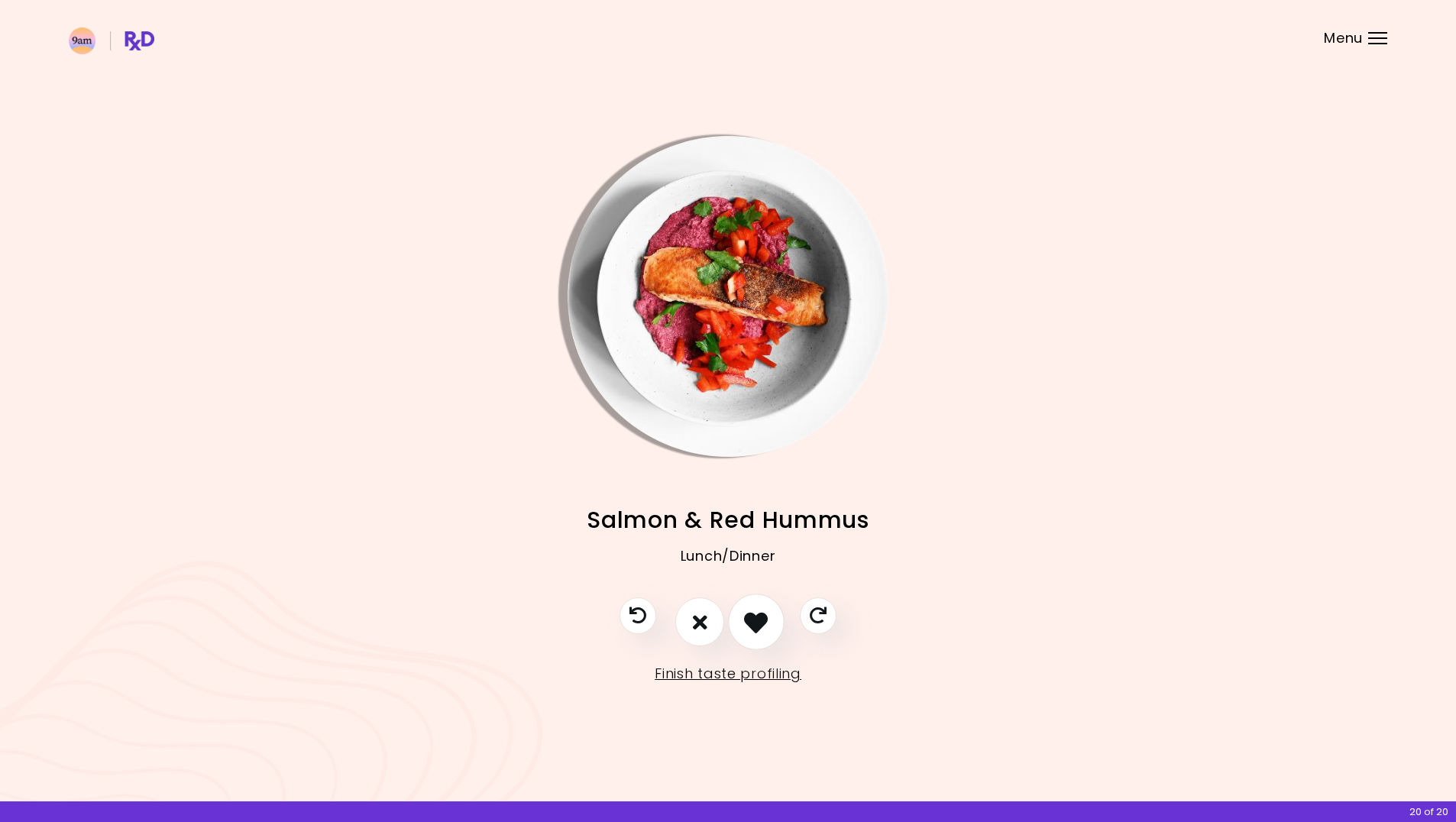
click at [757, 632] on icon "I like this recipe" at bounding box center [755, 621] width 23 height 23
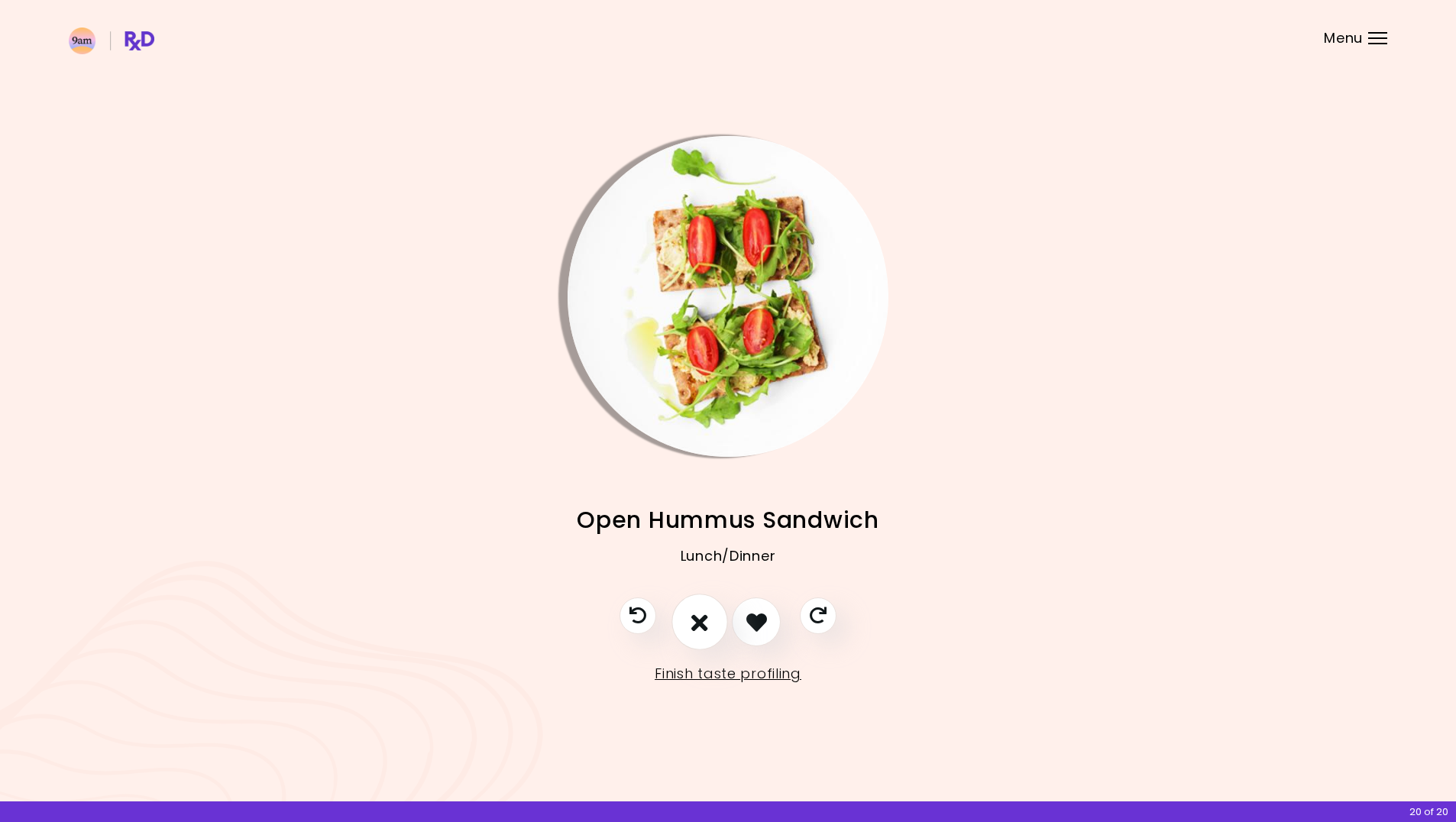
click at [698, 613] on icon "I don't like this recipe" at bounding box center [699, 621] width 16 height 23
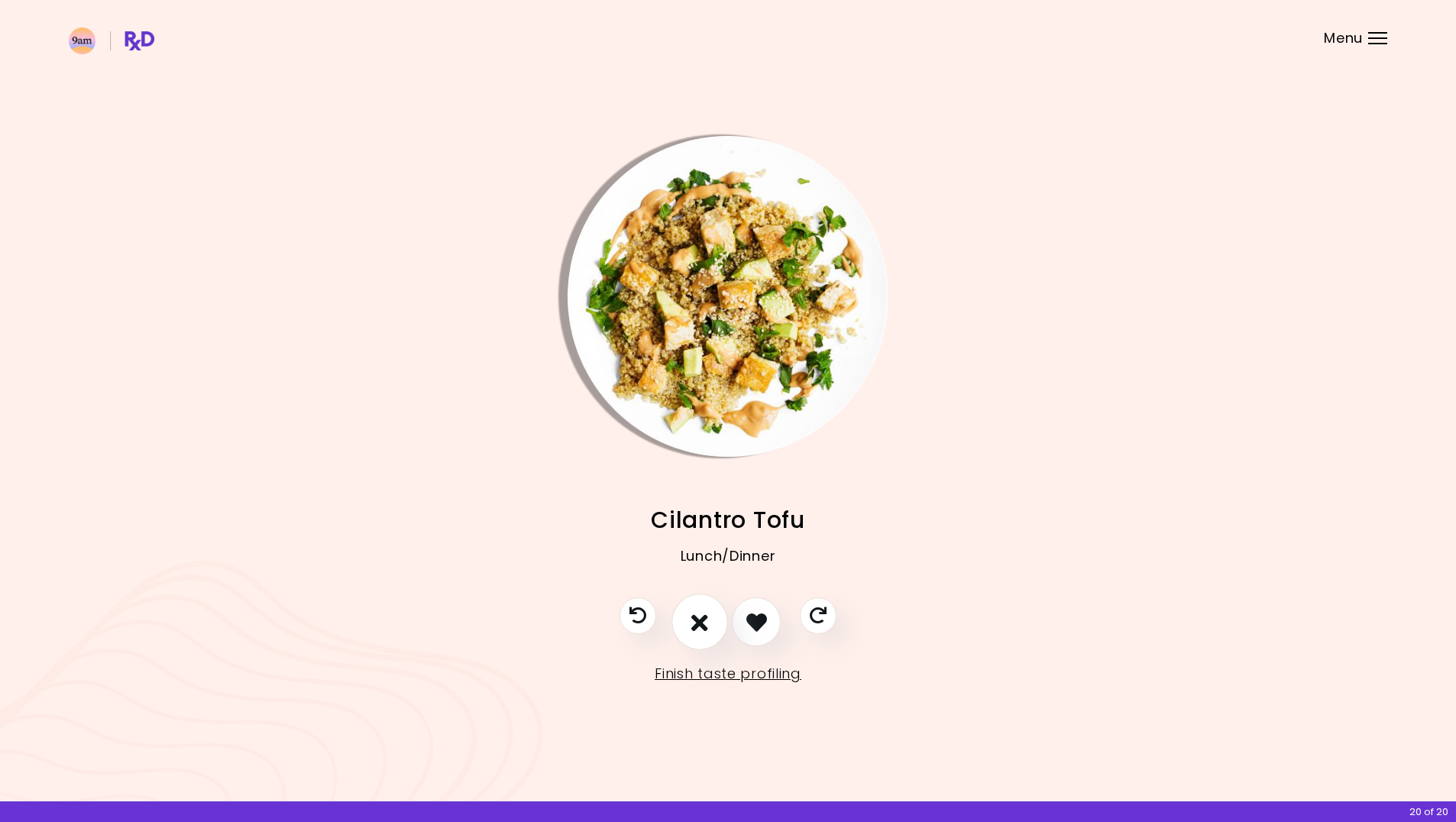
click at [713, 628] on button "I don't like this recipe" at bounding box center [699, 622] width 56 height 56
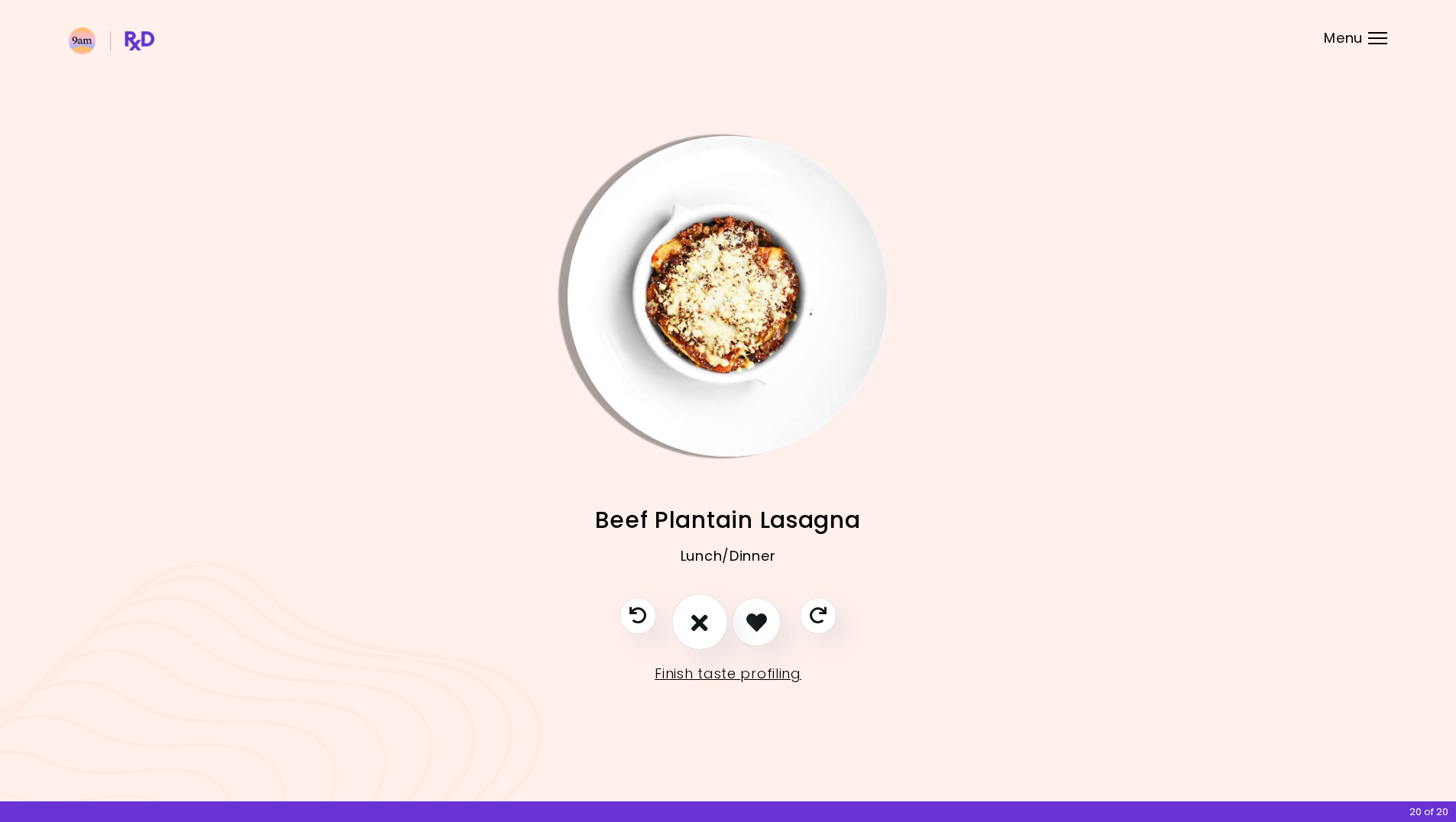
click at [703, 626] on icon "I don't like this recipe" at bounding box center [699, 621] width 16 height 23
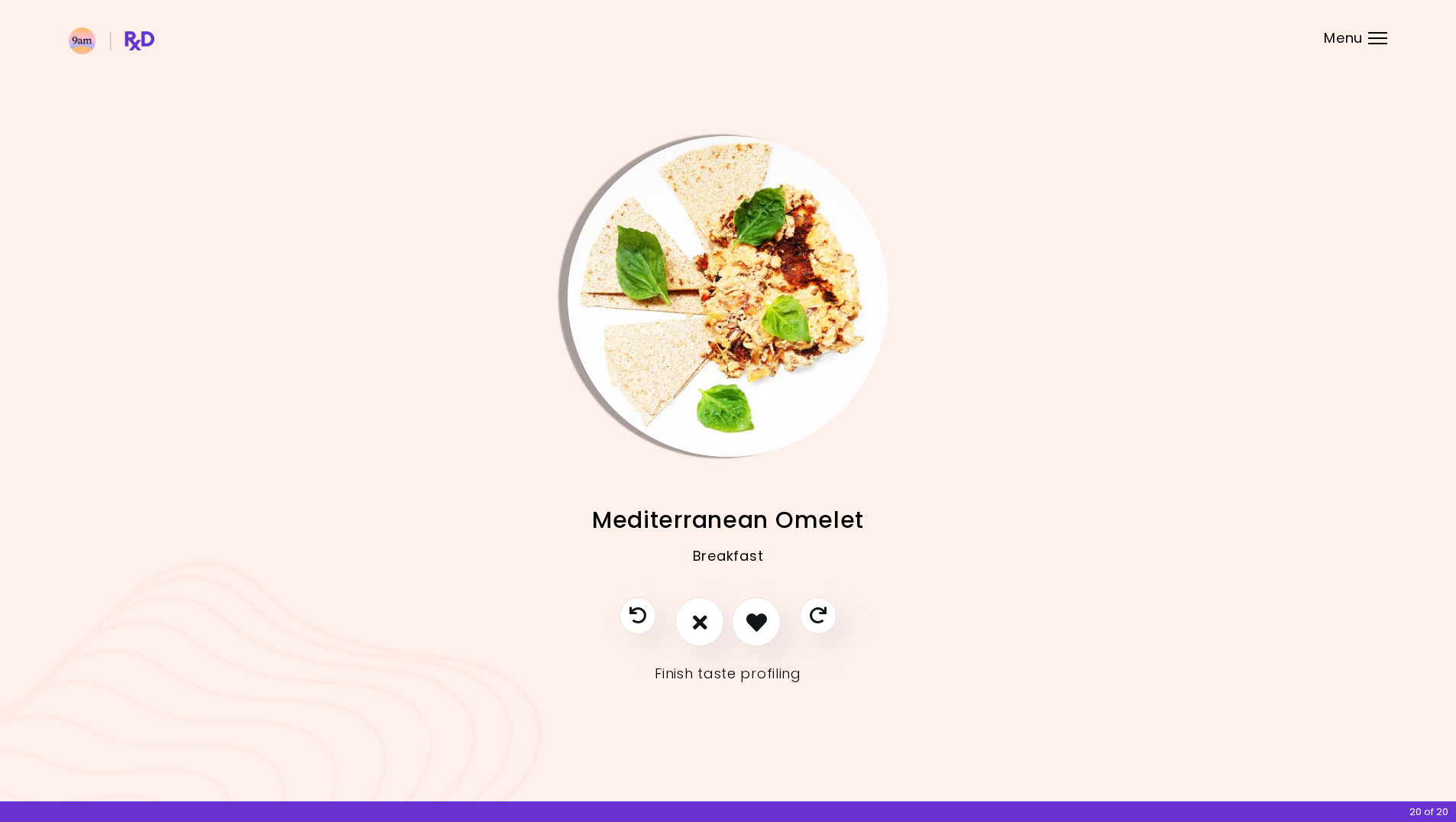
click at [748, 674] on link "Finish taste profiling" at bounding box center [728, 673] width 147 height 24
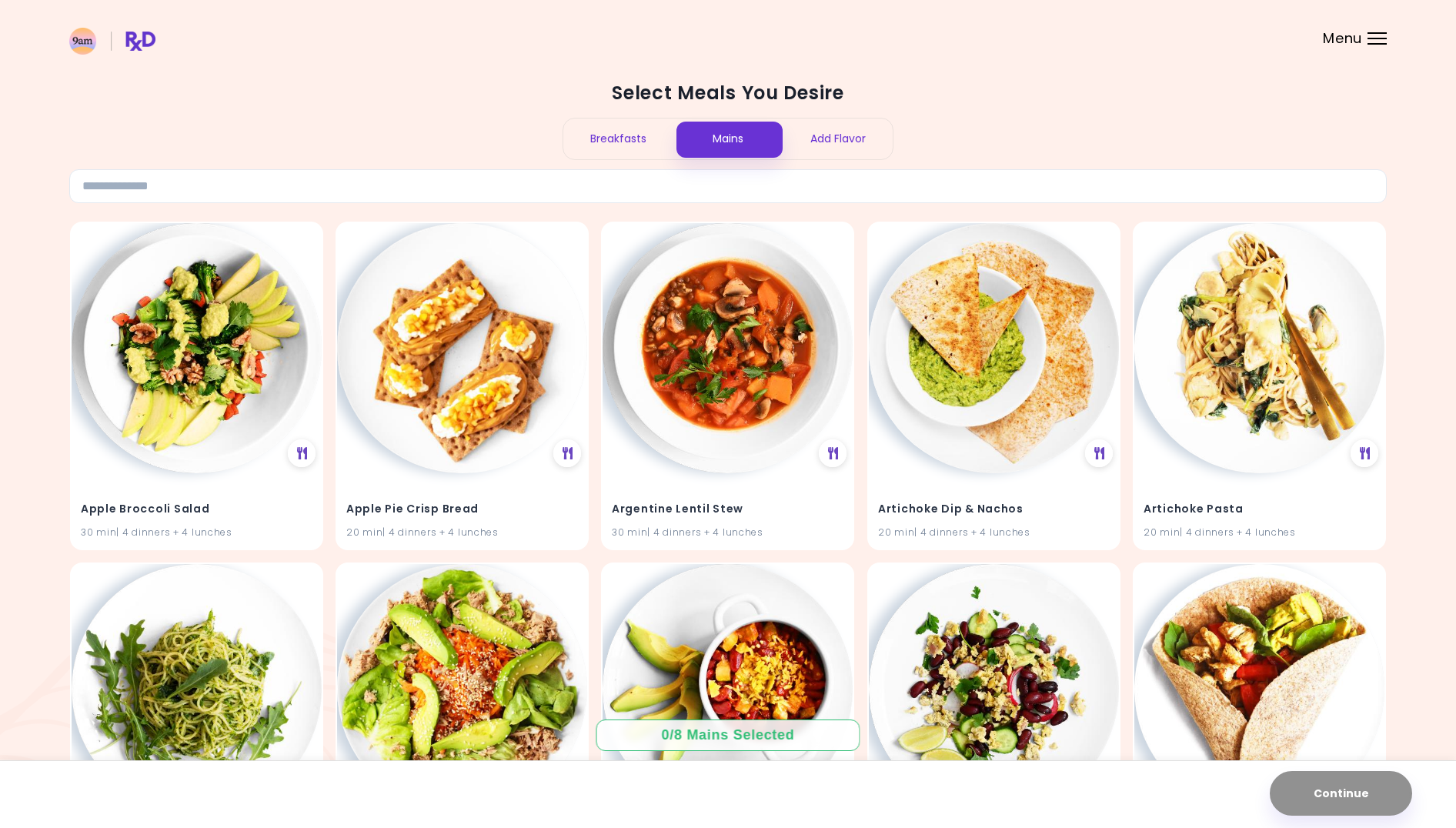
click at [627, 142] on div "Breakfasts" at bounding box center [618, 138] width 110 height 41
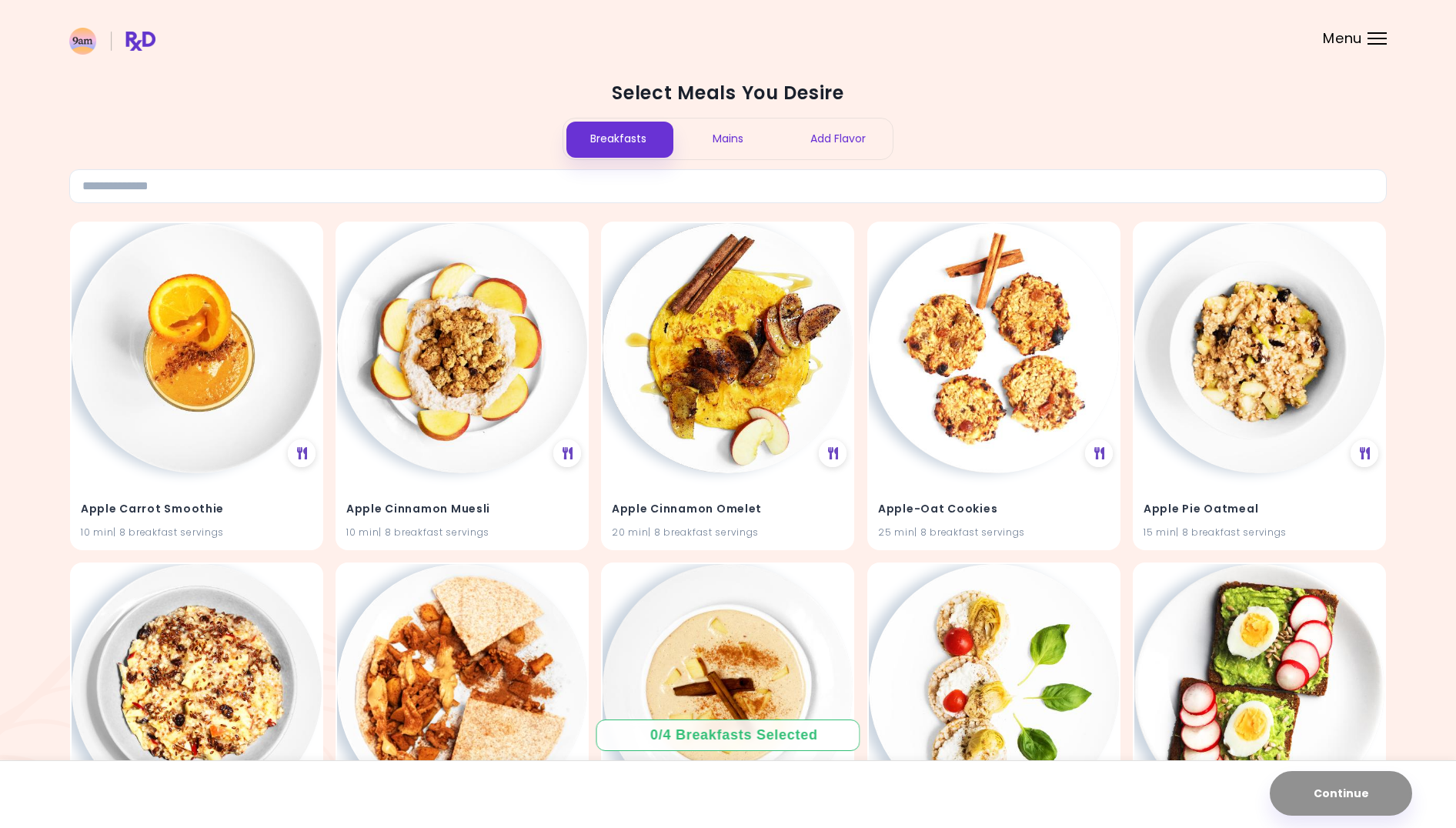
click at [738, 136] on div "Mains" at bounding box center [728, 138] width 110 height 41
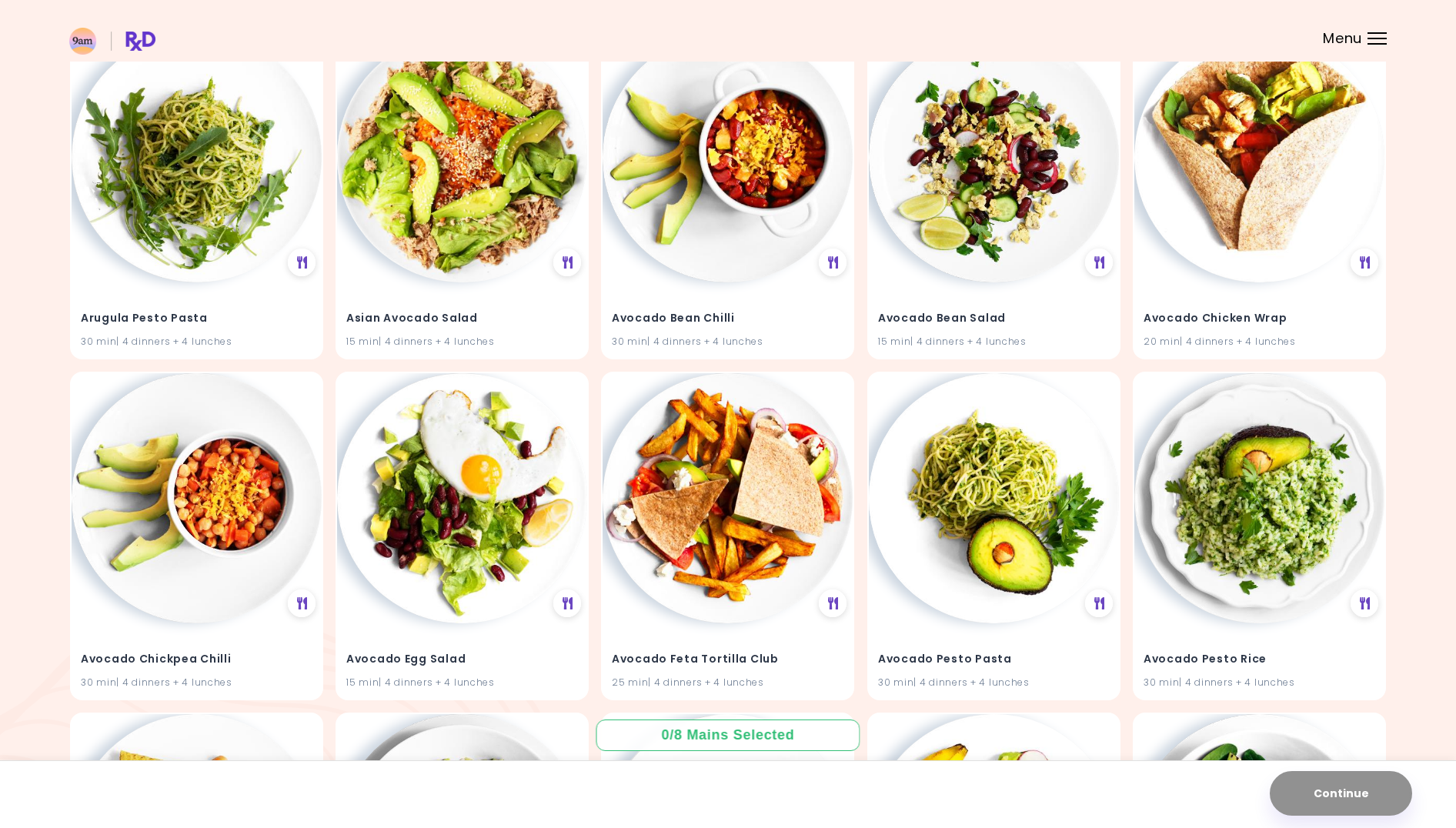
scroll to position [542, 0]
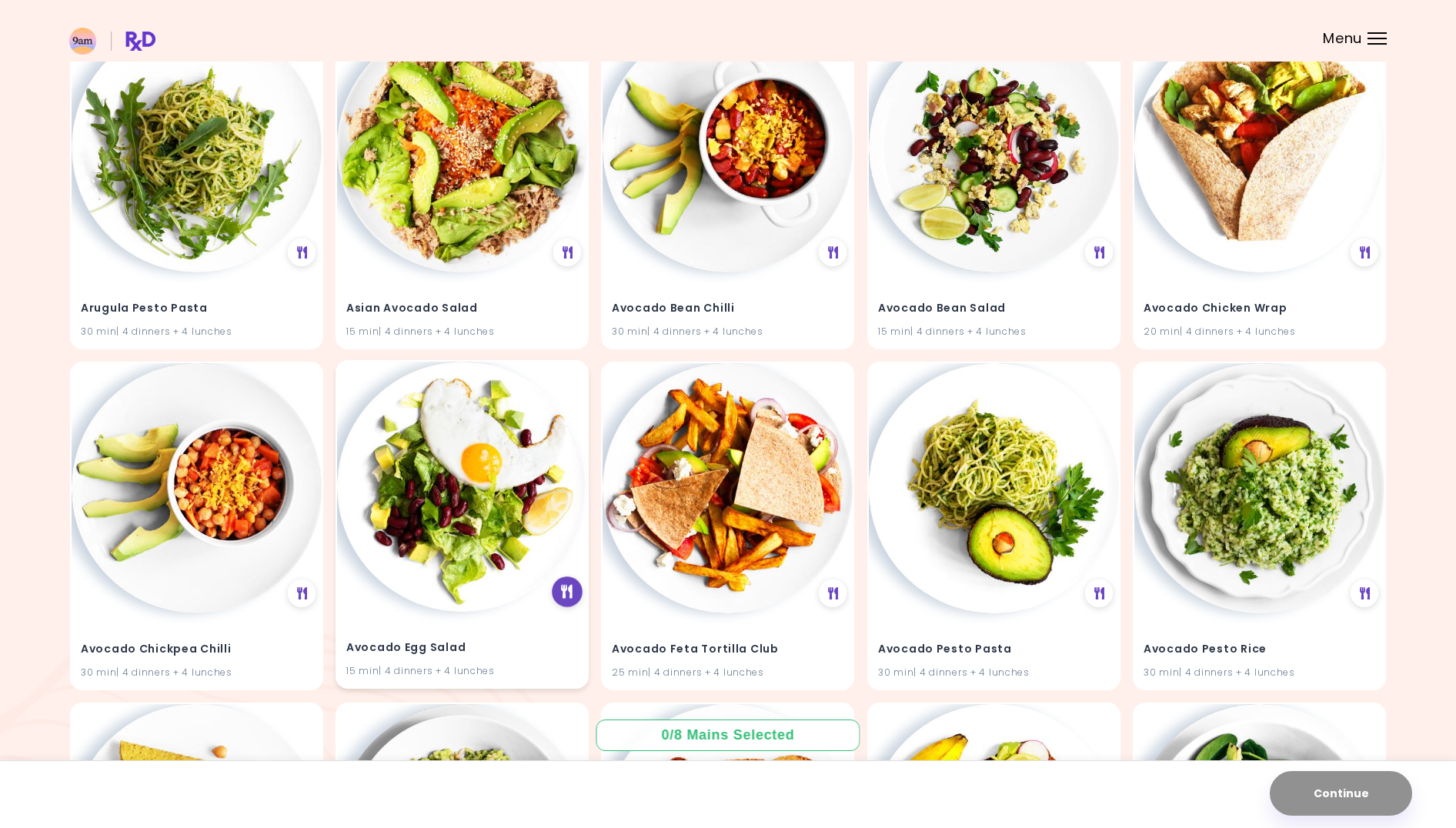
click at [560, 585] on div at bounding box center [567, 591] width 30 height 30
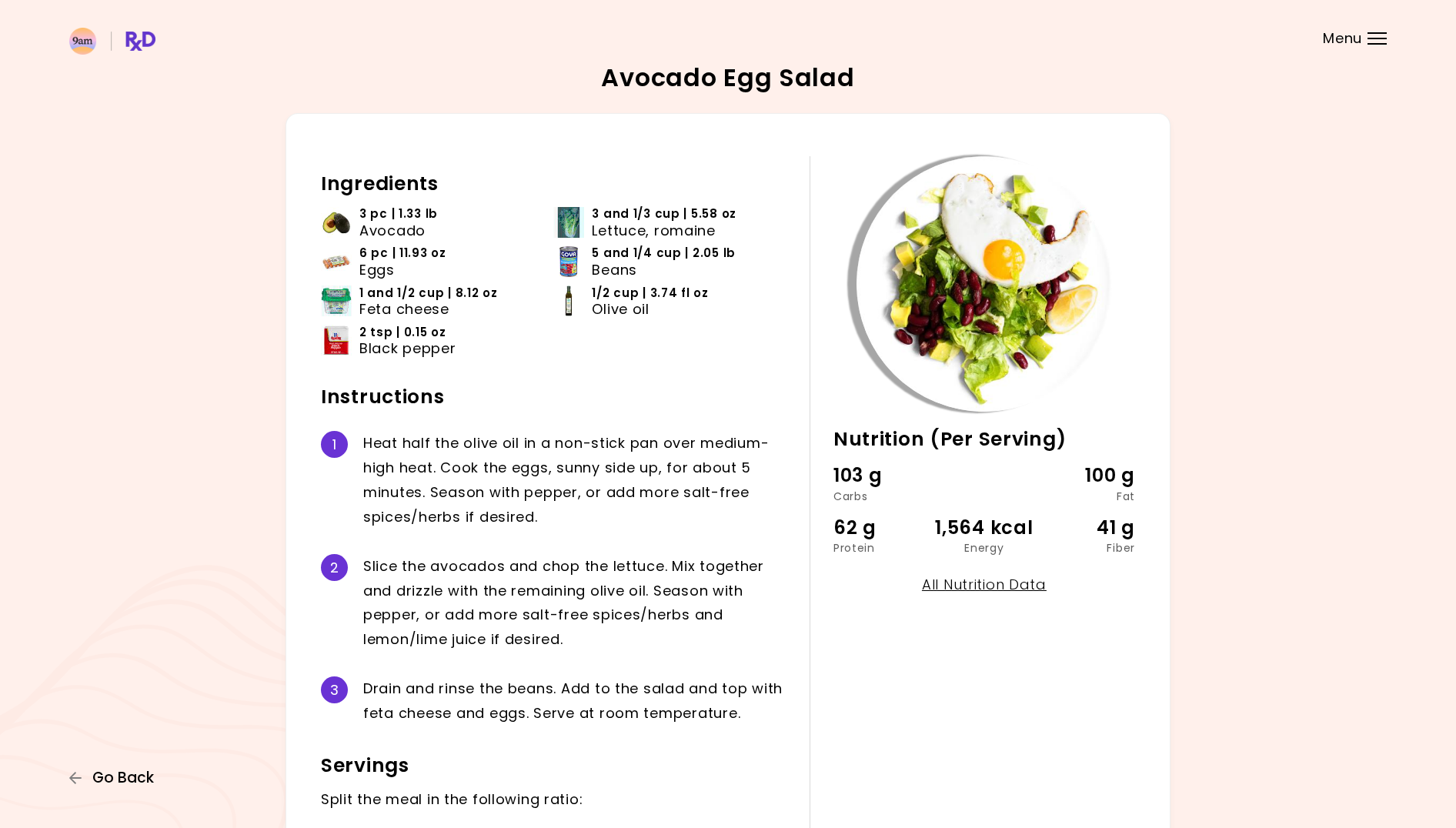
click at [110, 775] on span "Go Back" at bounding box center [123, 778] width 62 height 17
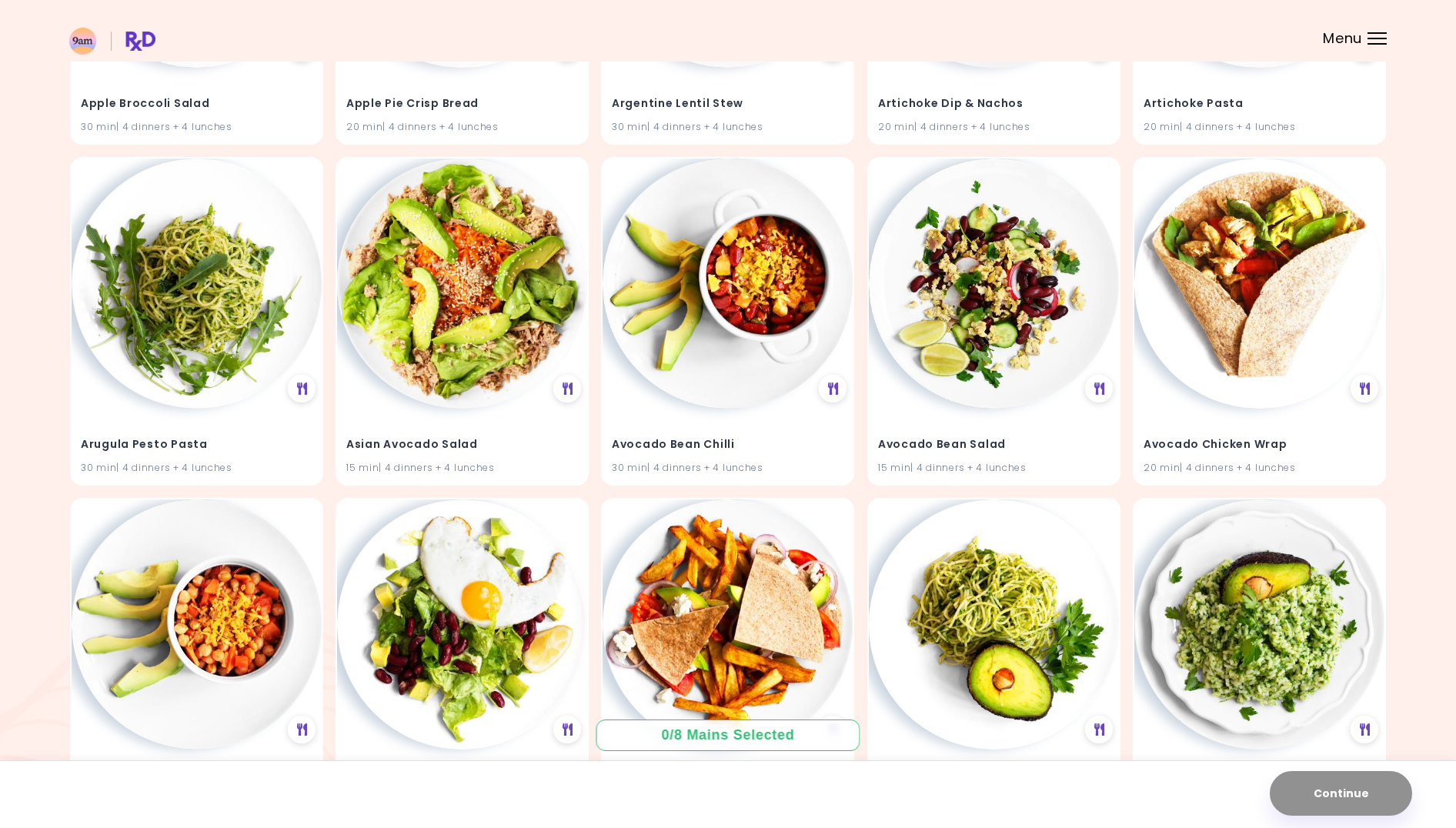
scroll to position [672, 0]
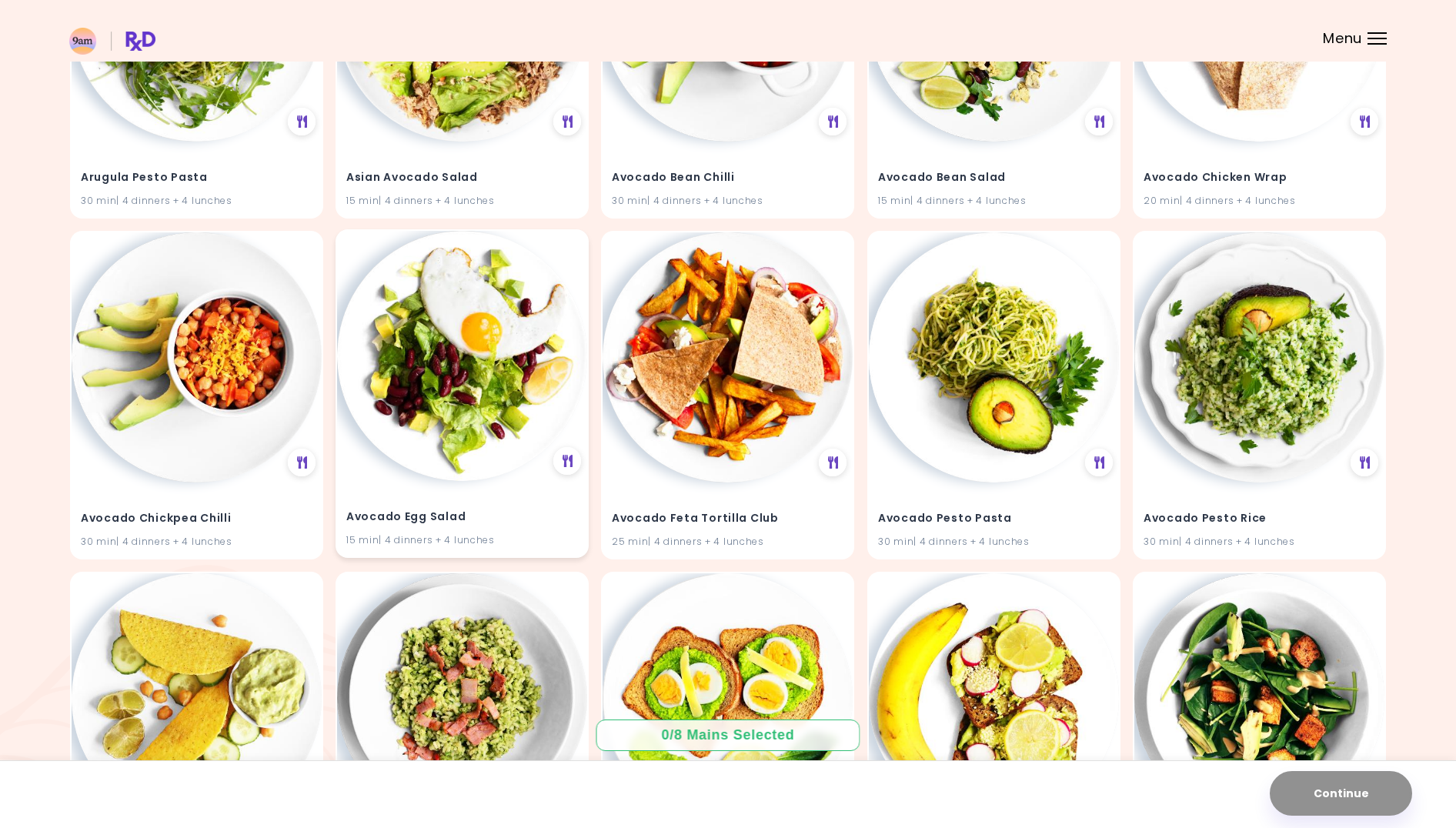
click at [434, 409] on img at bounding box center [462, 355] width 250 height 250
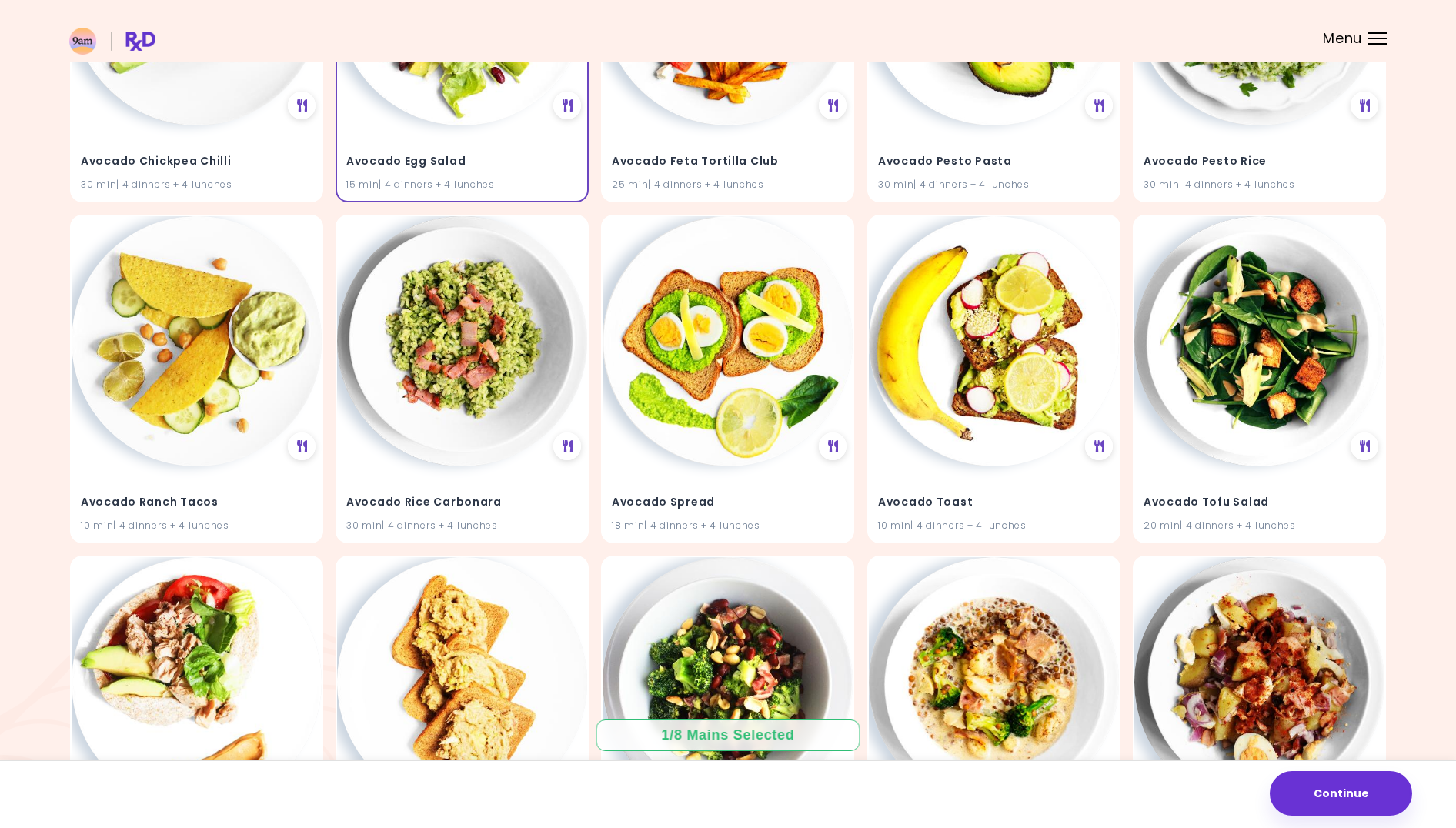
scroll to position [1040, 0]
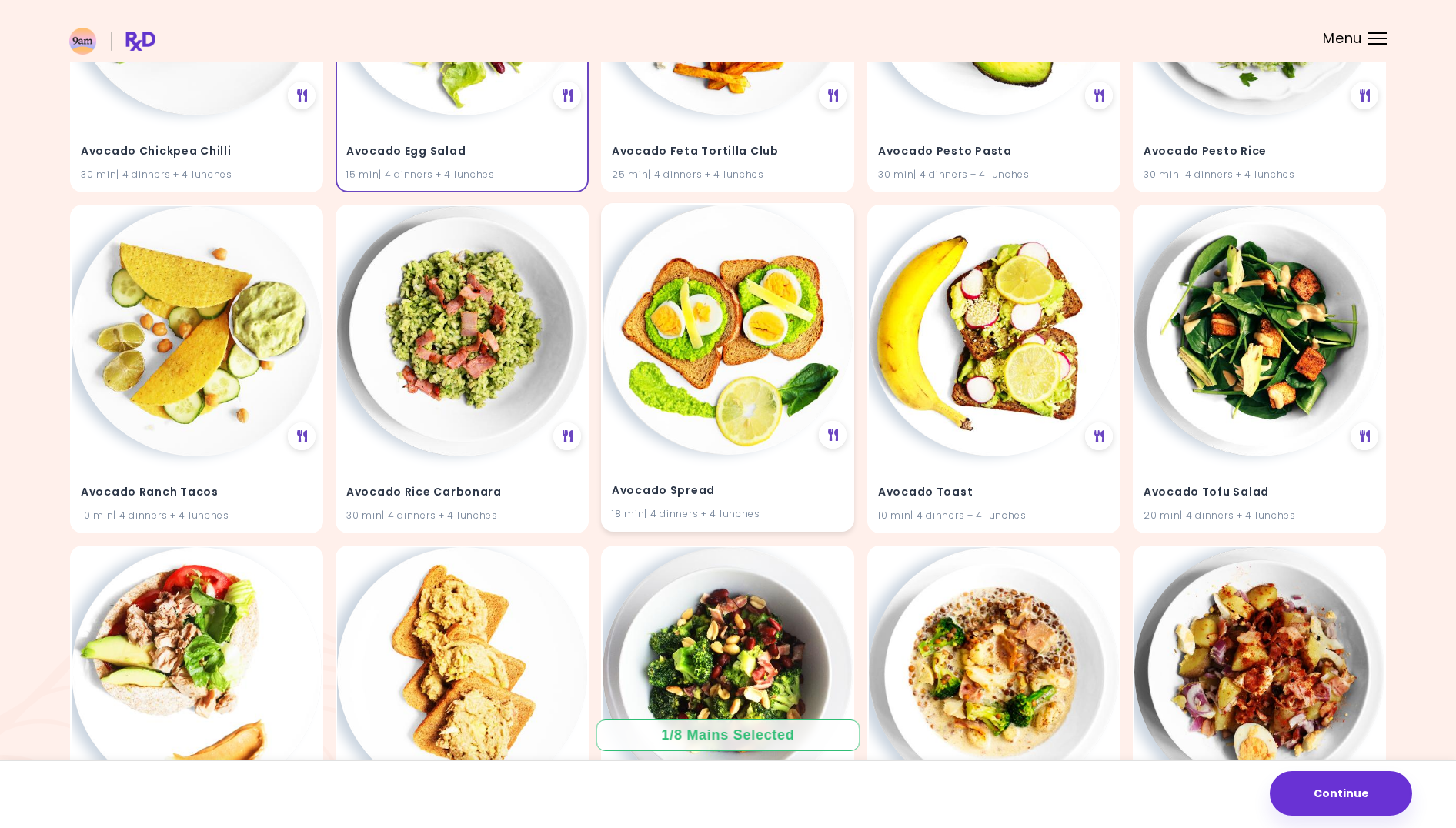
click at [664, 348] on img at bounding box center [727, 329] width 250 height 250
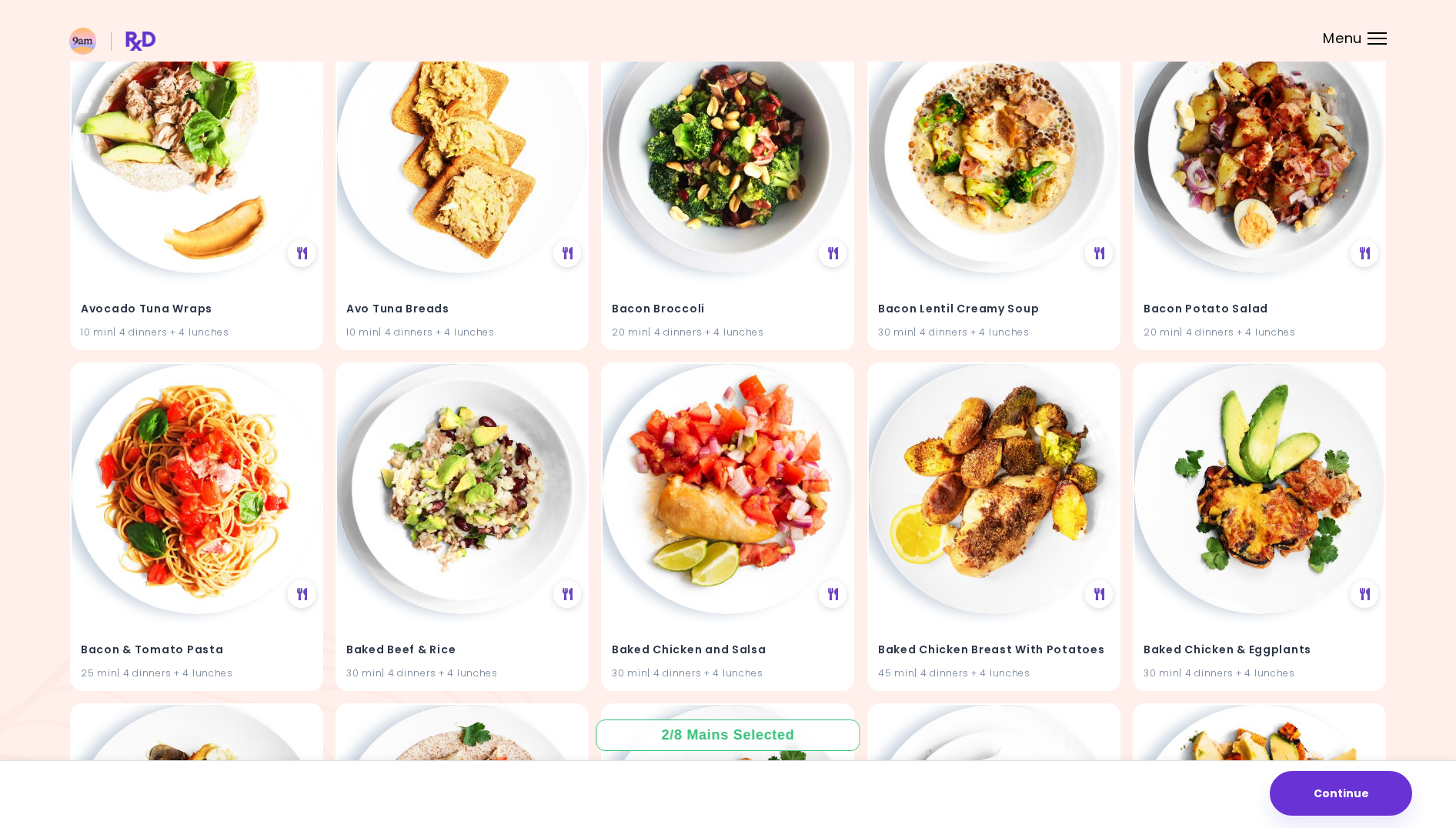
scroll to position [1493, 0]
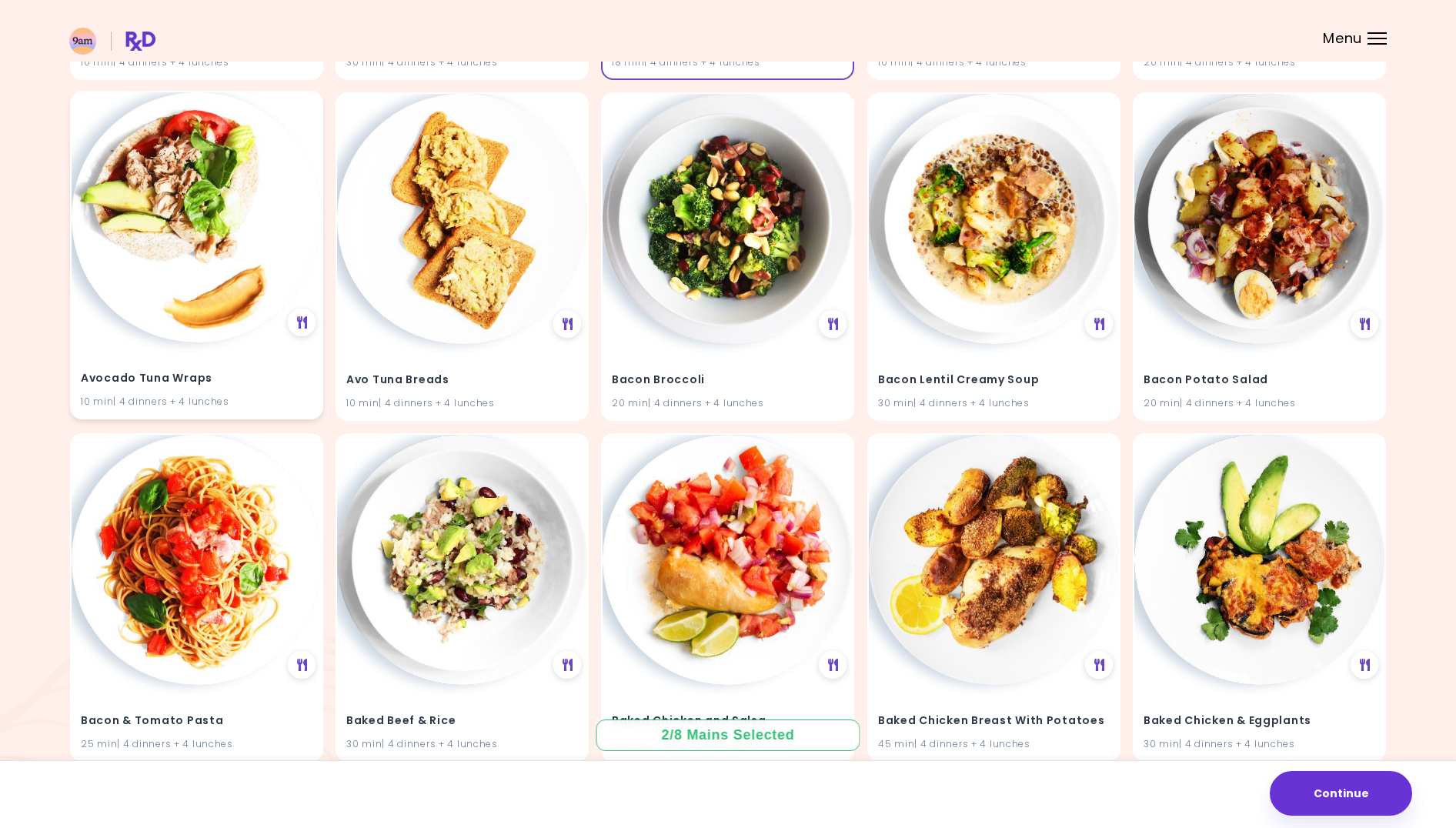
click at [196, 326] on img at bounding box center [196, 217] width 250 height 250
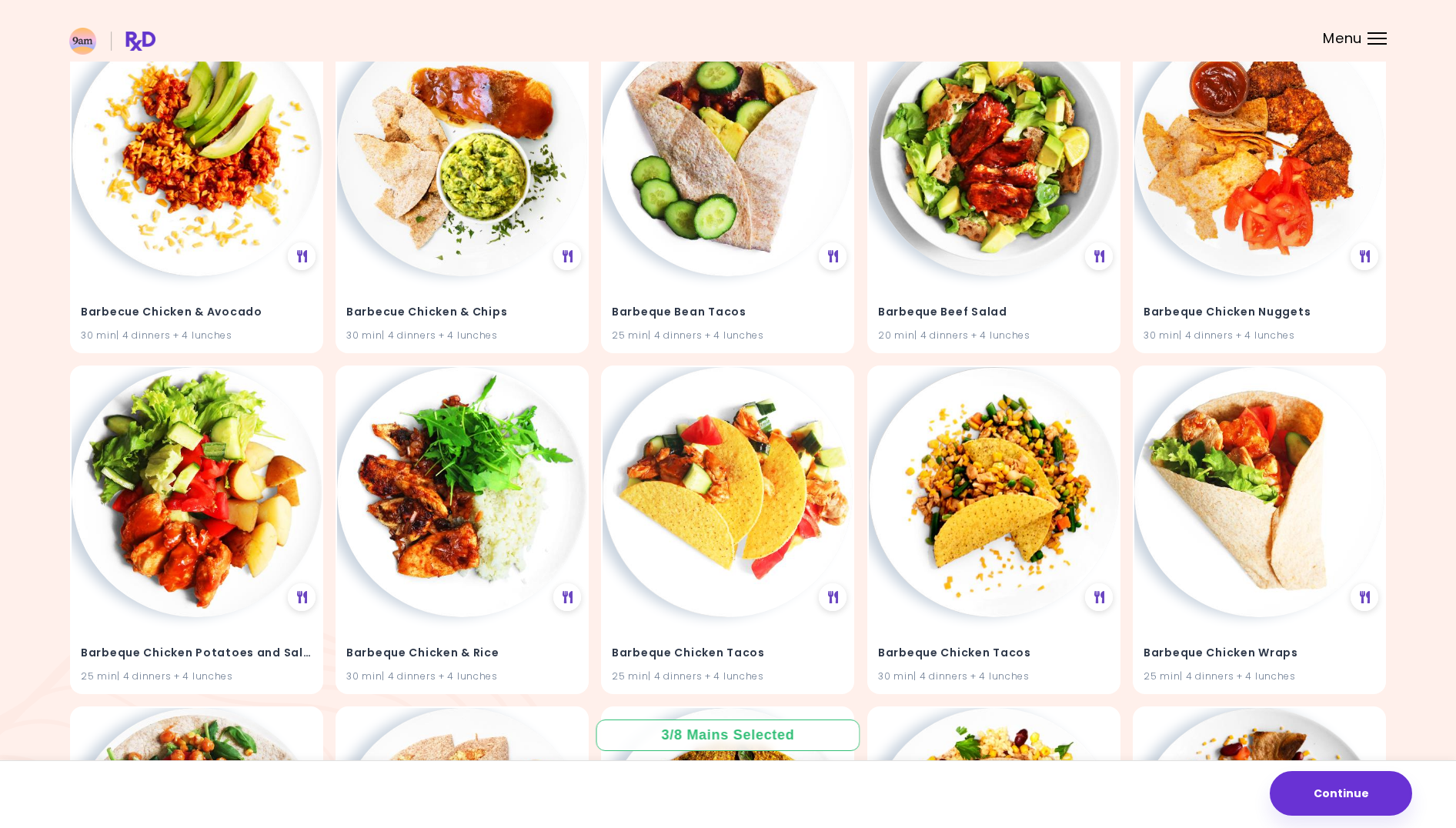
scroll to position [3443, 0]
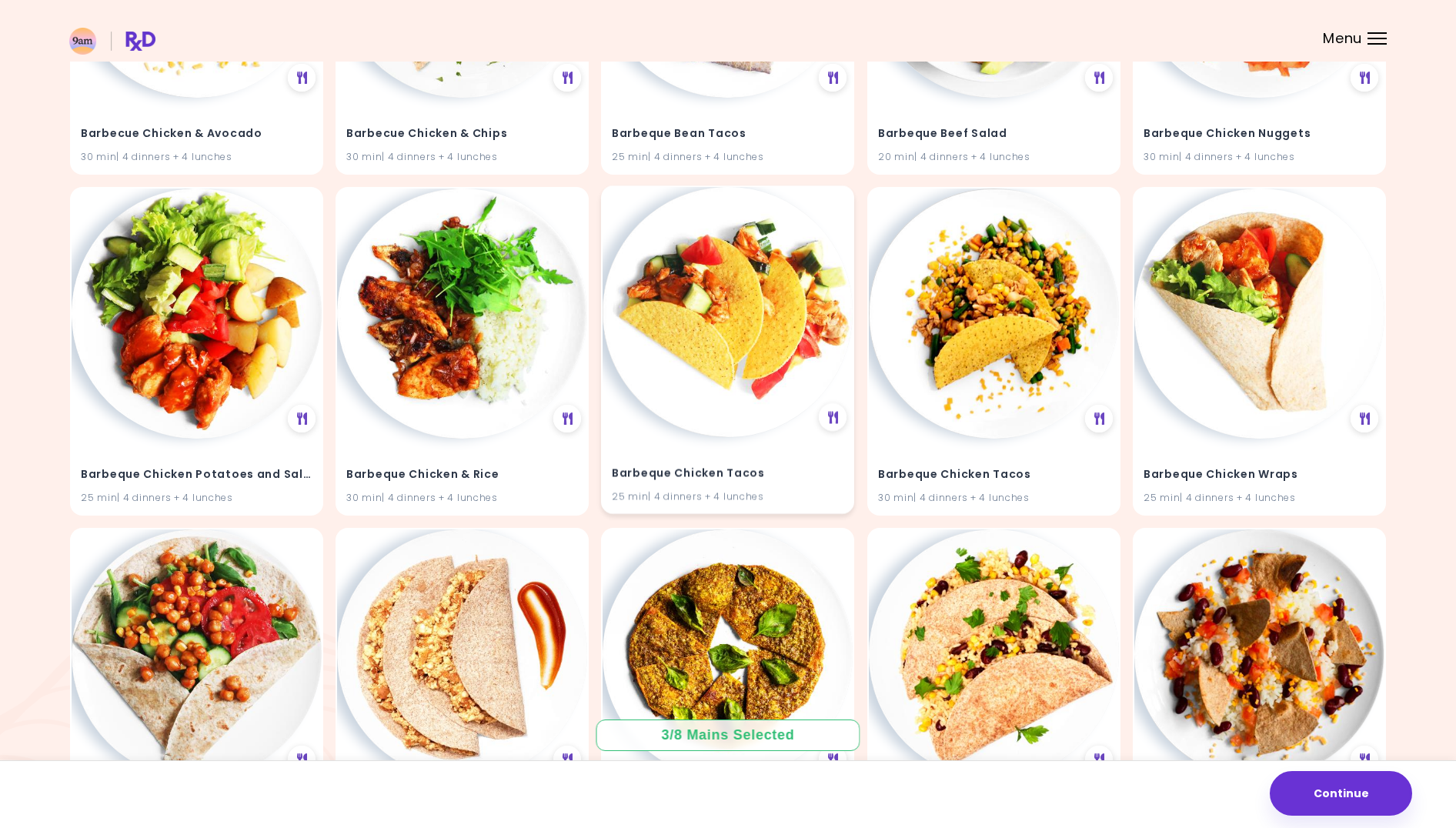
click at [742, 394] on img at bounding box center [727, 312] width 250 height 250
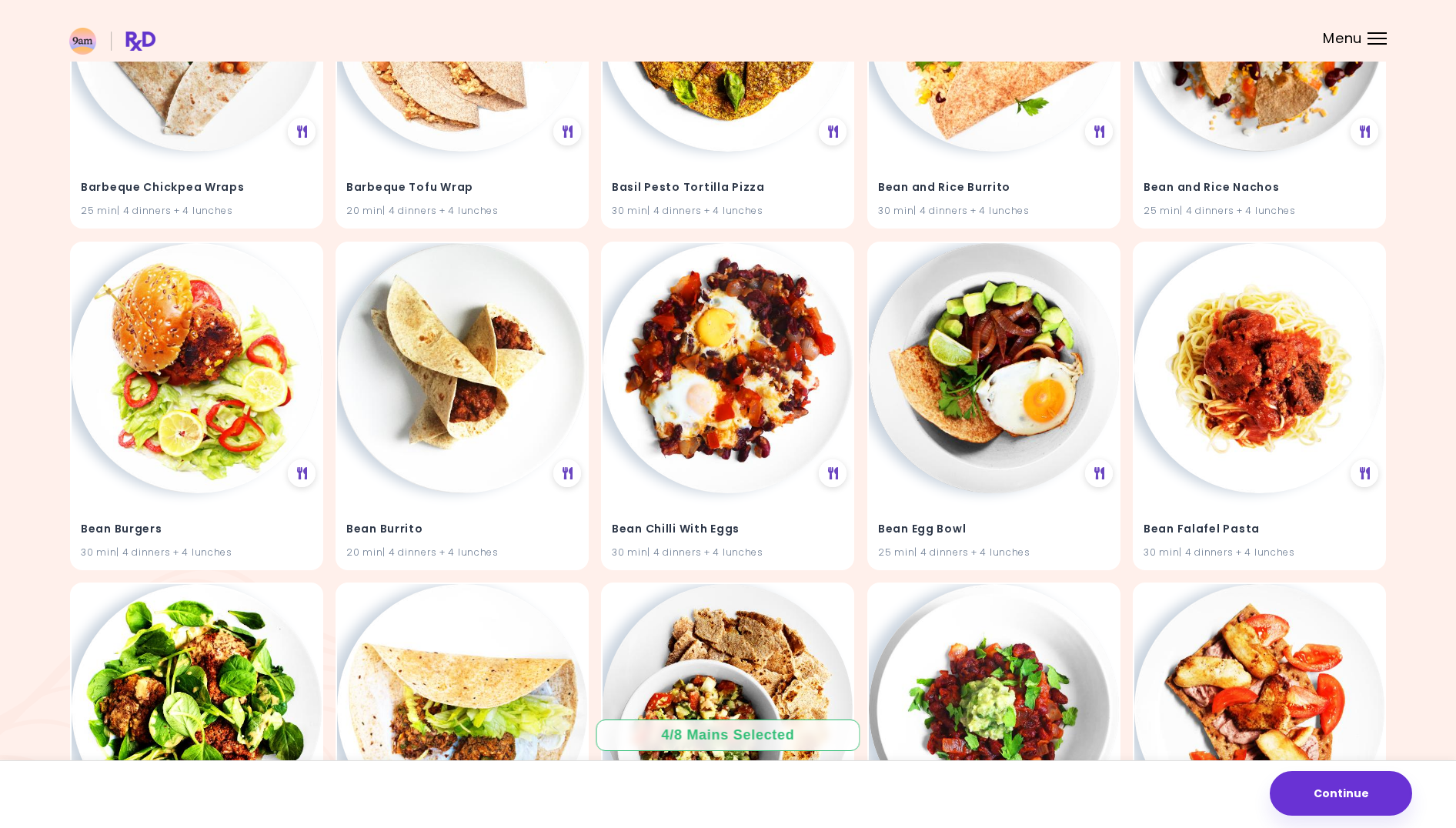
scroll to position [4150, 0]
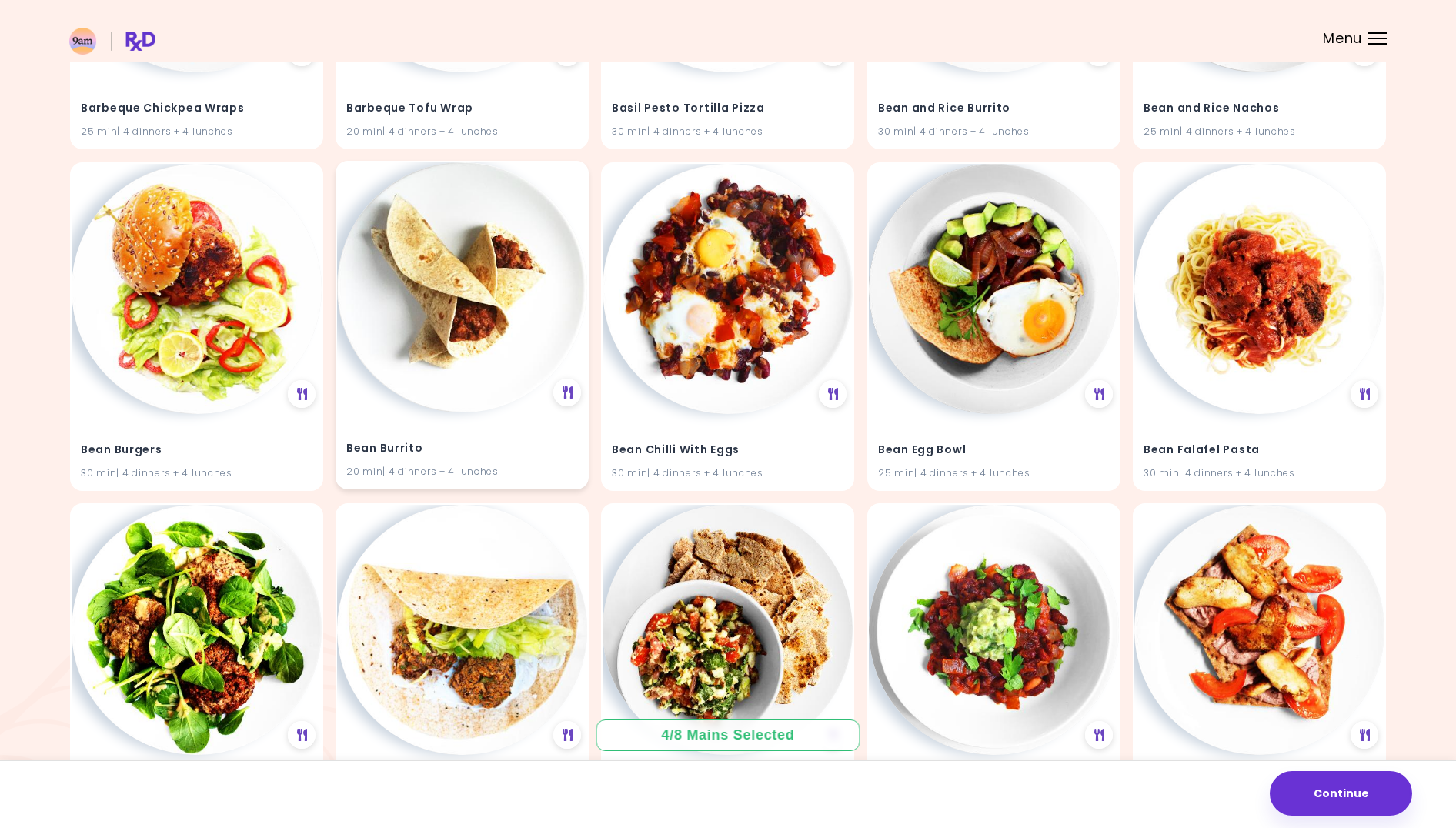
click at [434, 398] on img at bounding box center [462, 286] width 250 height 250
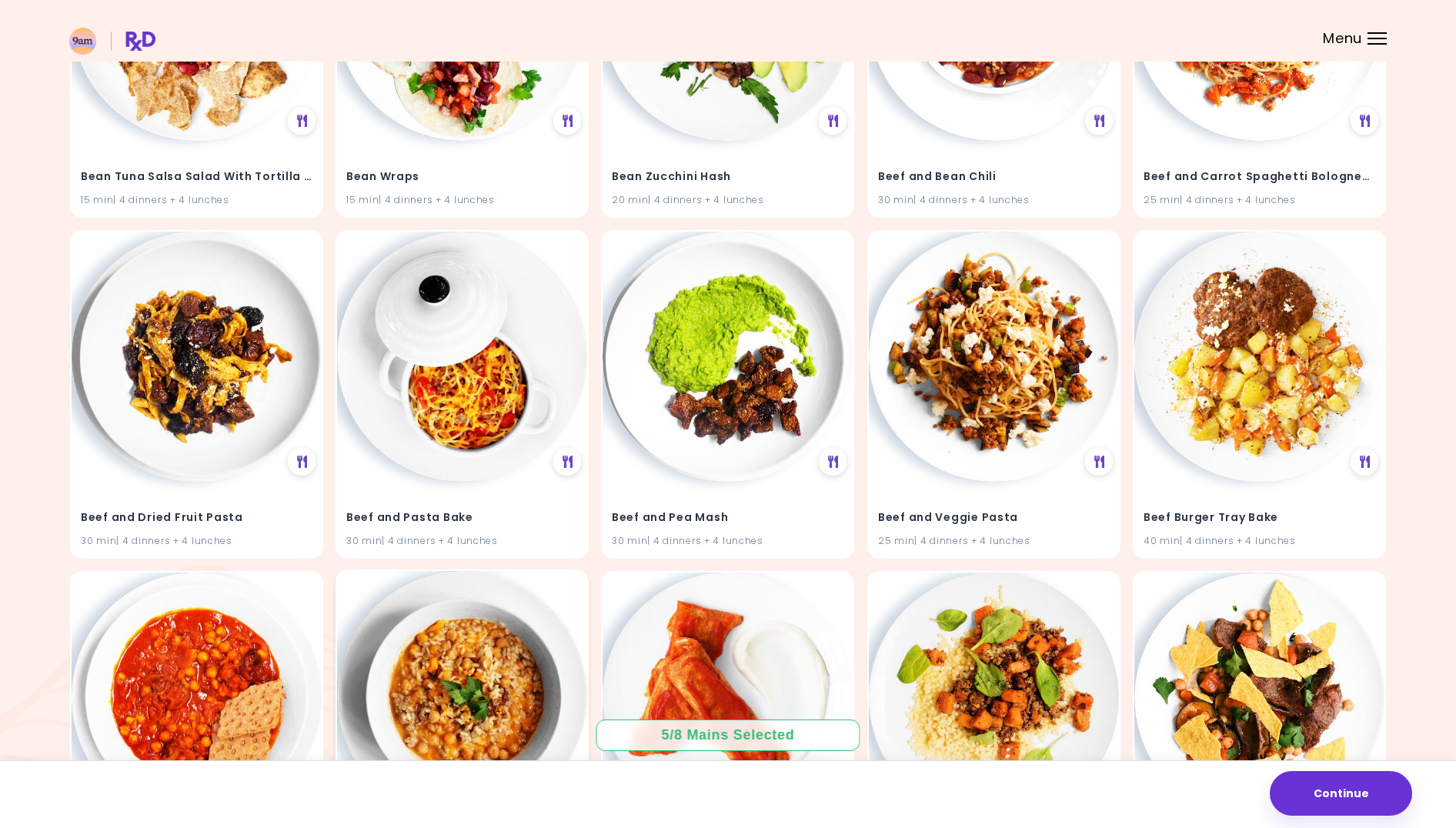
scroll to position [6208, 0]
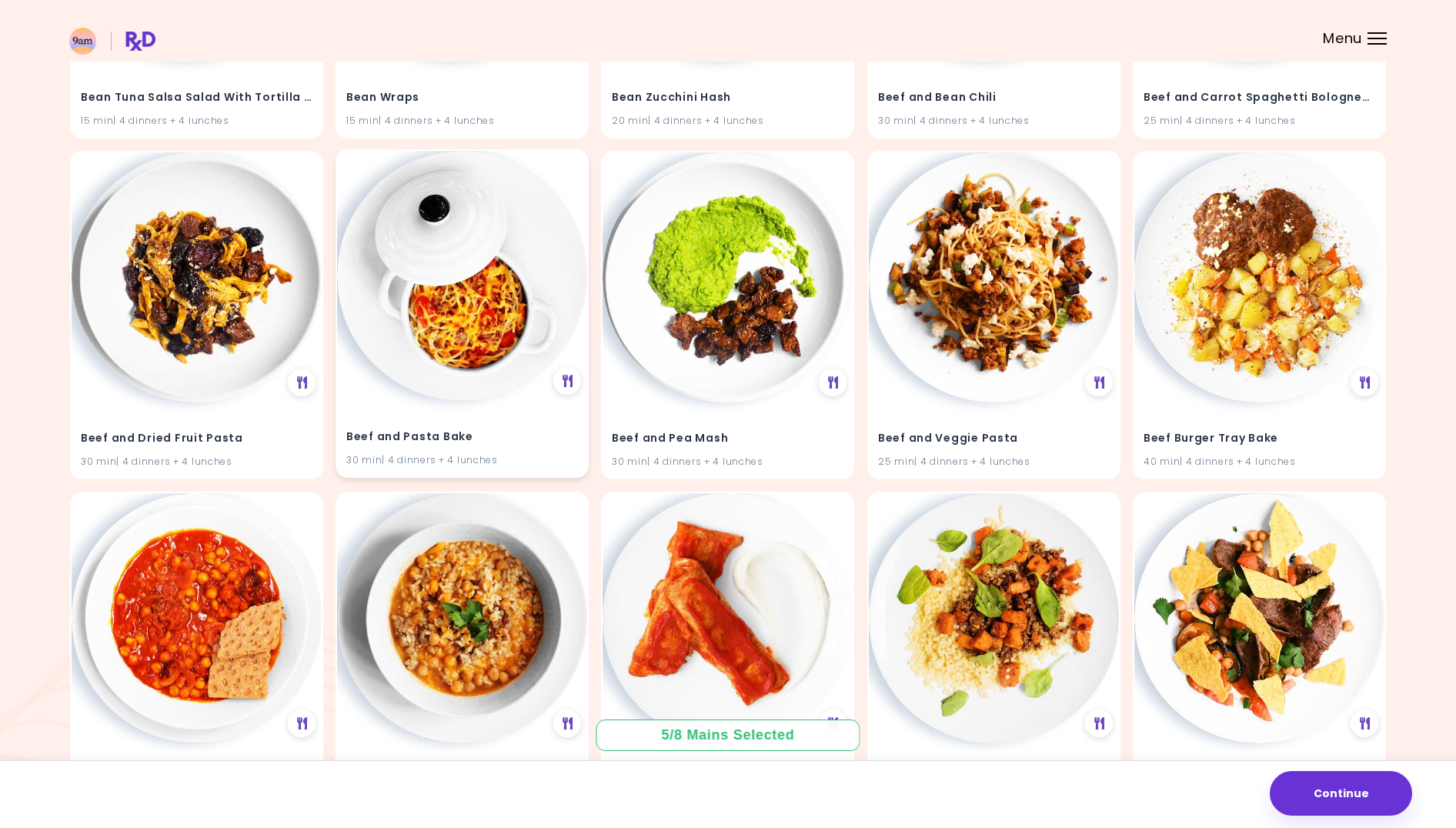
click at [448, 349] on img at bounding box center [462, 275] width 250 height 250
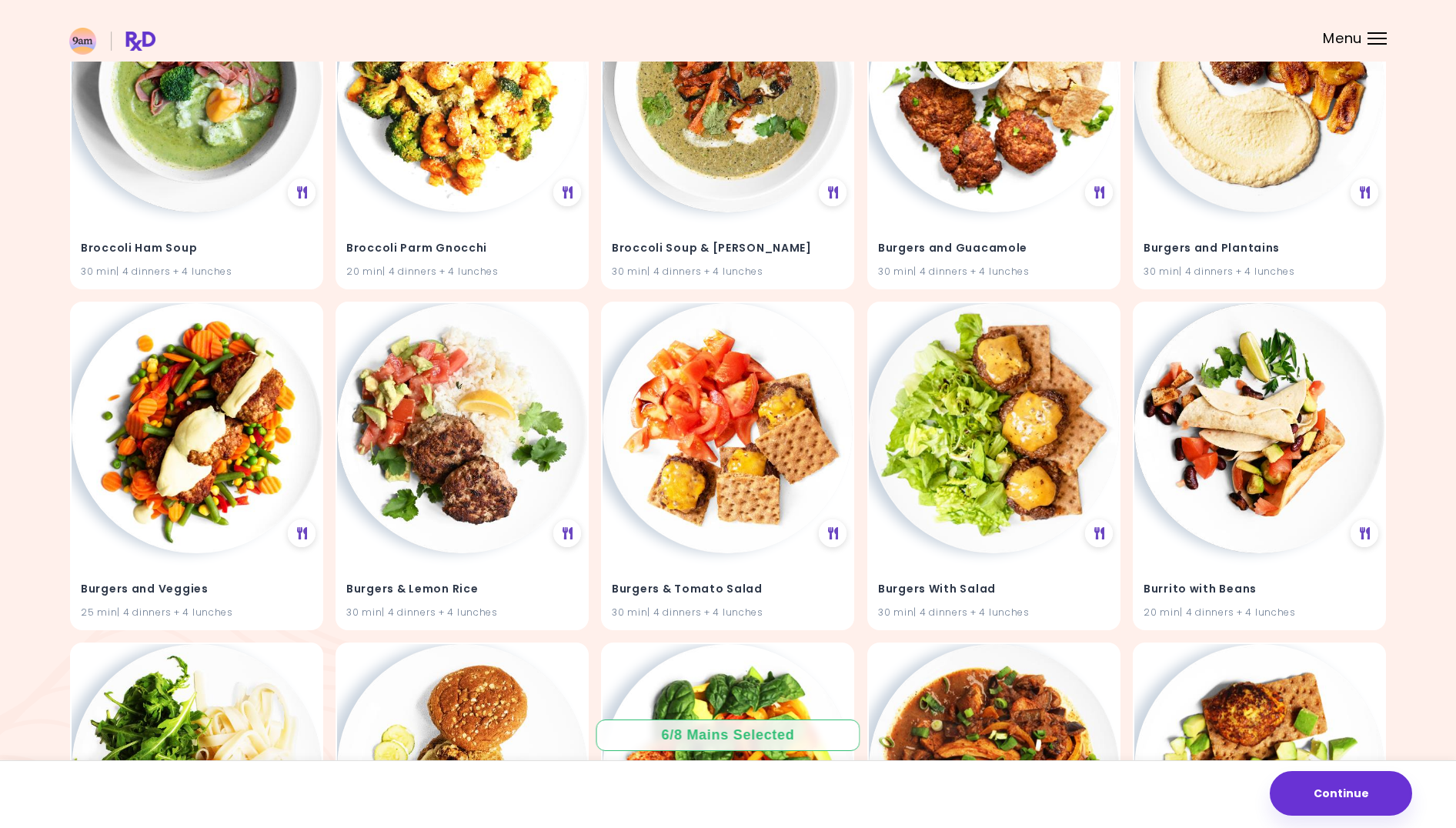
scroll to position [11087, 0]
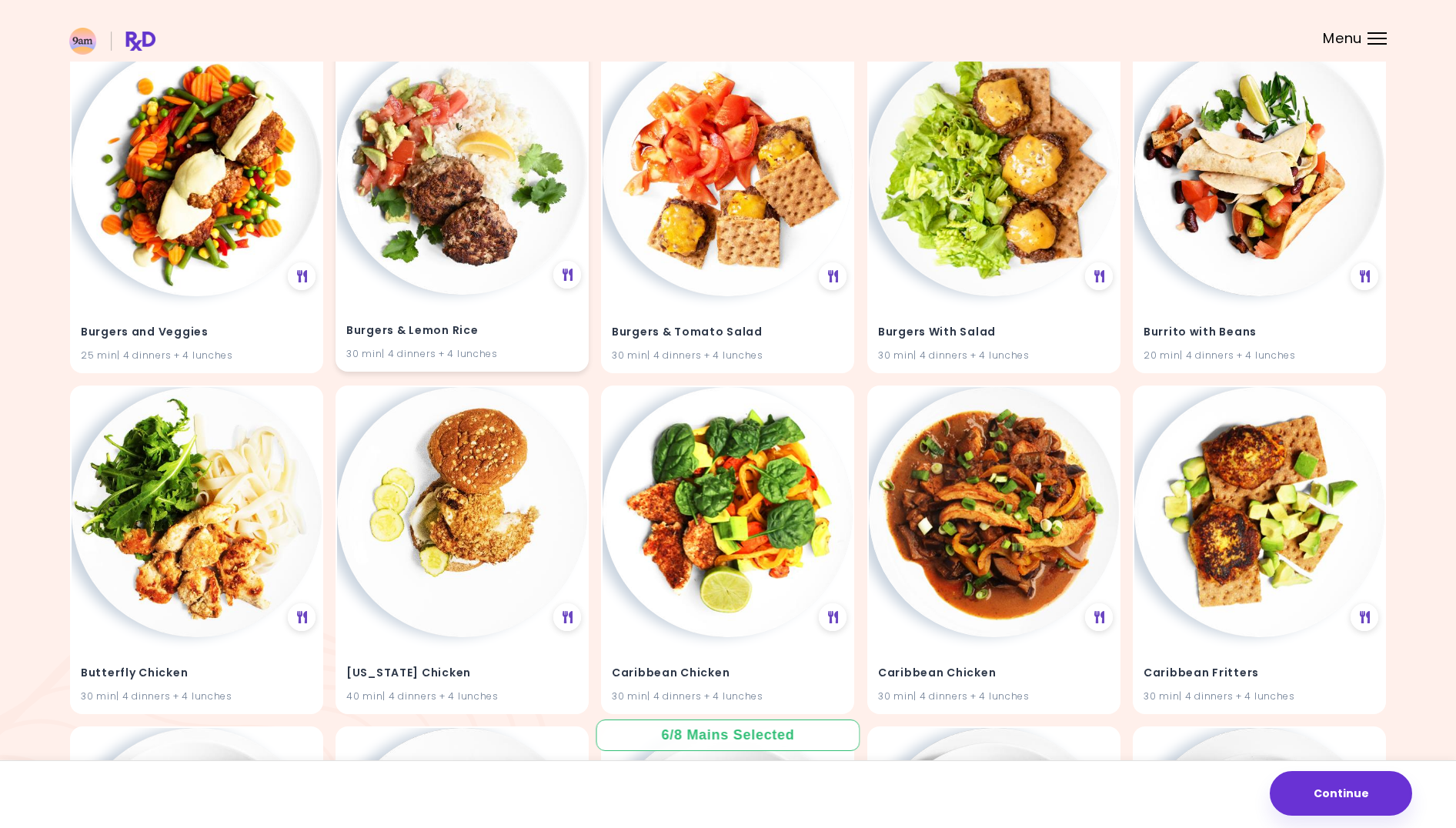
click at [496, 143] on img at bounding box center [462, 169] width 250 height 250
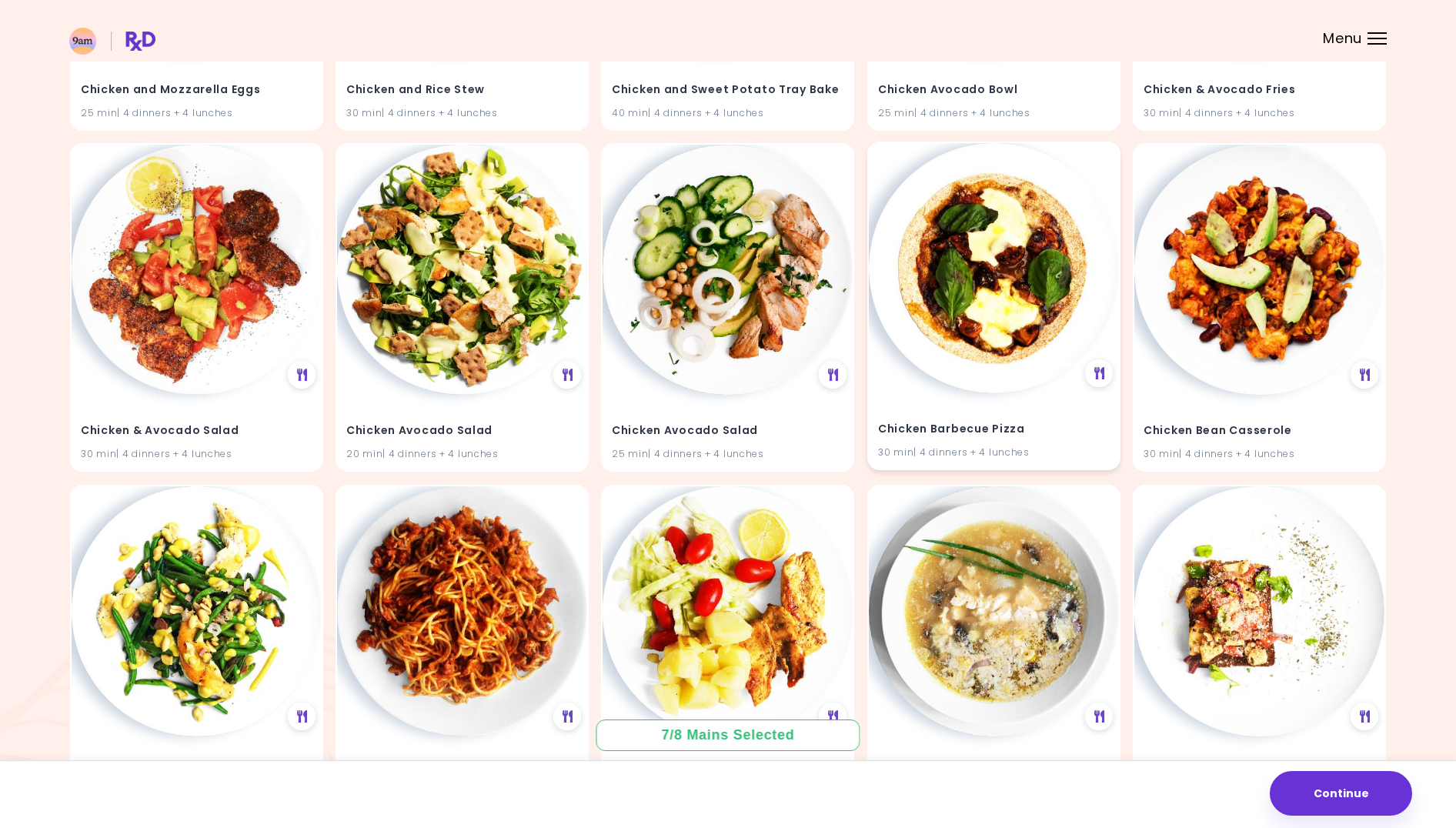
scroll to position [14986, 0]
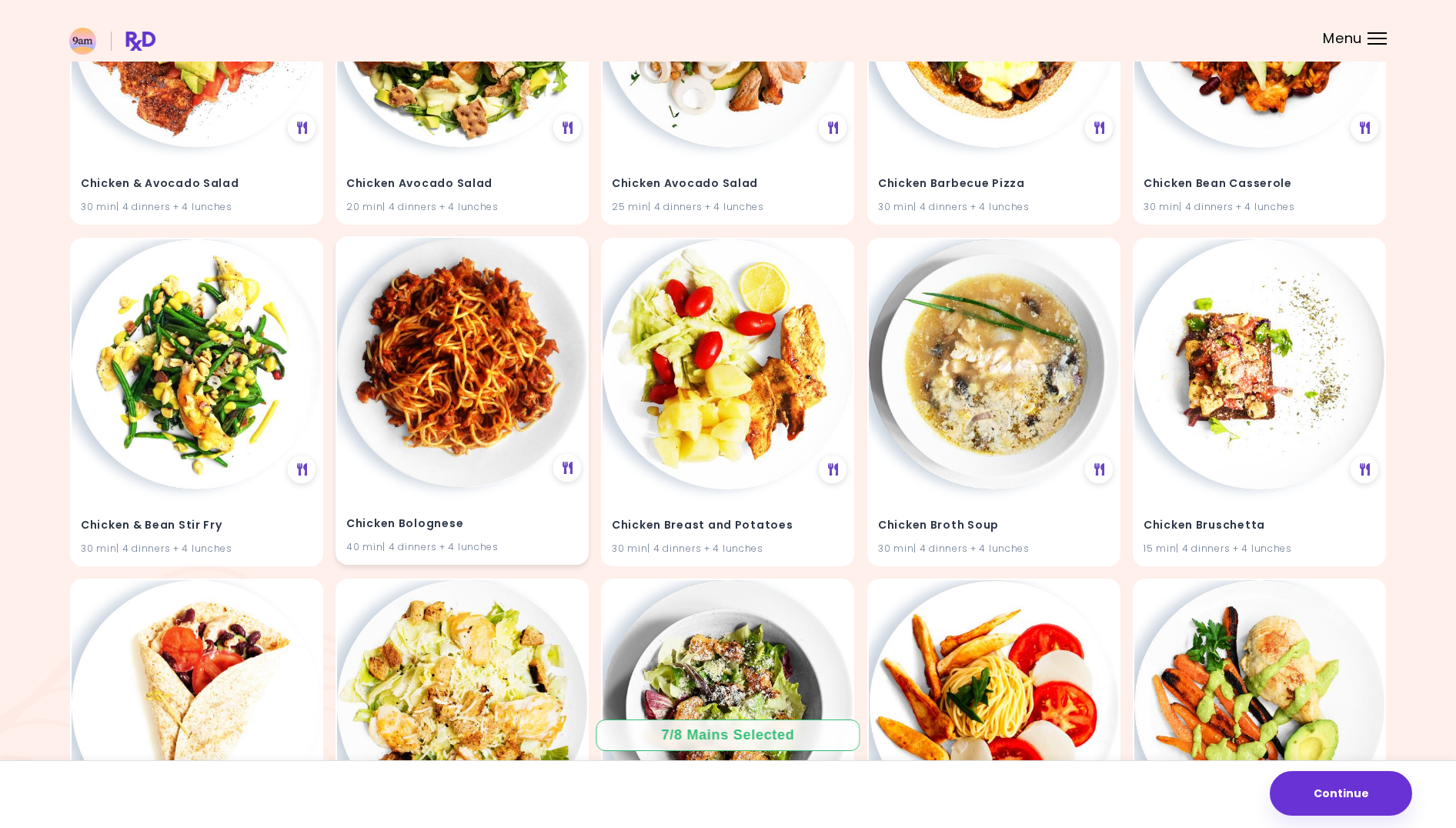
click at [476, 324] on img at bounding box center [462, 362] width 250 height 250
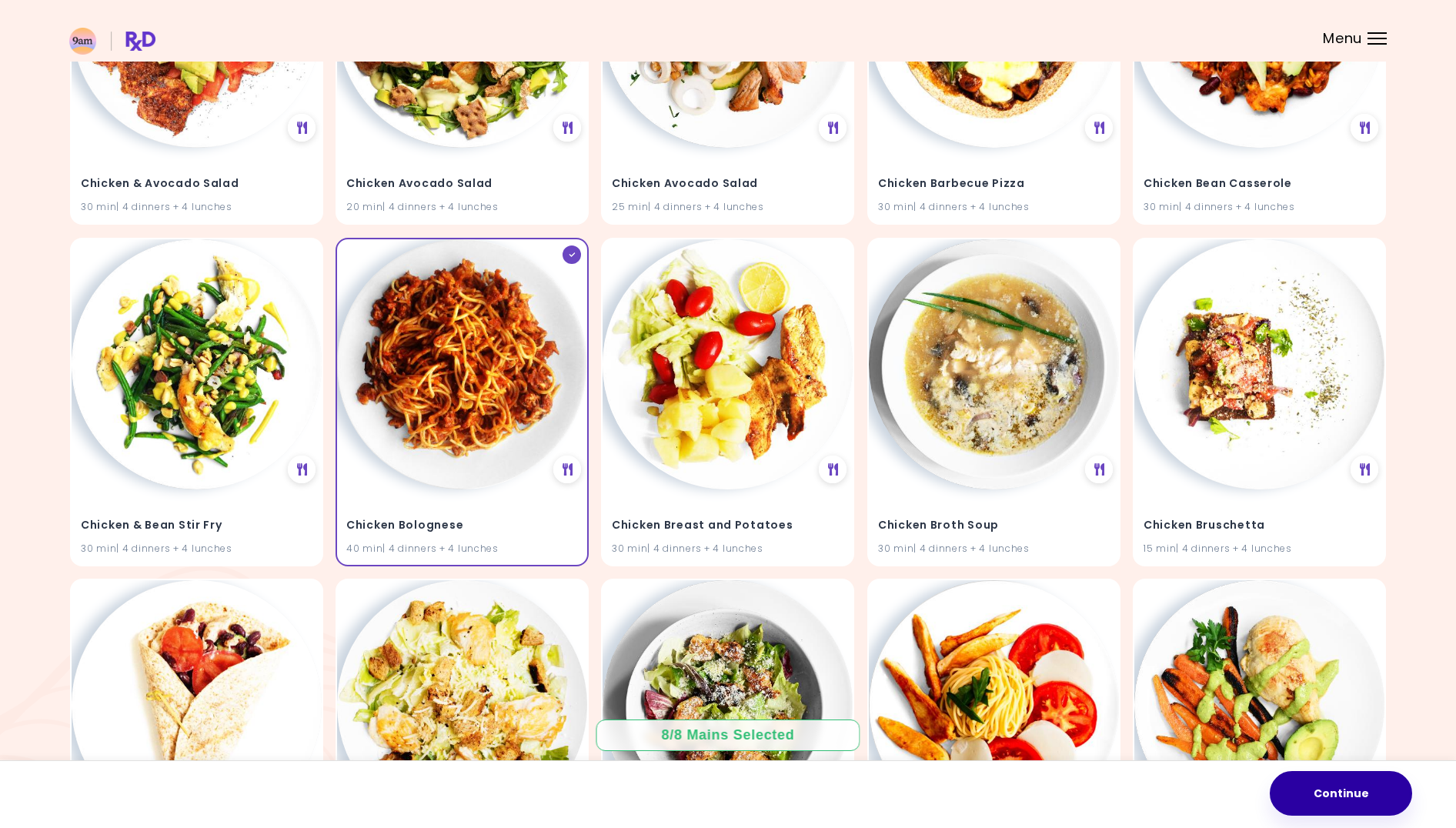
click at [1340, 804] on button "Continue" at bounding box center [1341, 793] width 143 height 44
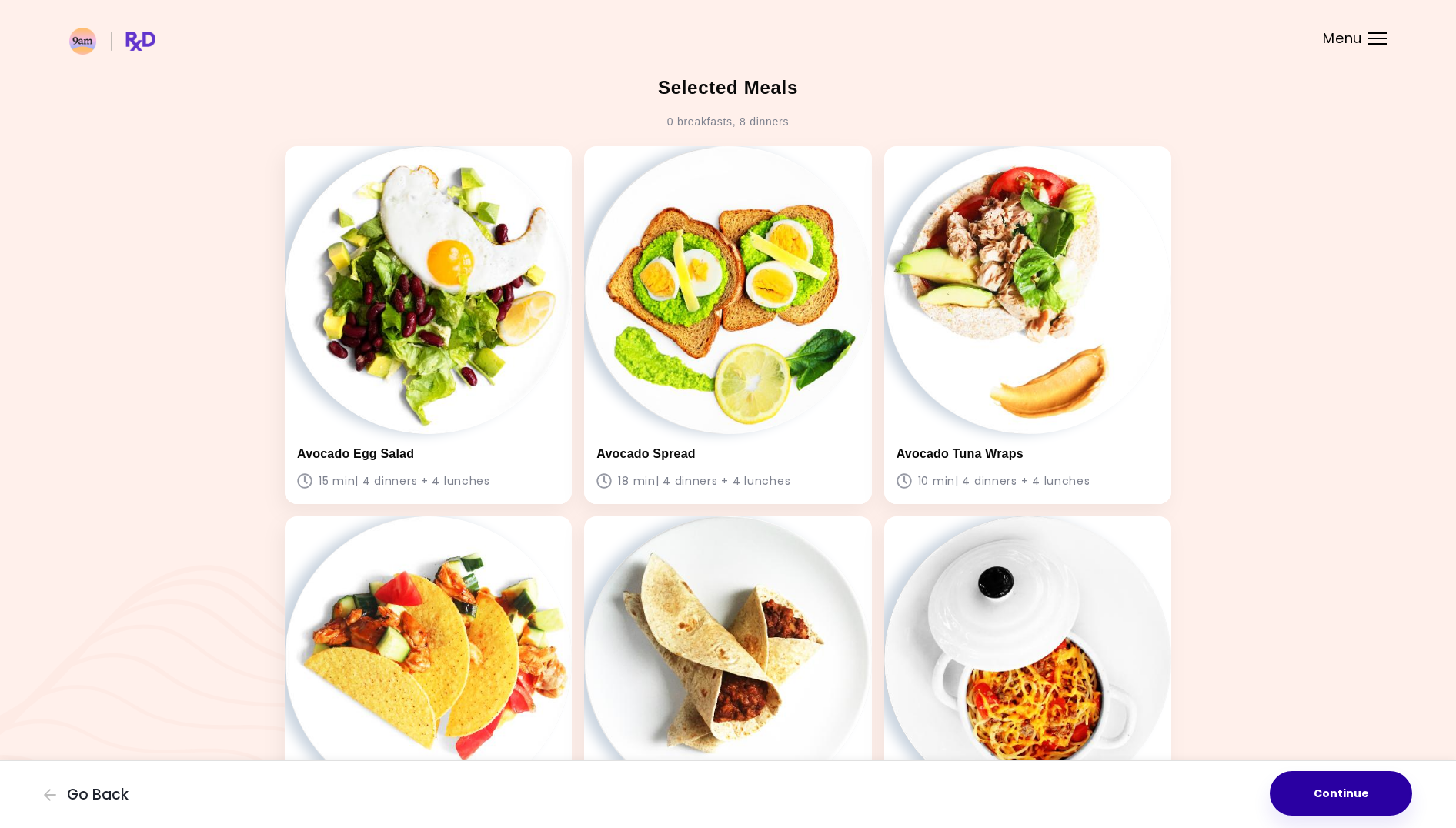
click at [1371, 800] on button "Continue" at bounding box center [1341, 793] width 143 height 44
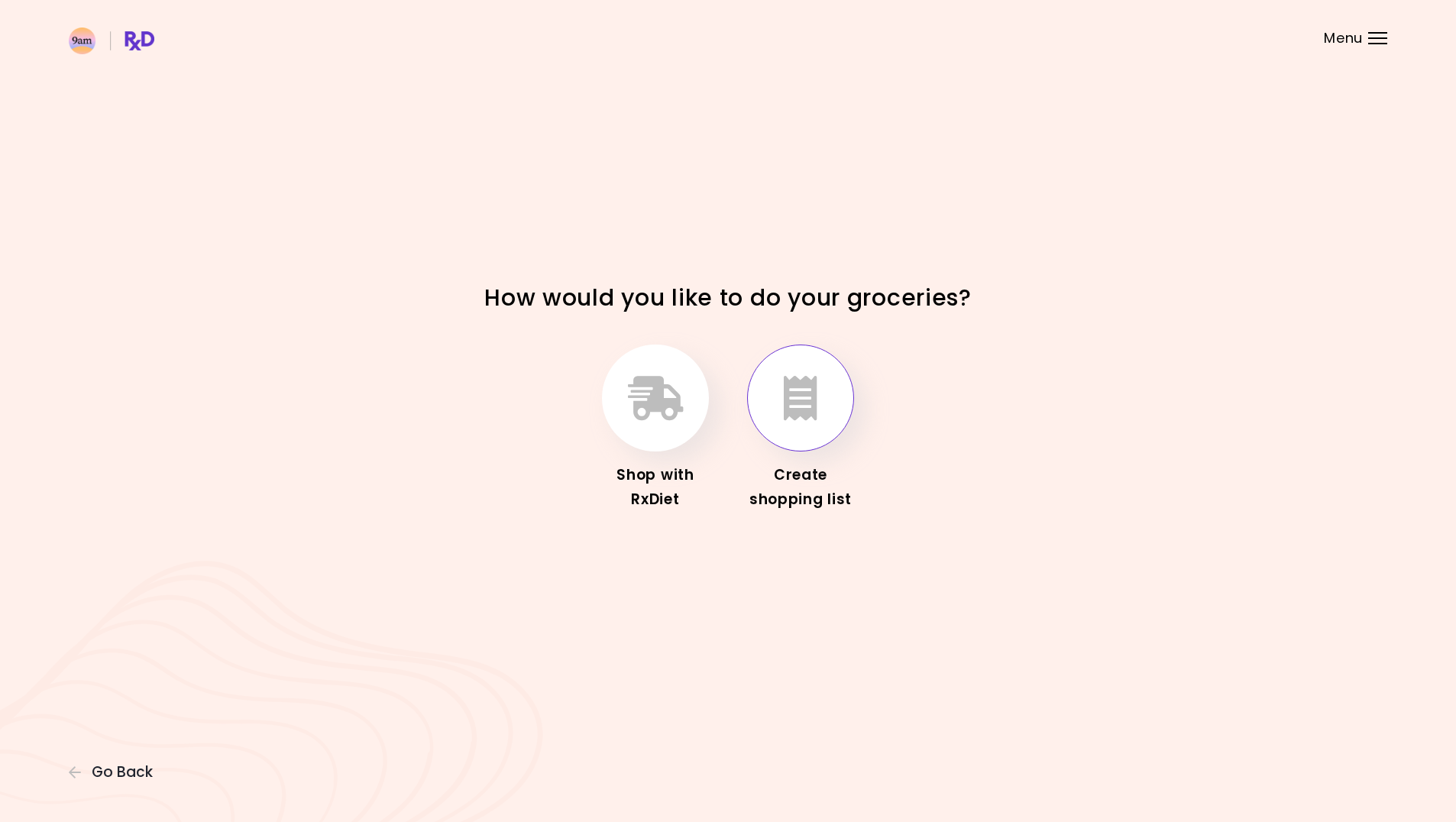
click at [822, 417] on button "button" at bounding box center [800, 398] width 107 height 107
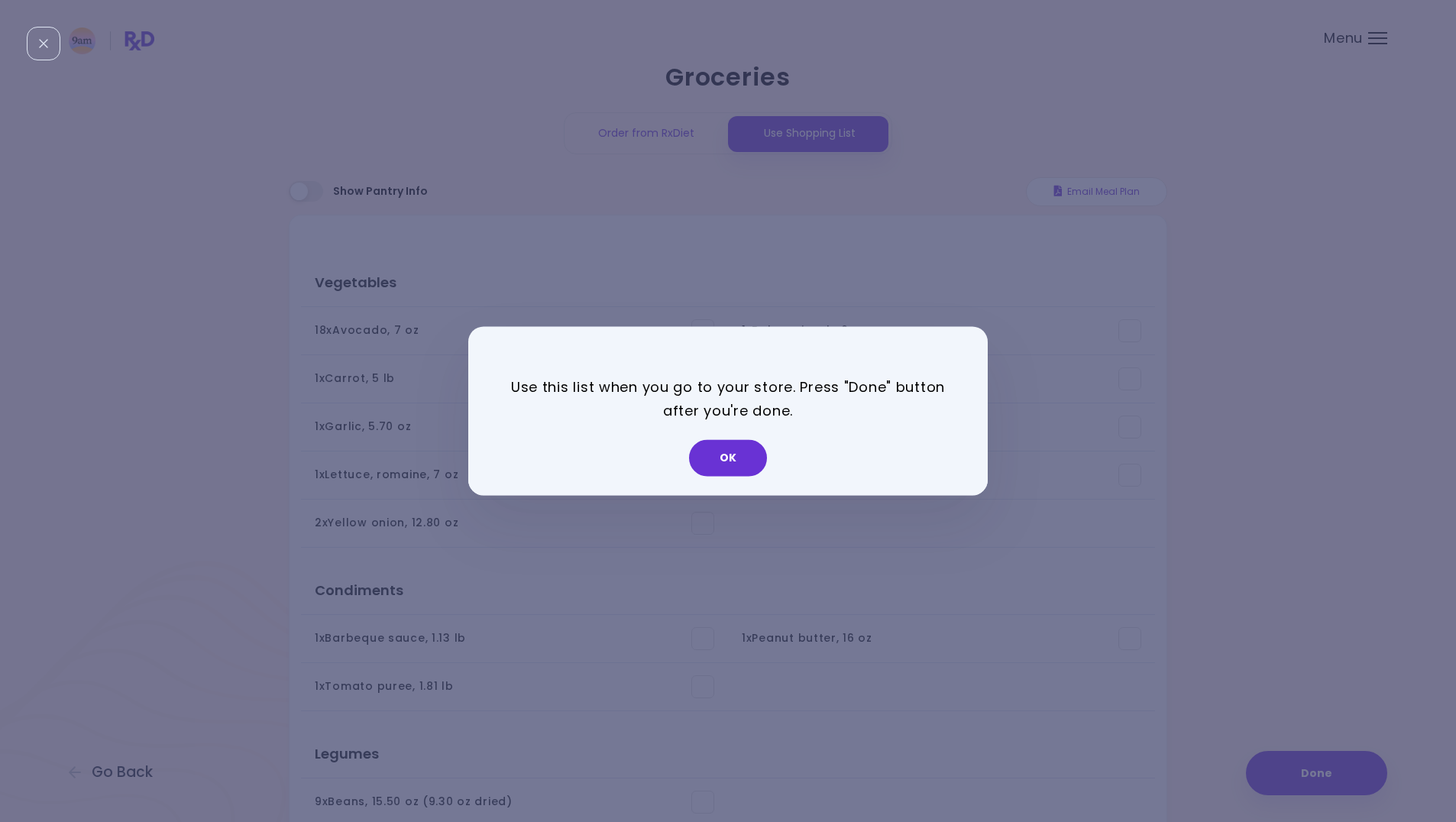
click at [711, 455] on button "OK" at bounding box center [728, 458] width 78 height 36
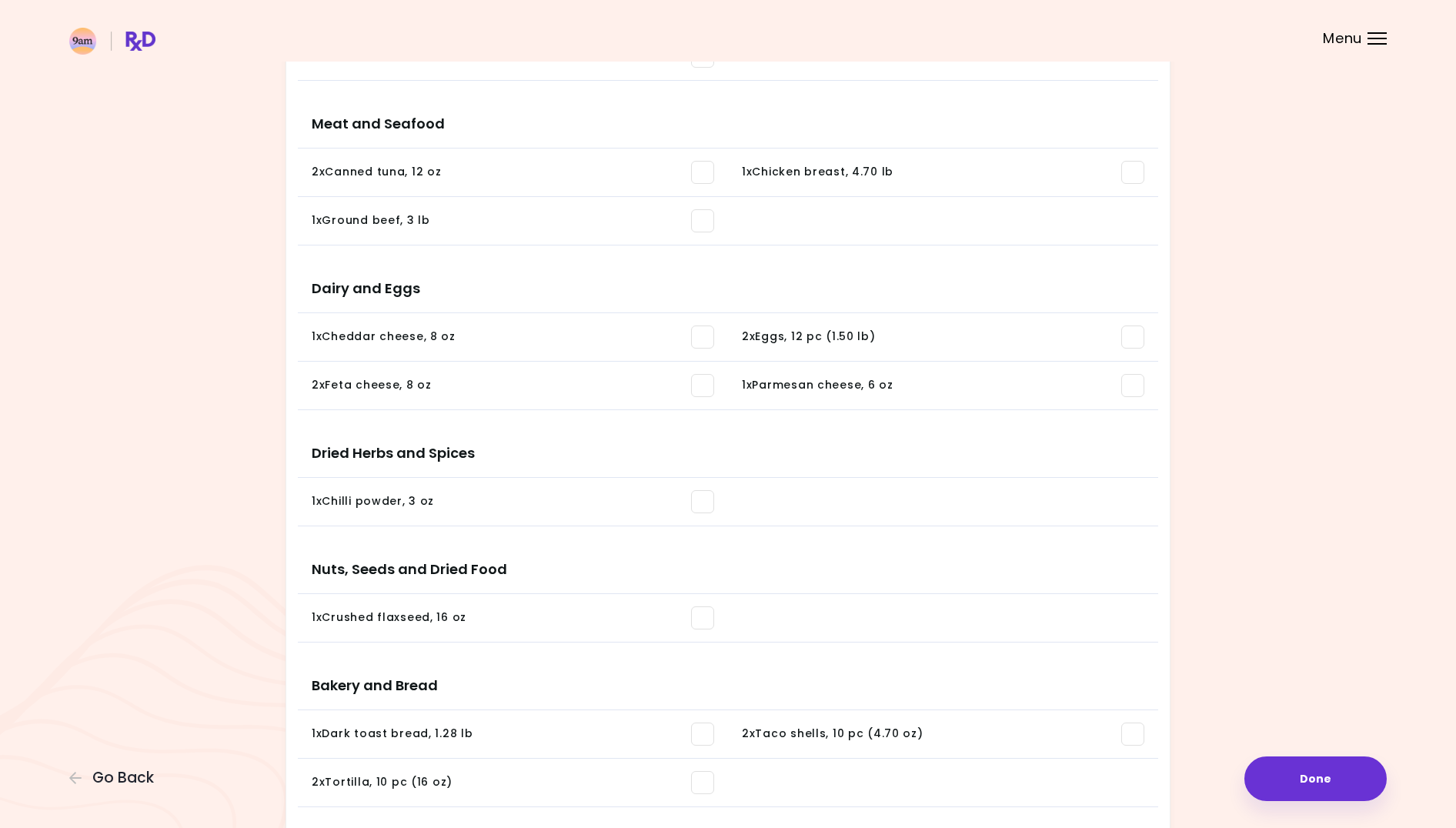
scroll to position [1101, 0]
